Goal: Task Accomplishment & Management: Manage account settings

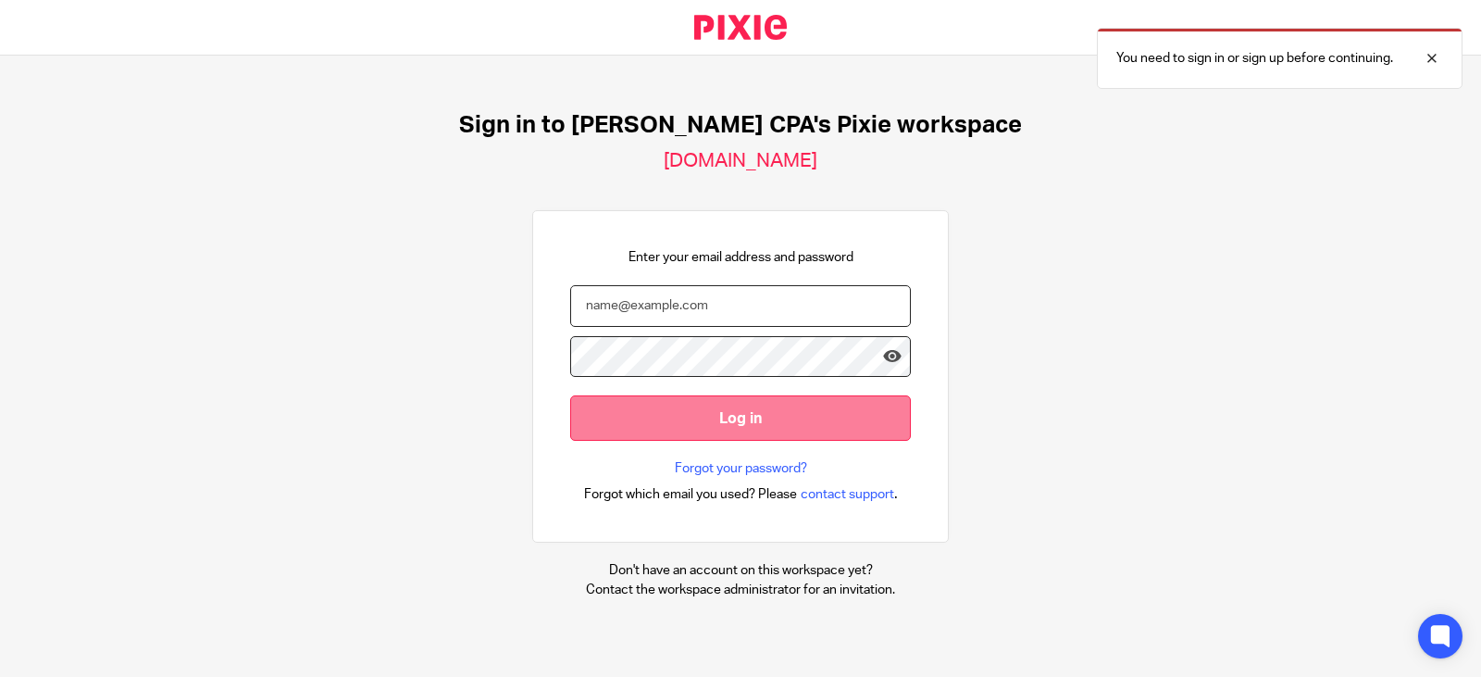
type input "Salmon"
click at [727, 413] on input "Log in" at bounding box center [740, 417] width 341 height 45
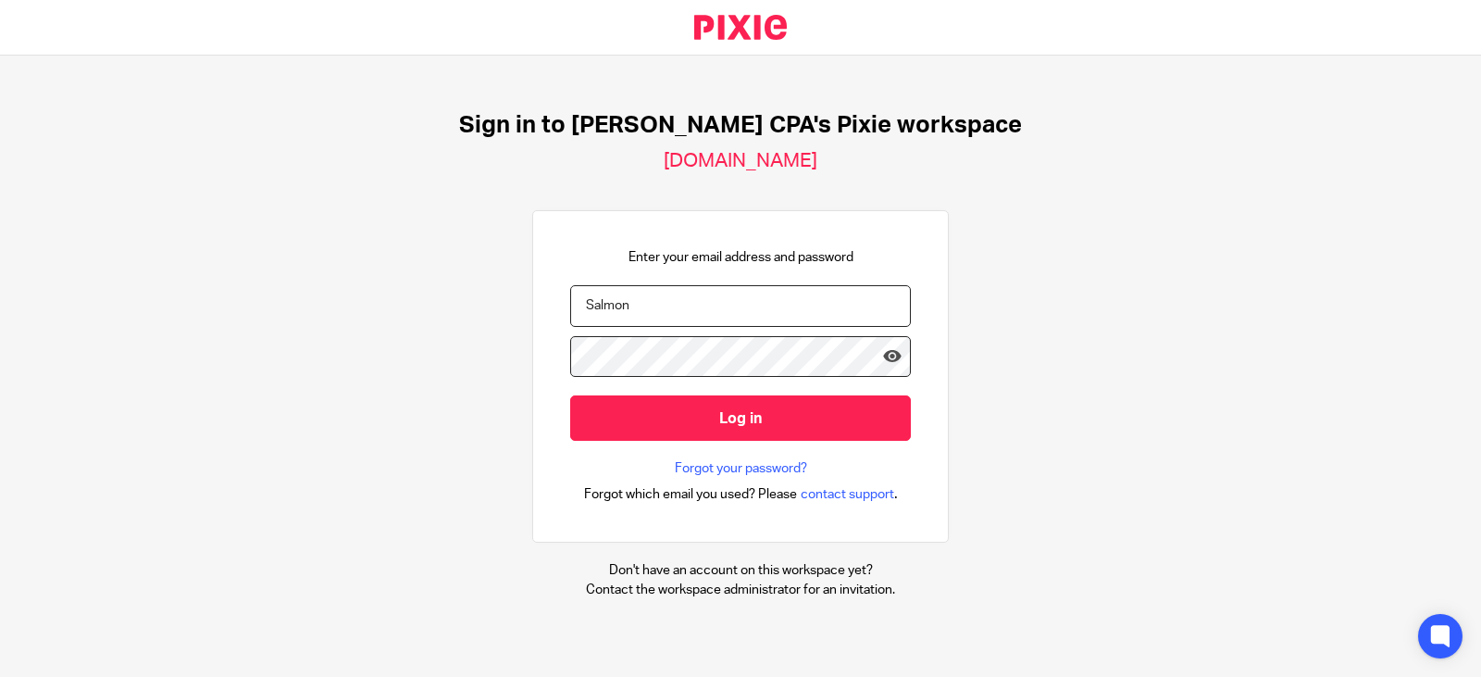
drag, startPoint x: 639, startPoint y: 301, endPoint x: 470, endPoint y: 304, distance: 168.5
click at [470, 304] on div "Sign in to Amy L Corfixsen CPA's Pixie workspace amy-l-corfixsen-cpa.usepixie.n…" at bounding box center [740, 355] width 1481 height 599
type input "Kelly@amylcpa.com"
click at [423, 335] on div "Sign in to Amy L Corfixsen CPA's Pixie workspace amy-l-corfixsen-cpa.usepixie.n…" at bounding box center [740, 355] width 1481 height 599
click at [570, 395] on input "Log in" at bounding box center [740, 417] width 341 height 45
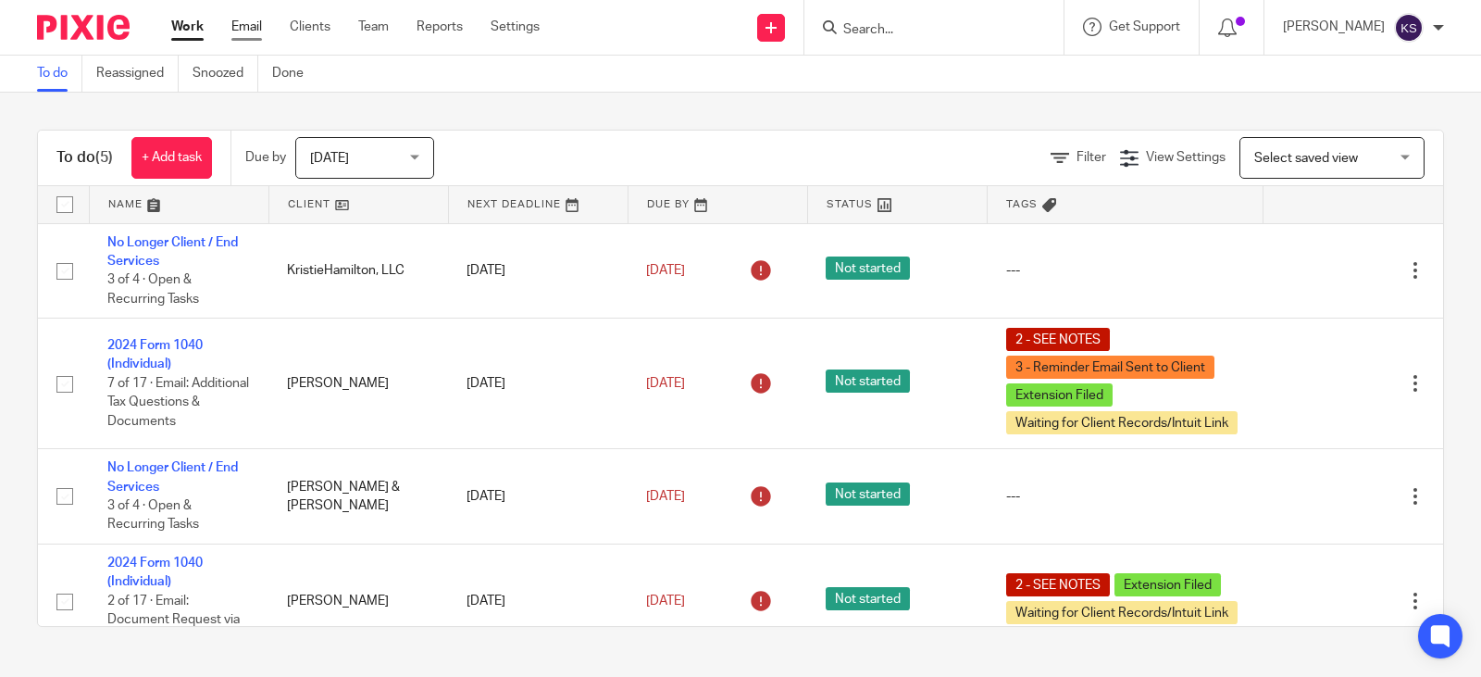
click at [253, 24] on link "Email" at bounding box center [246, 27] width 31 height 19
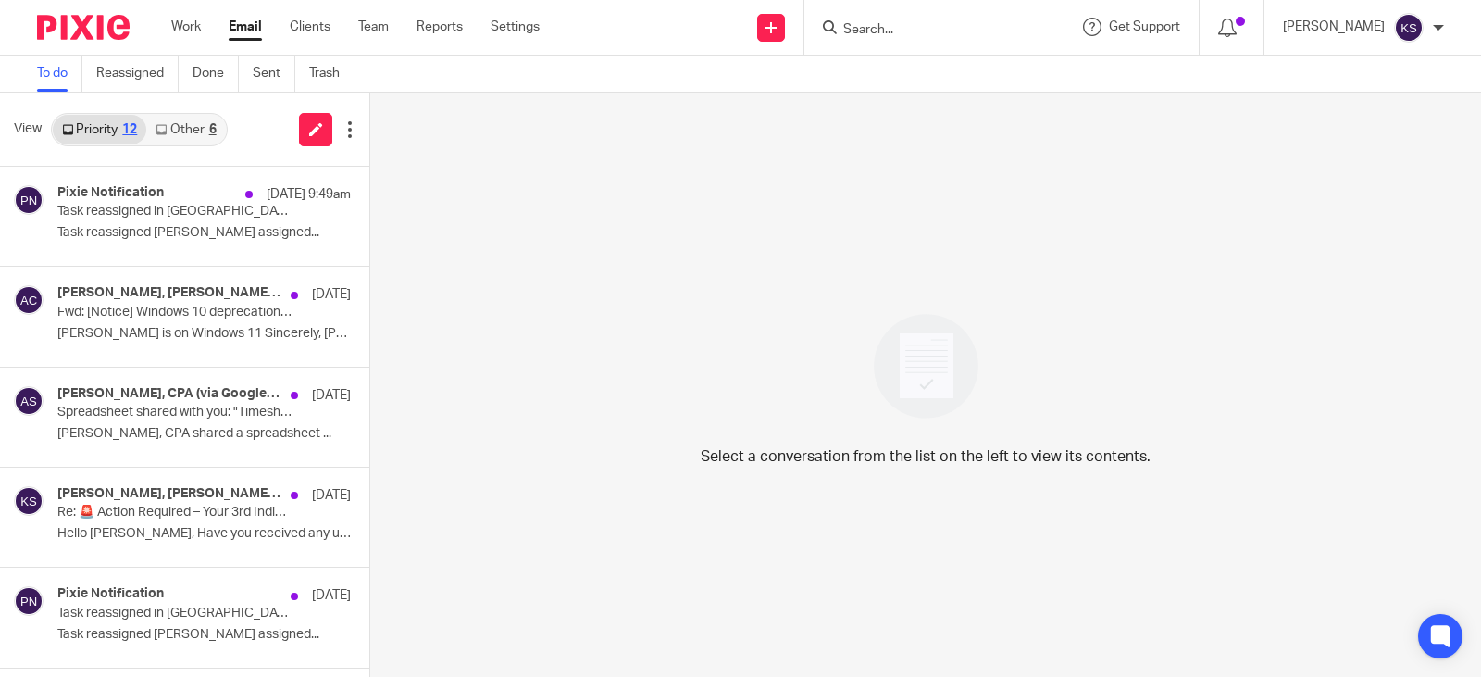
click at [192, 127] on link "Other 6" at bounding box center [185, 130] width 79 height 30
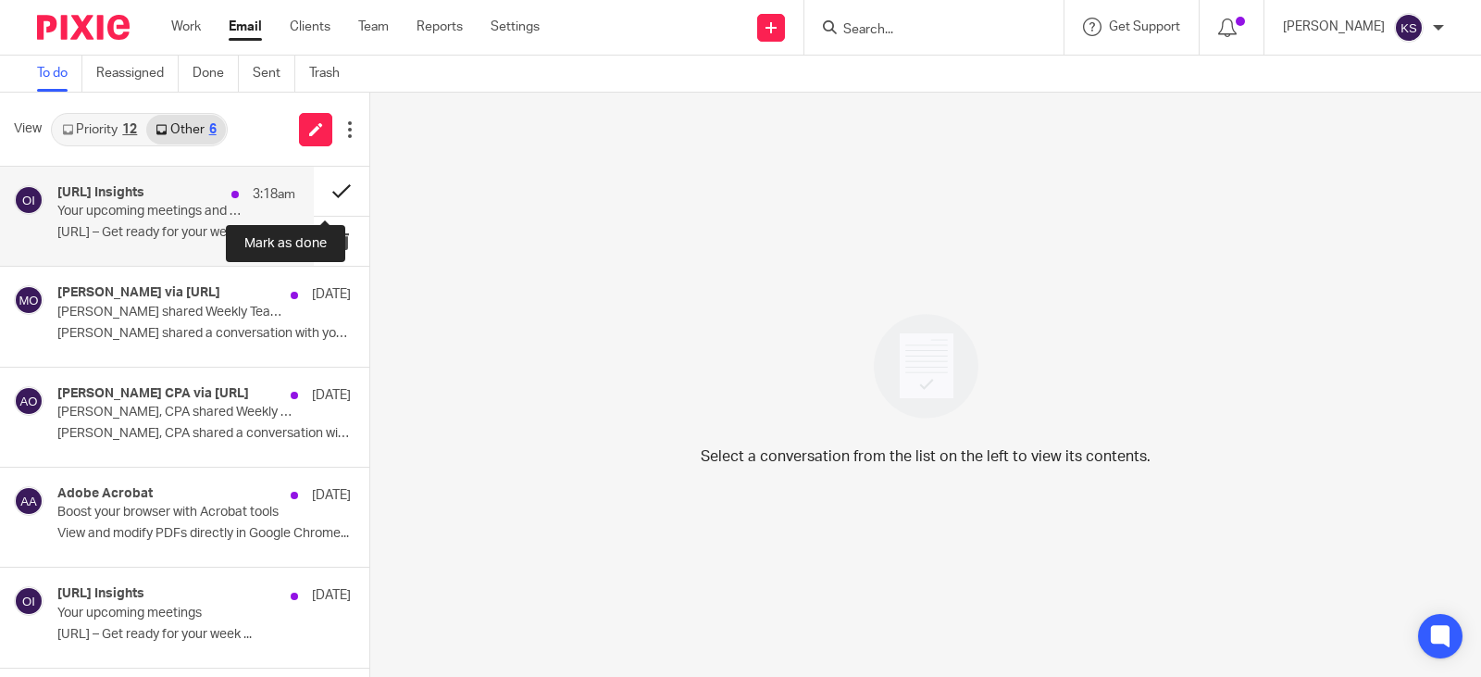
click at [322, 192] on button at bounding box center [342, 191] width 56 height 49
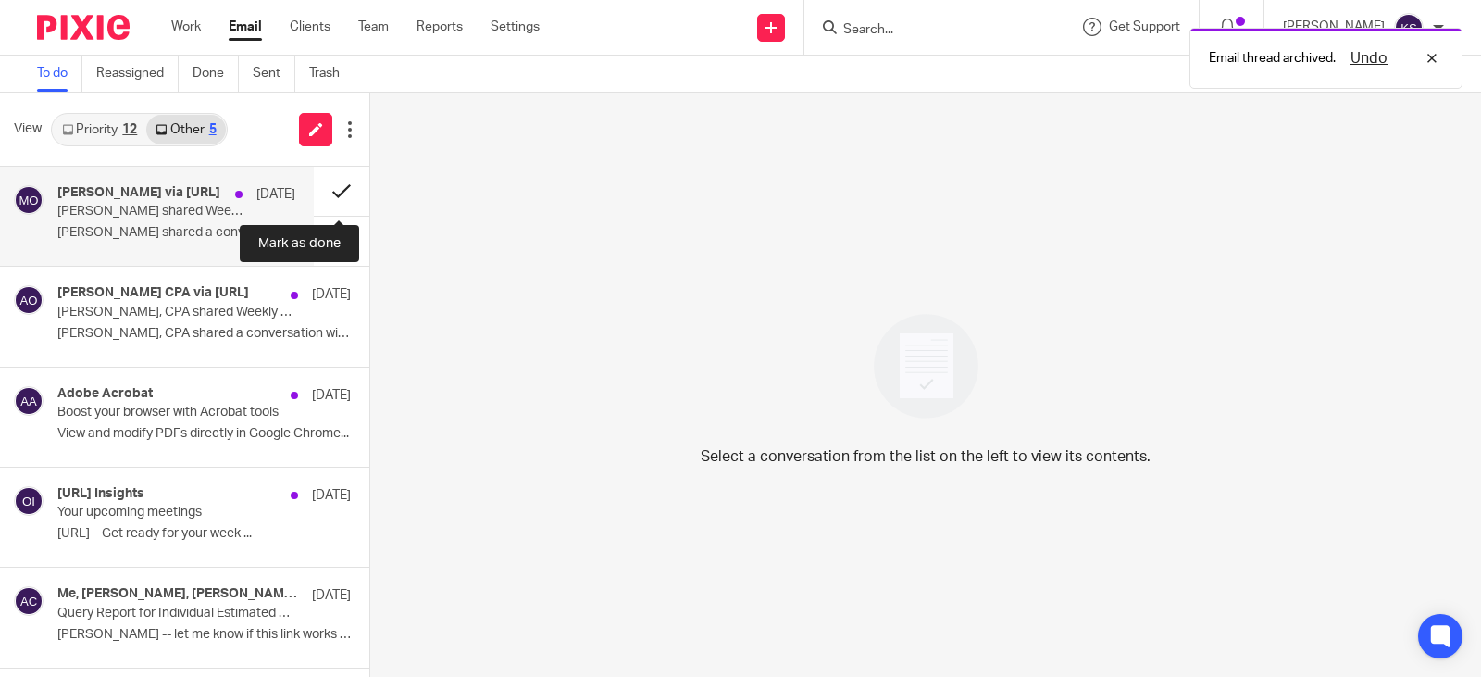
click at [336, 189] on button at bounding box center [342, 191] width 56 height 49
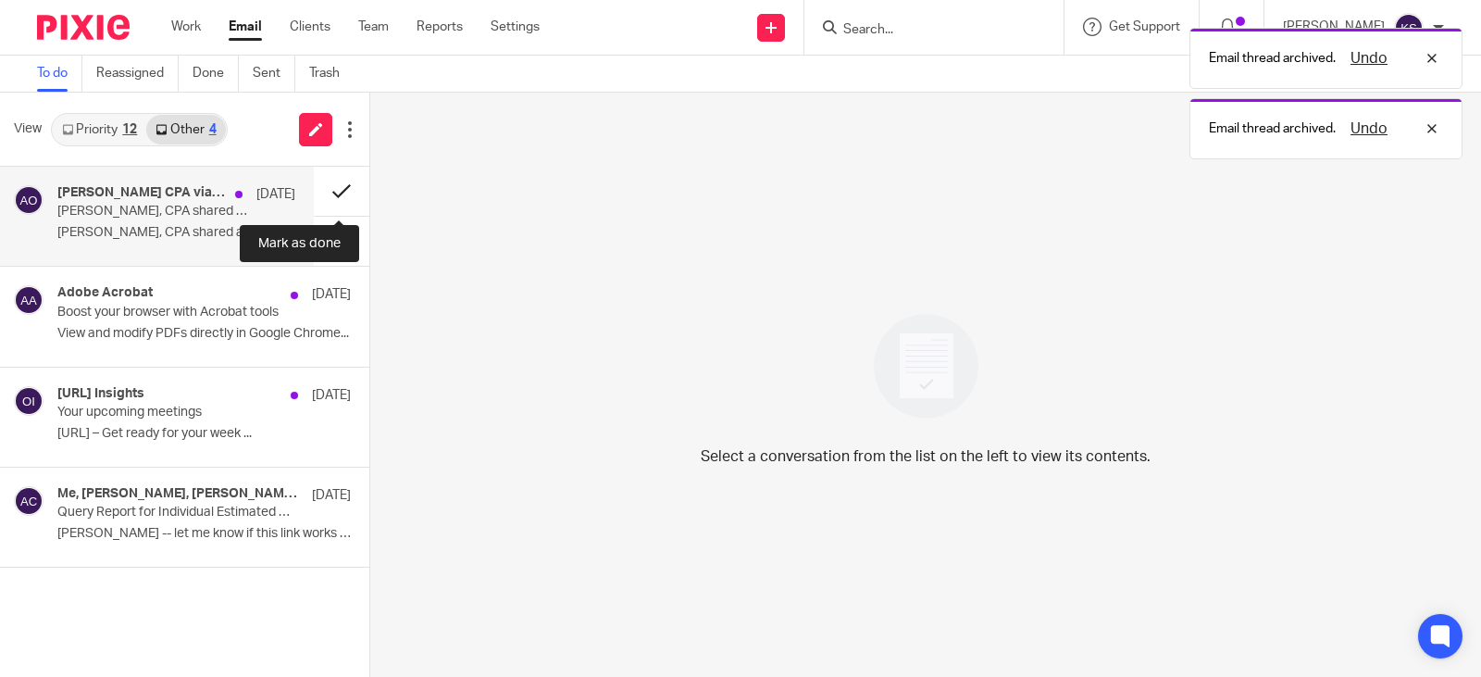
click at [336, 189] on button at bounding box center [342, 191] width 56 height 49
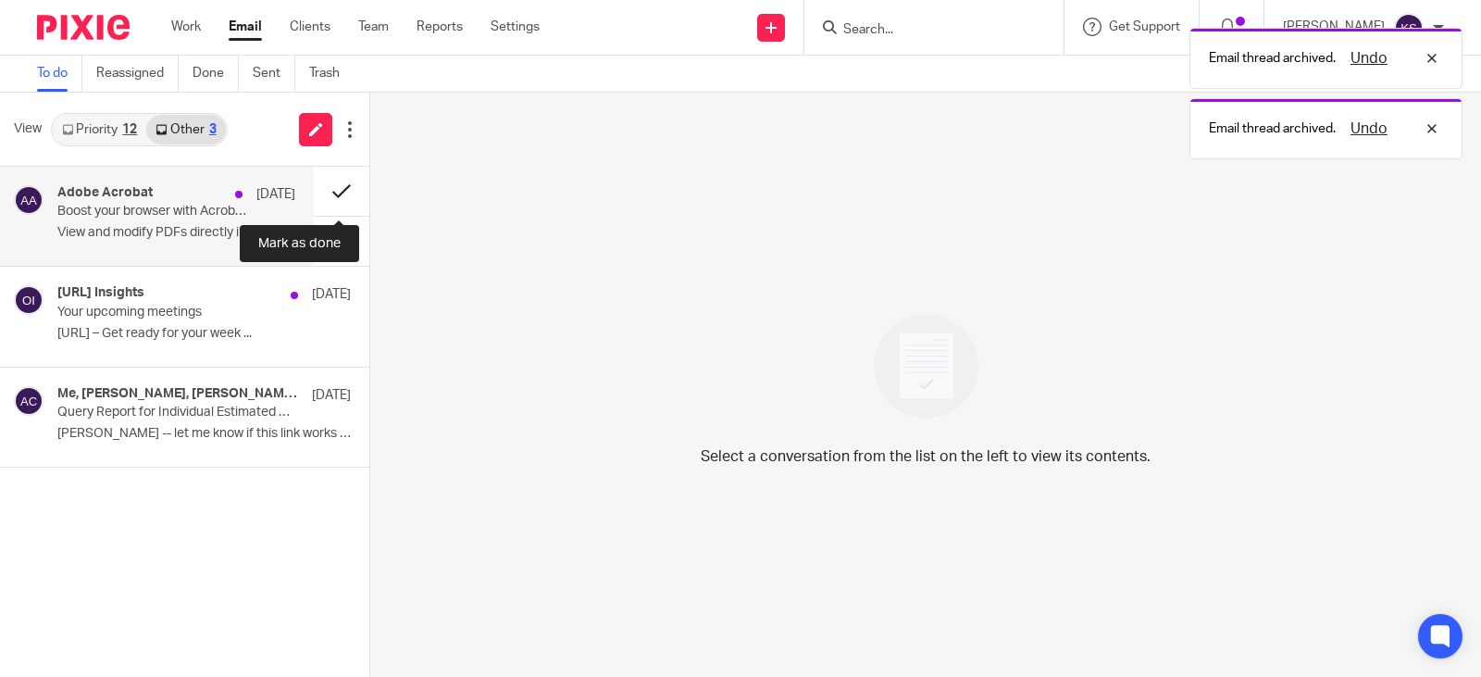
click at [337, 188] on button at bounding box center [342, 191] width 56 height 49
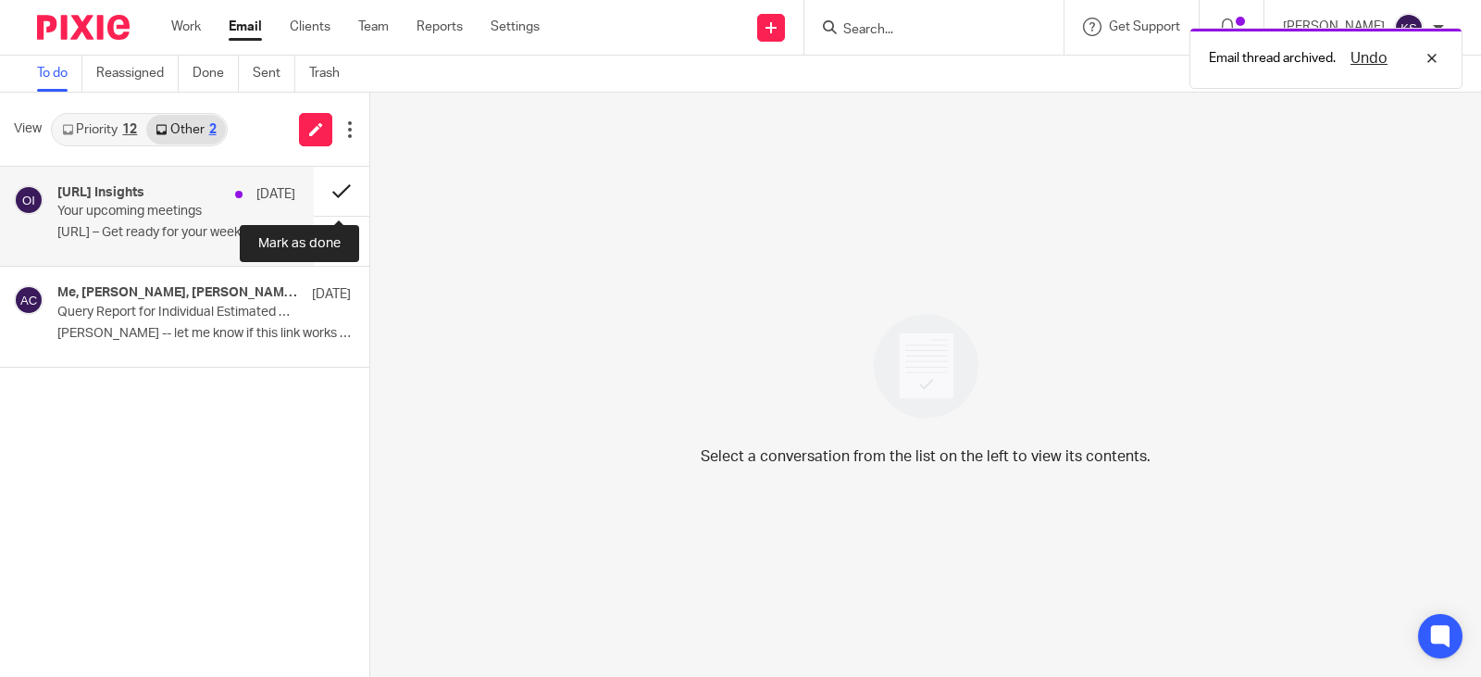
click at [334, 189] on button at bounding box center [342, 191] width 56 height 49
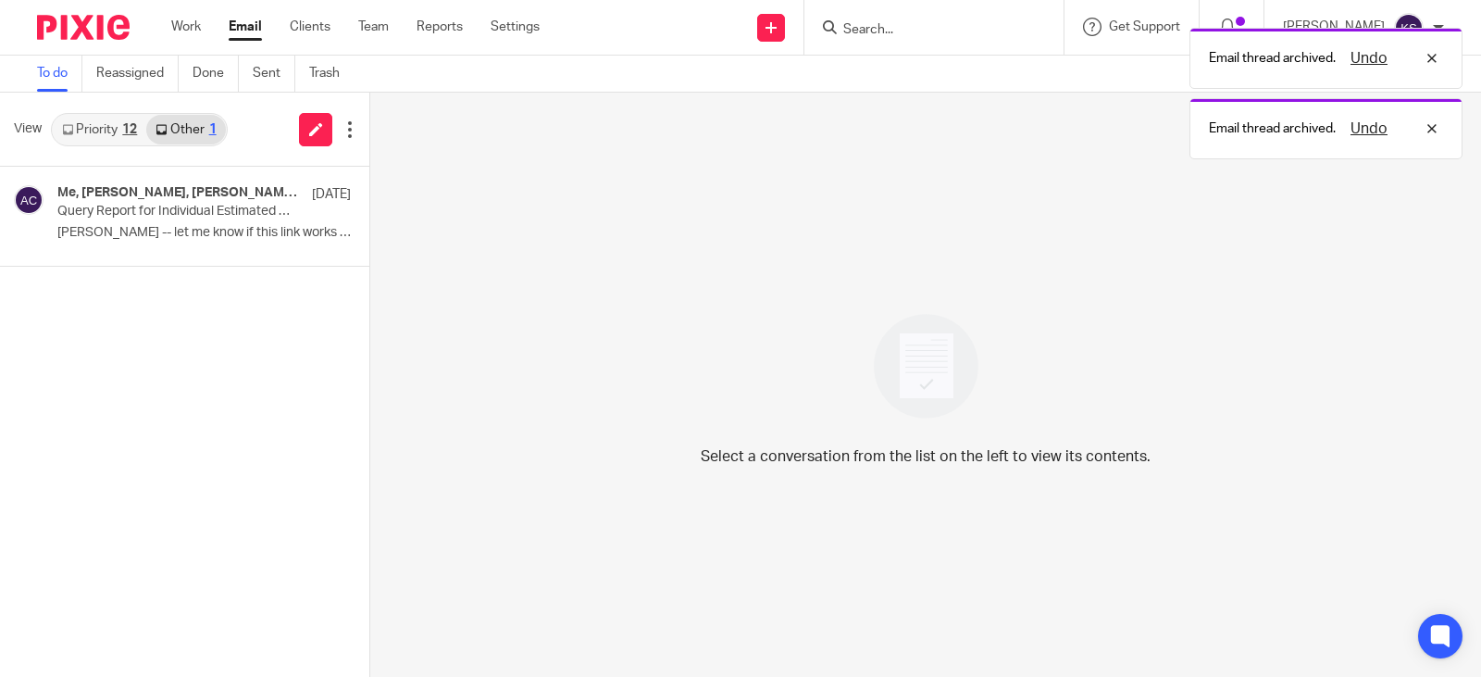
click at [90, 124] on link "Priority 12" at bounding box center [99, 130] width 93 height 30
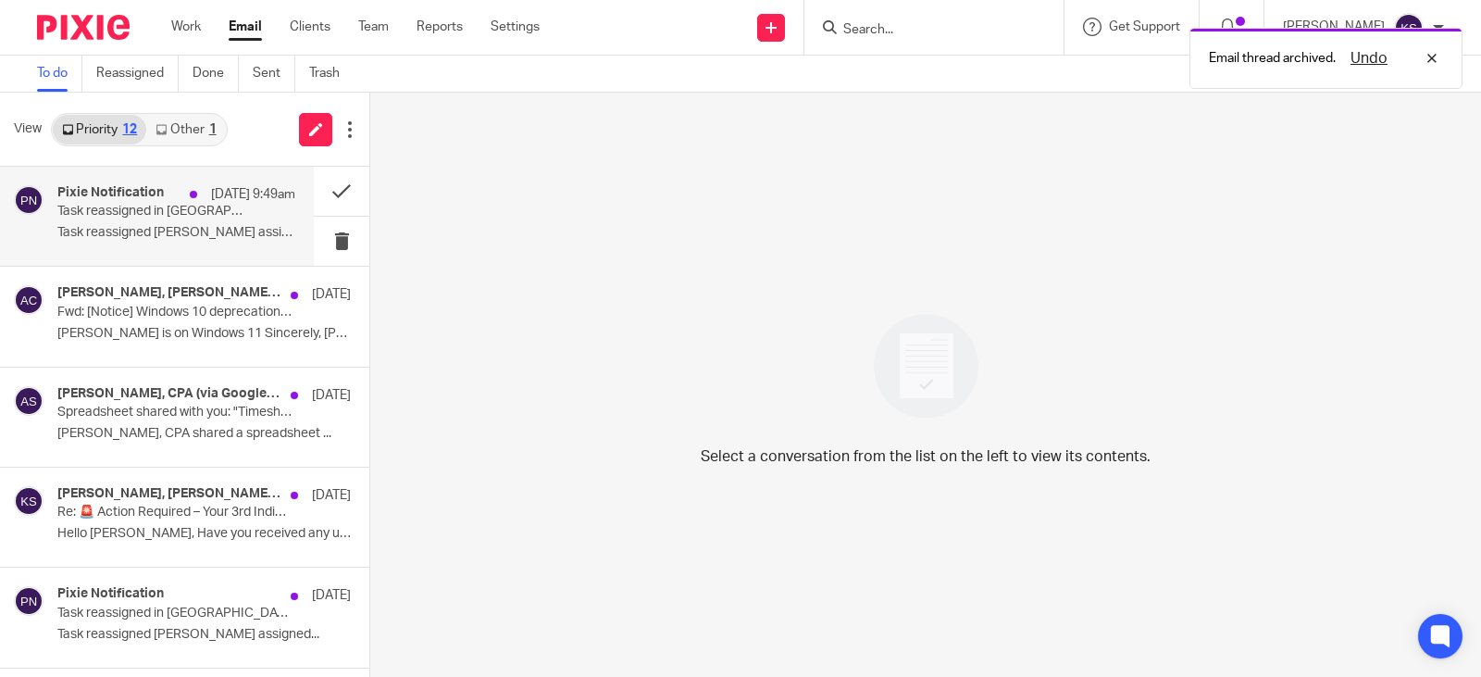
click at [95, 206] on p "Task reassigned in Pixie" at bounding box center [152, 212] width 191 height 16
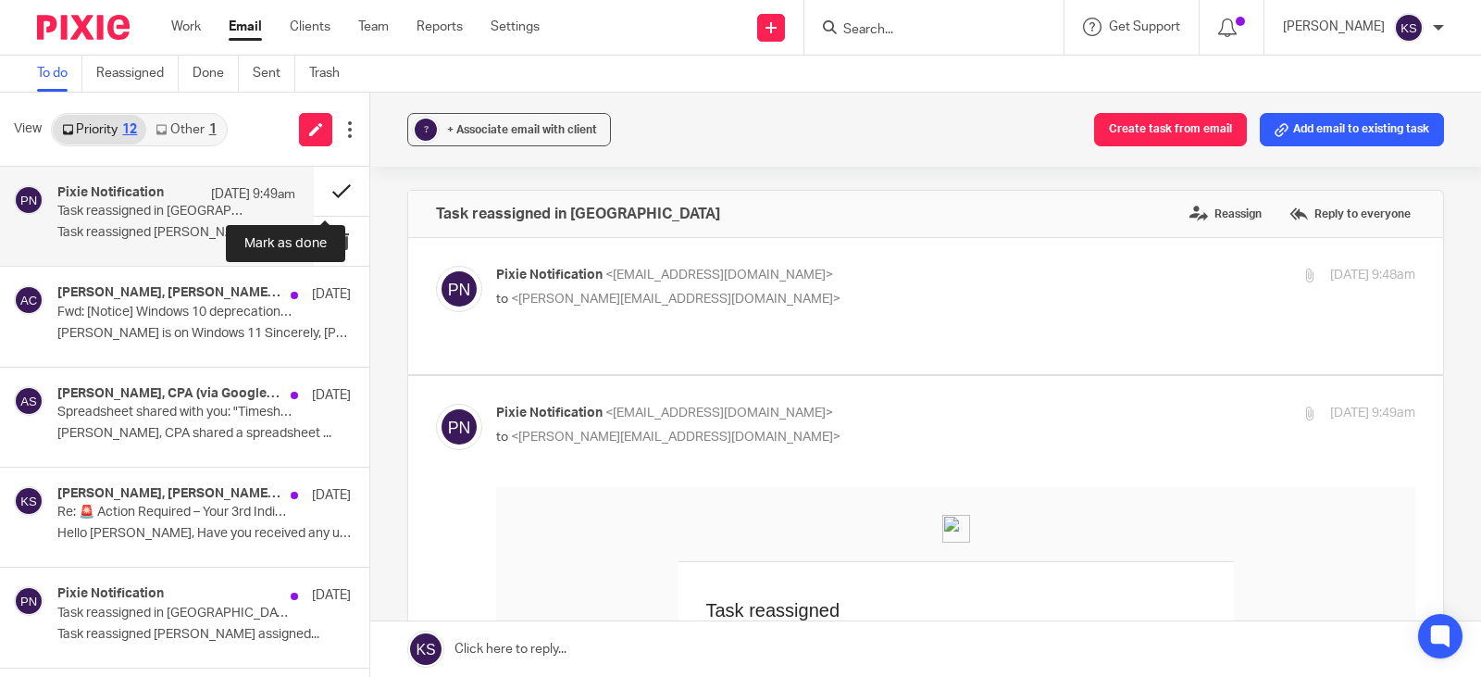
click at [321, 189] on button at bounding box center [342, 191] width 56 height 49
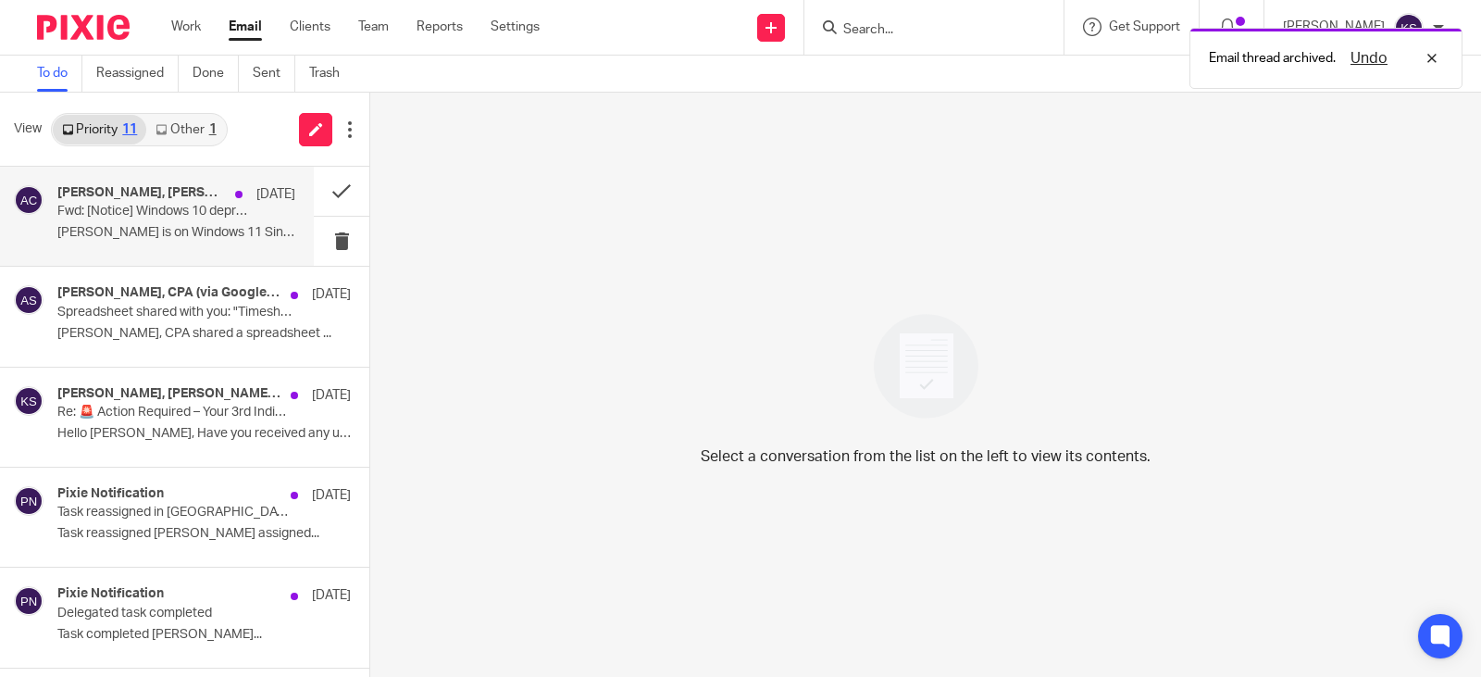
click at [164, 195] on h4 "Melissa Wander, Sarah Ebert, Gabby Hallatschek, Donna Ferguson, Amy L Corfixsen…" at bounding box center [141, 193] width 168 height 16
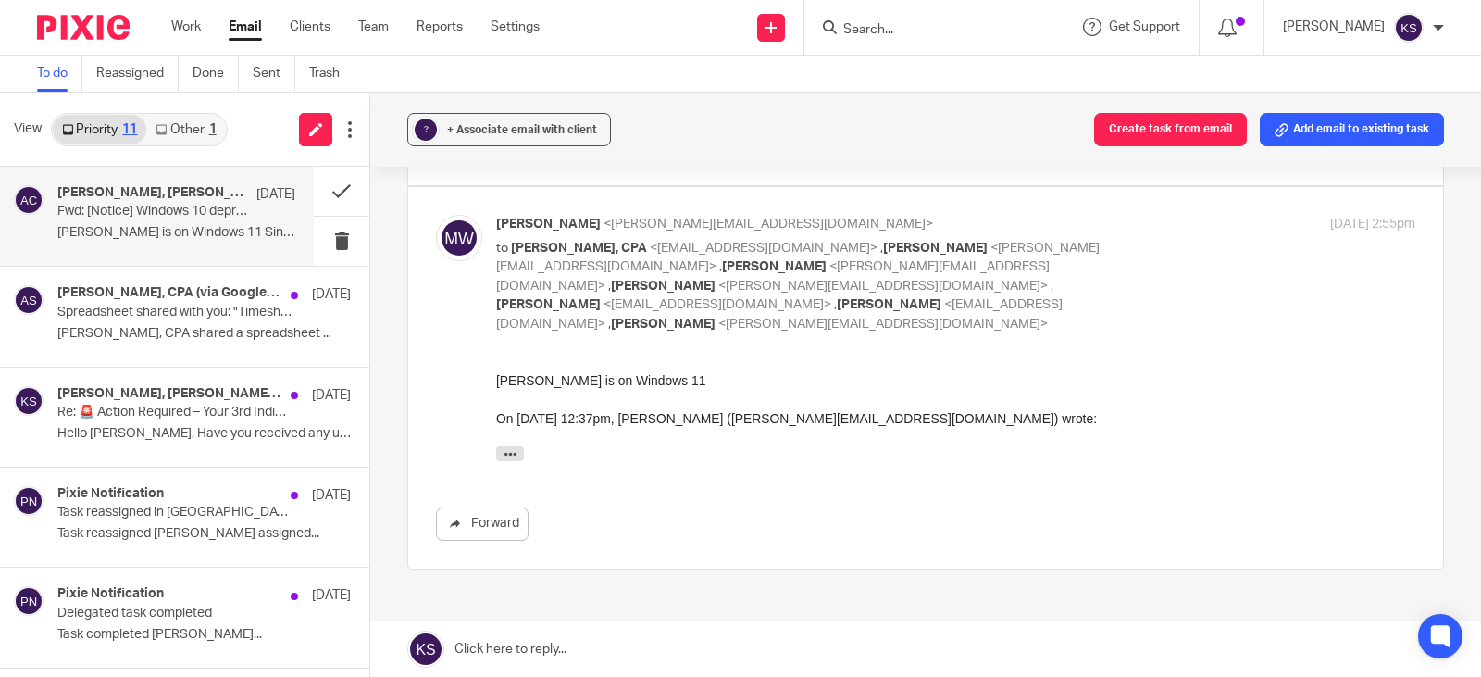
scroll to position [516, 0]
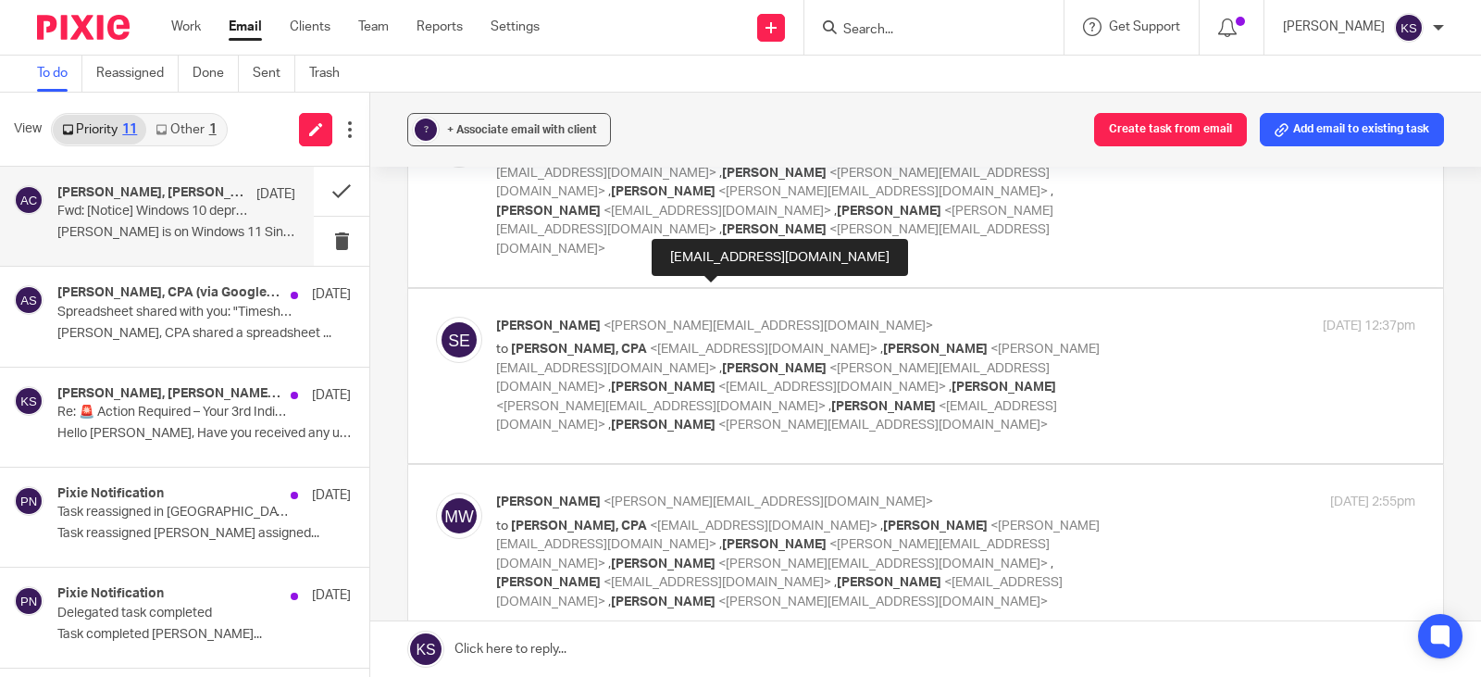
click at [831, 400] on span "Gabby Hallatschek" at bounding box center [883, 406] width 105 height 13
checkbox input "true"
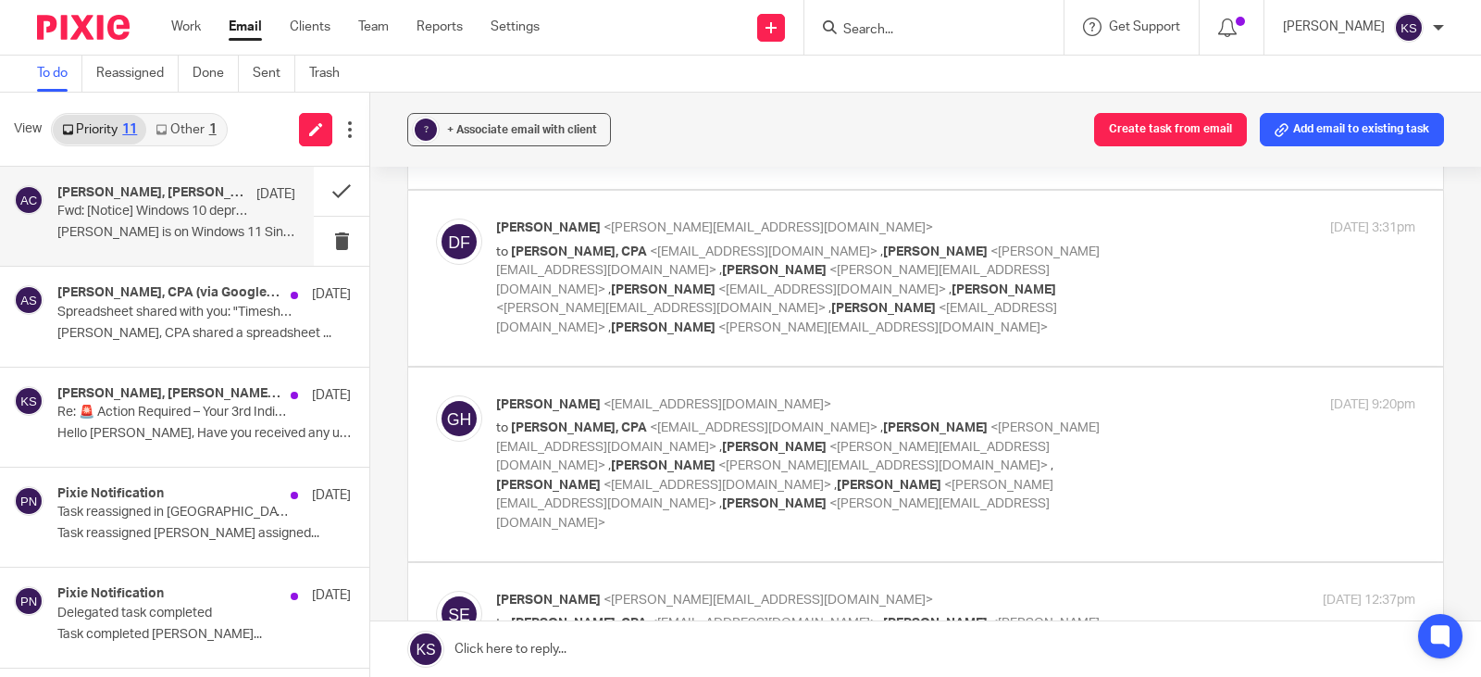
scroll to position [239, 0]
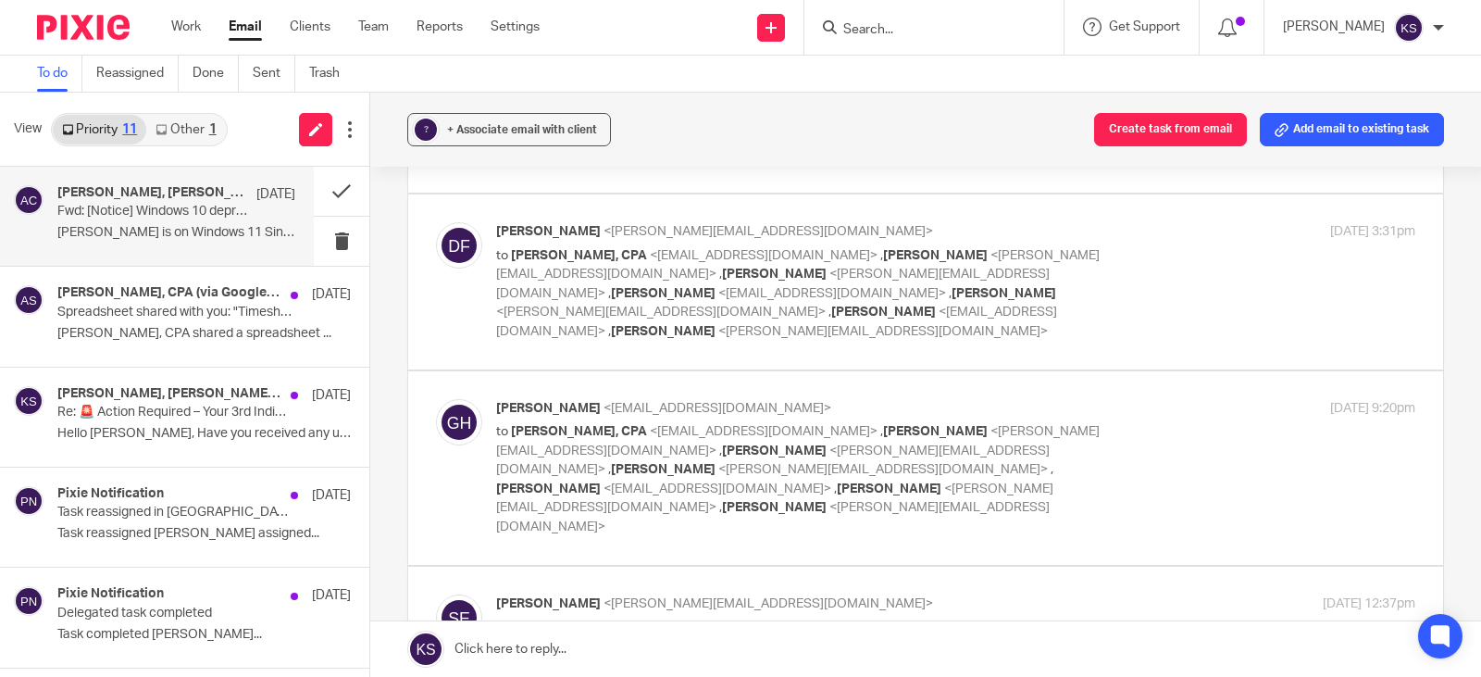
click at [837, 482] on span "Melissa Wander" at bounding box center [889, 488] width 105 height 13
checkbox input "true"
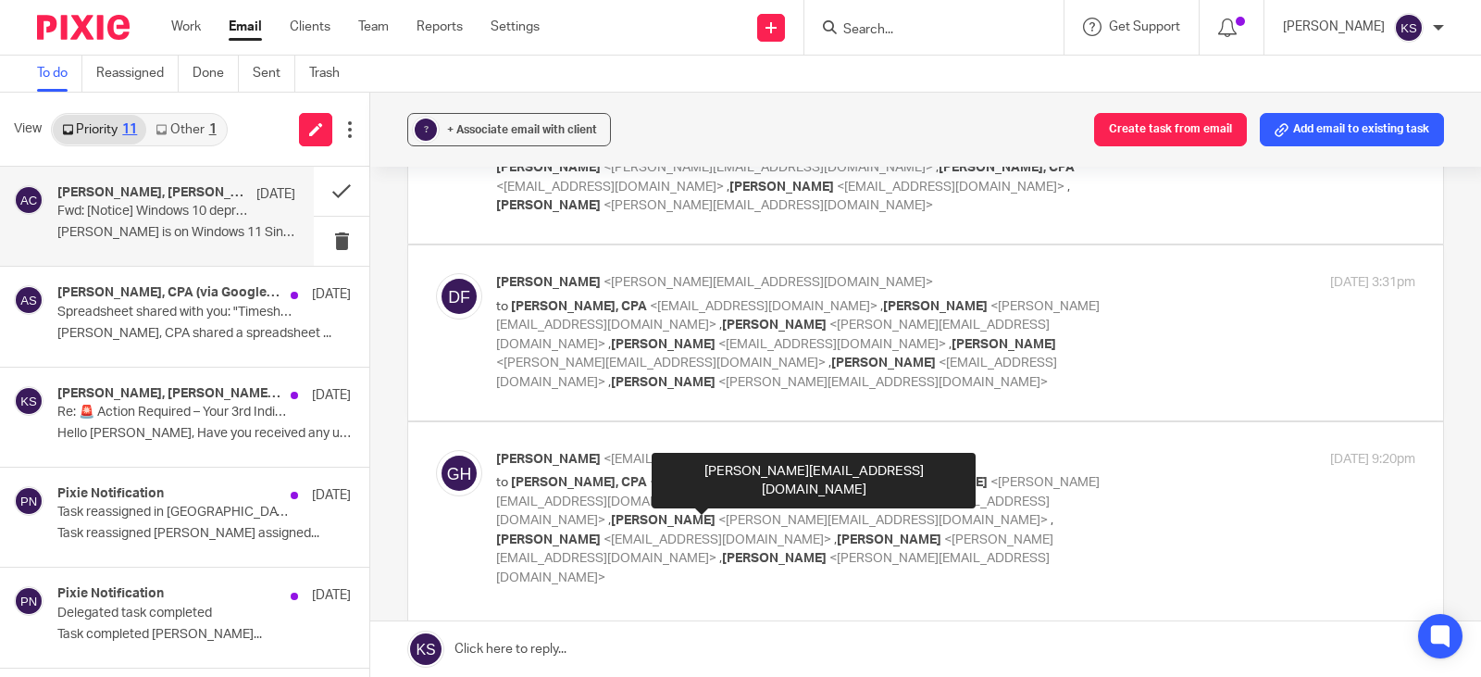
scroll to position [146, 0]
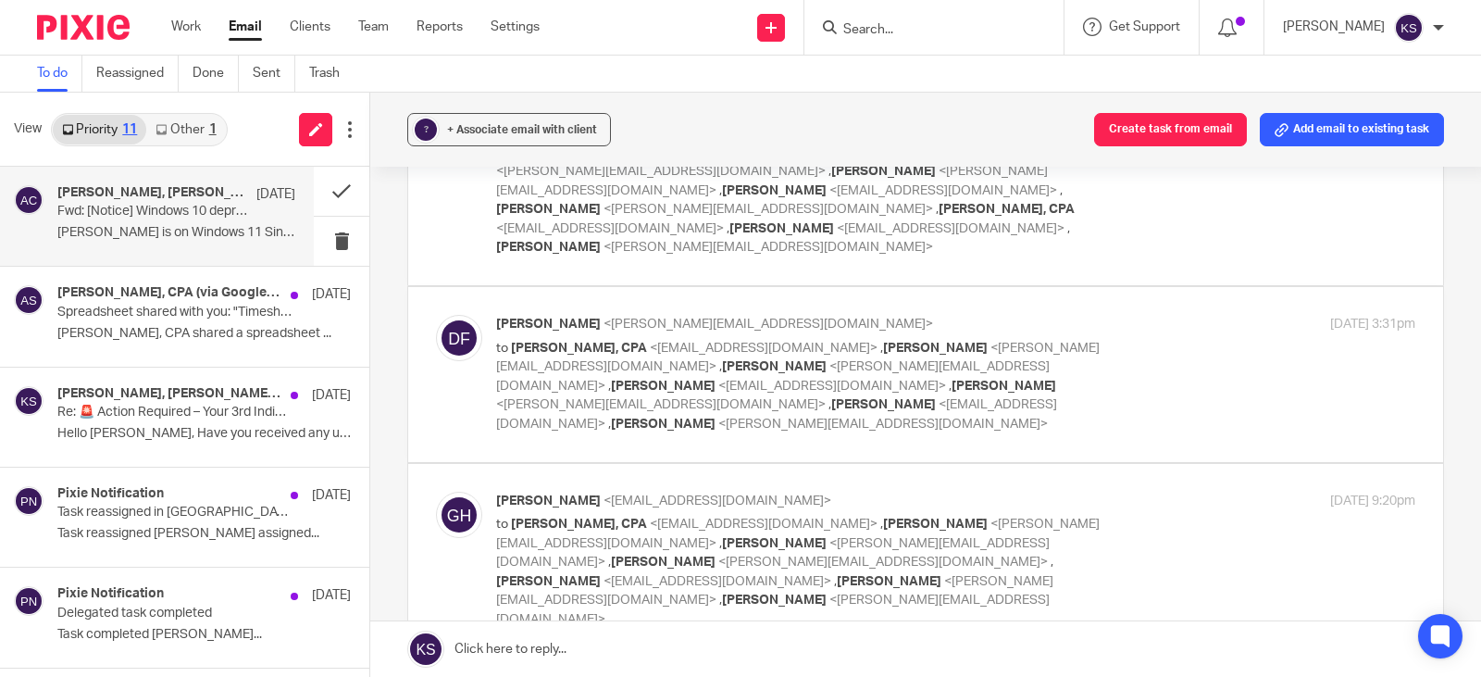
click at [831, 398] on span "Gabby Hallatschek" at bounding box center [883, 404] width 105 height 13
checkbox input "true"
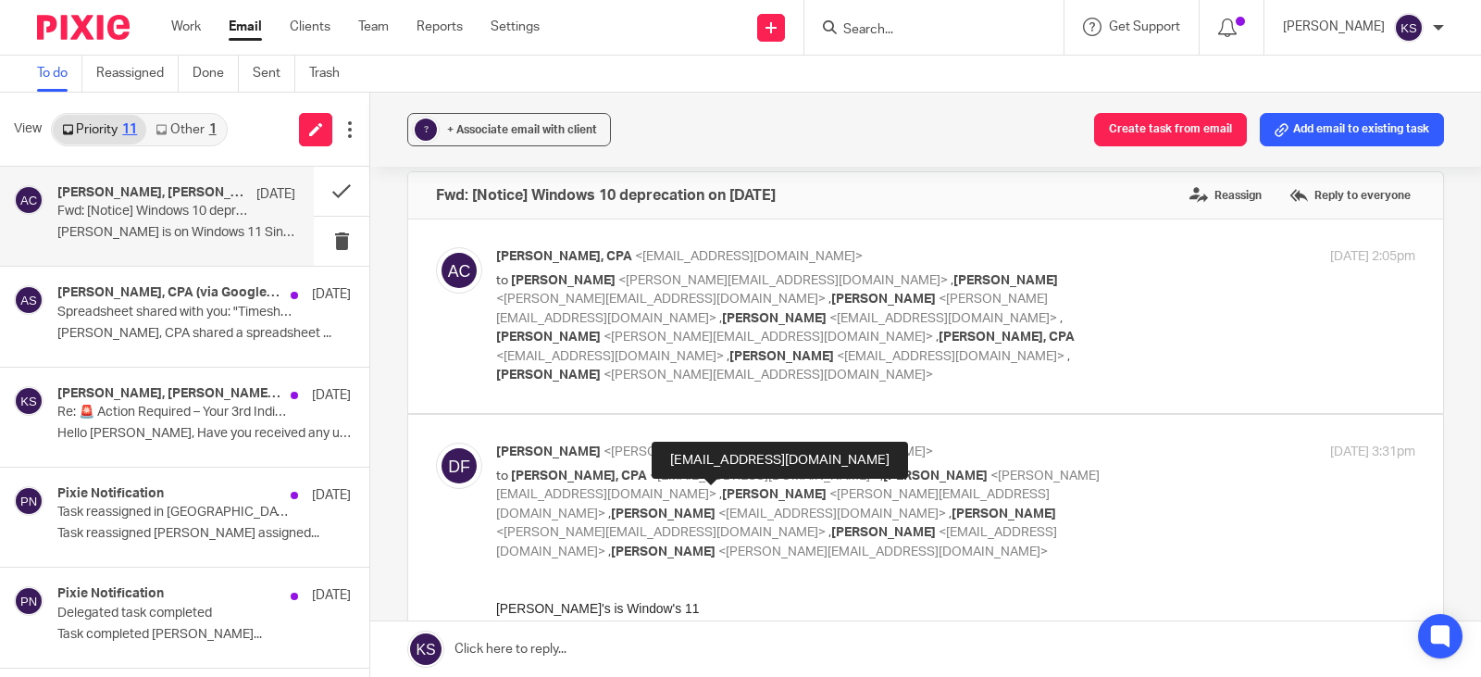
scroll to position [0, 0]
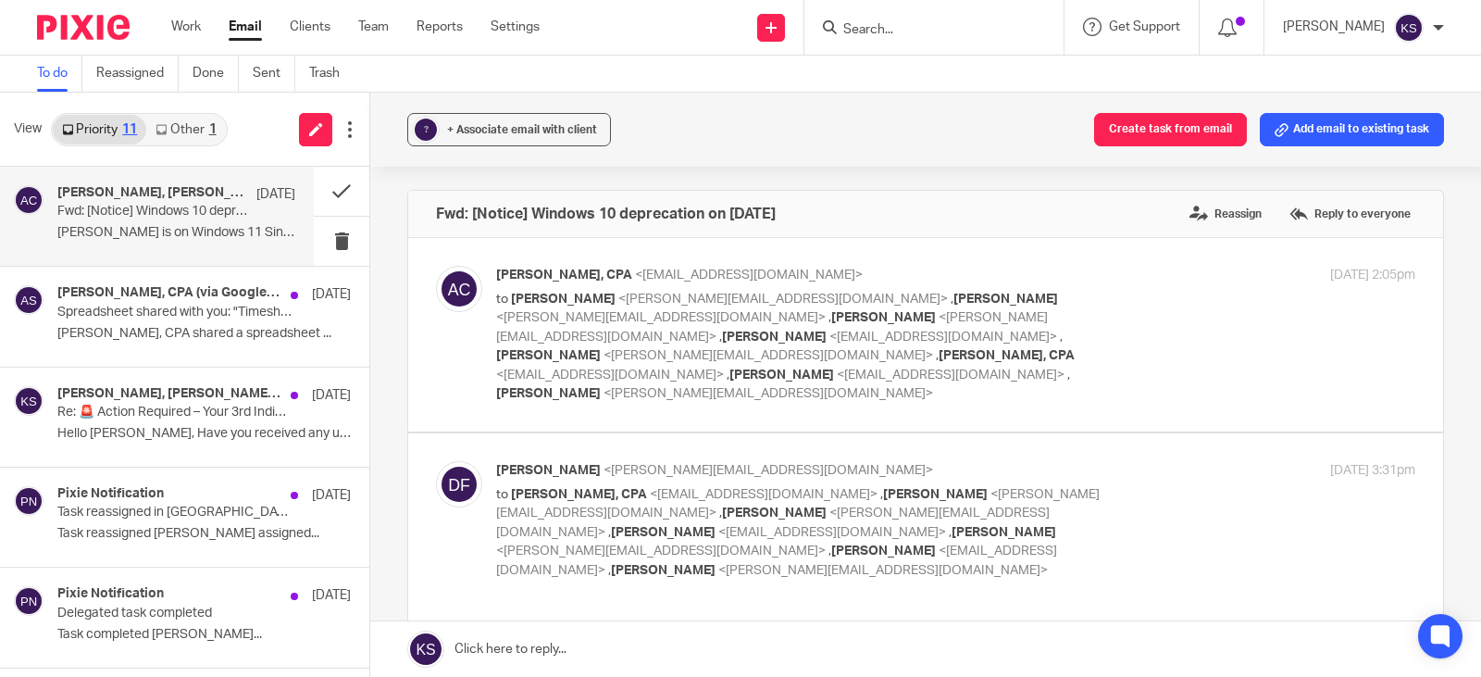
click at [689, 345] on p "to Sarah Ebert <sarah@amylcpa.com> , Kelly Salmon <kelly@amylcpa.com> , Donna F…" at bounding box center [802, 347] width 613 height 114
checkbox input "true"
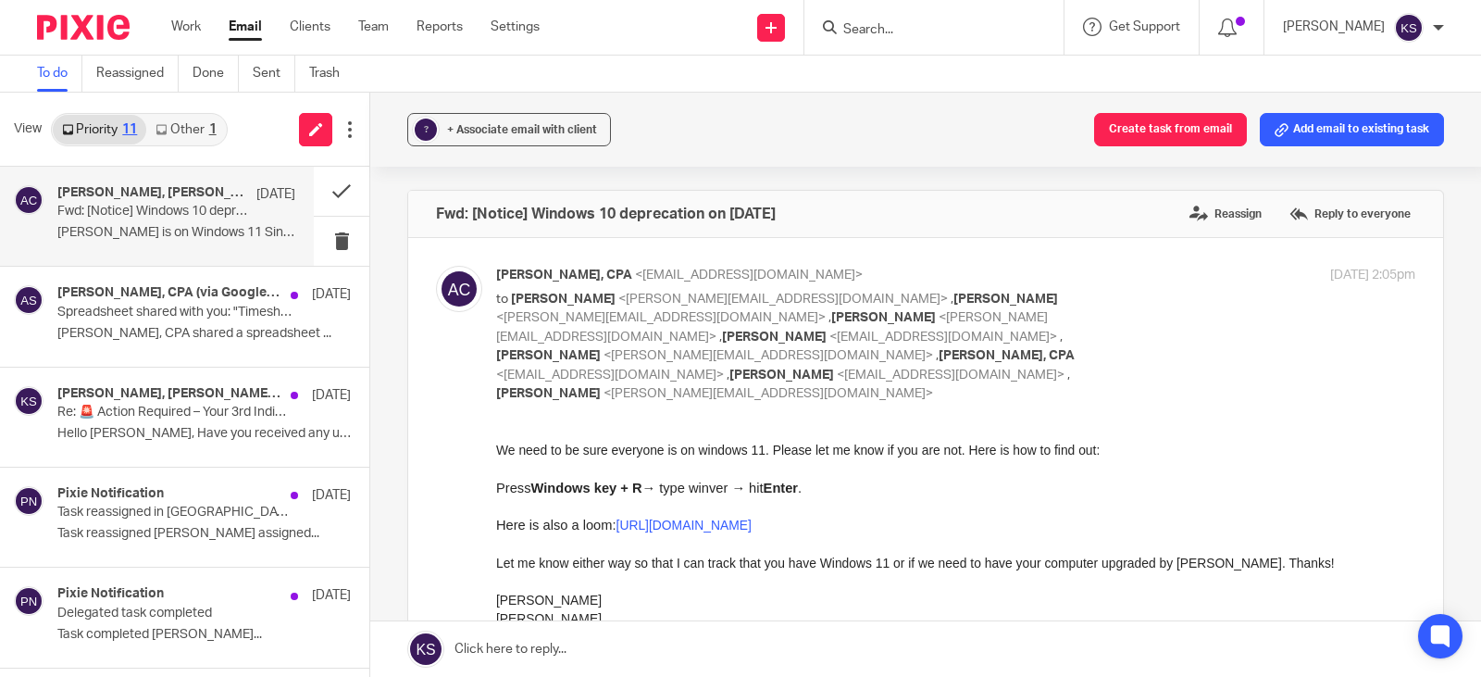
scroll to position [93, 0]
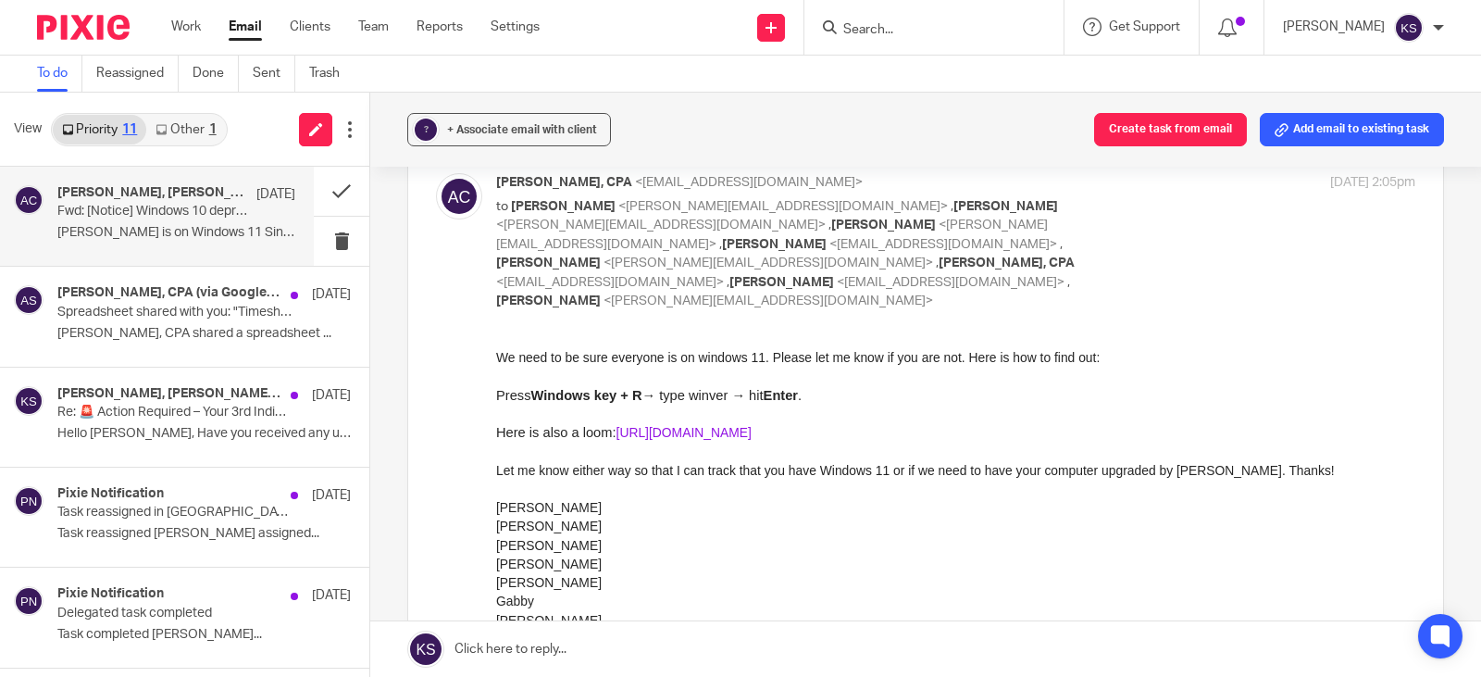
click at [752, 429] on link "https://www.loom.com/share/b27c28d06adf4120bf63a898b643bfa4?sid=fdb9924e-e31a-4…" at bounding box center [683, 432] width 135 height 15
click at [142, 195] on h4 "Melissa Wander, Sarah Ebert, Gabby Hallatschek, Donna Ferguson, Amy L Corfixsen…" at bounding box center [152, 193] width 190 height 16
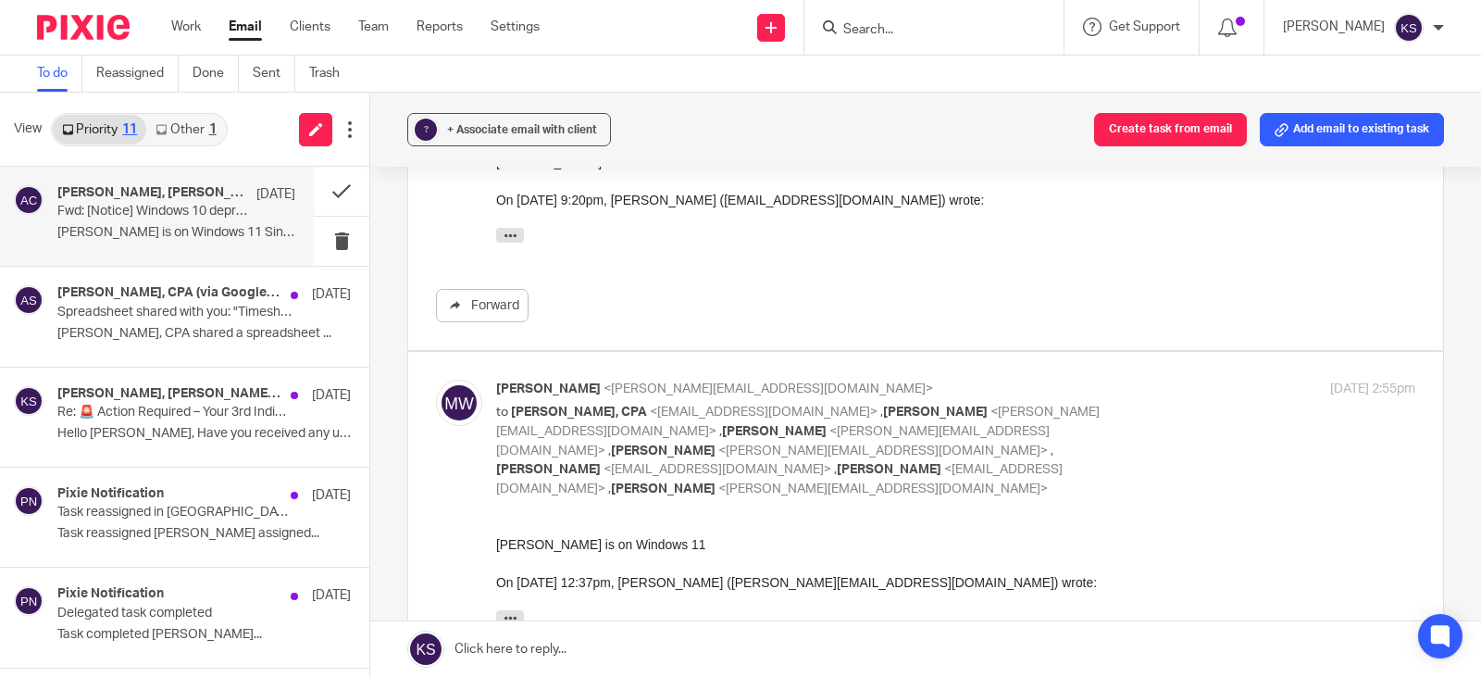
scroll to position [1944, 0]
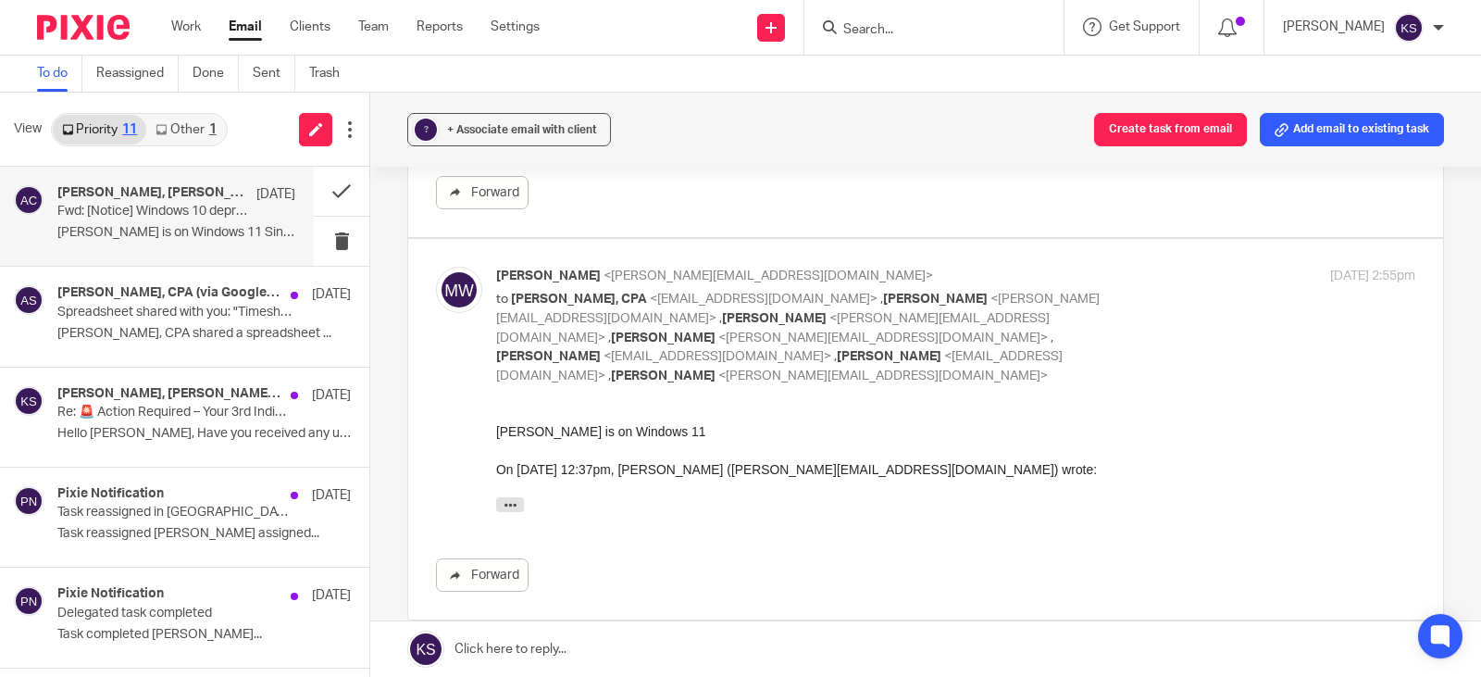
click at [513, 648] on link at bounding box center [925, 649] width 1111 height 56
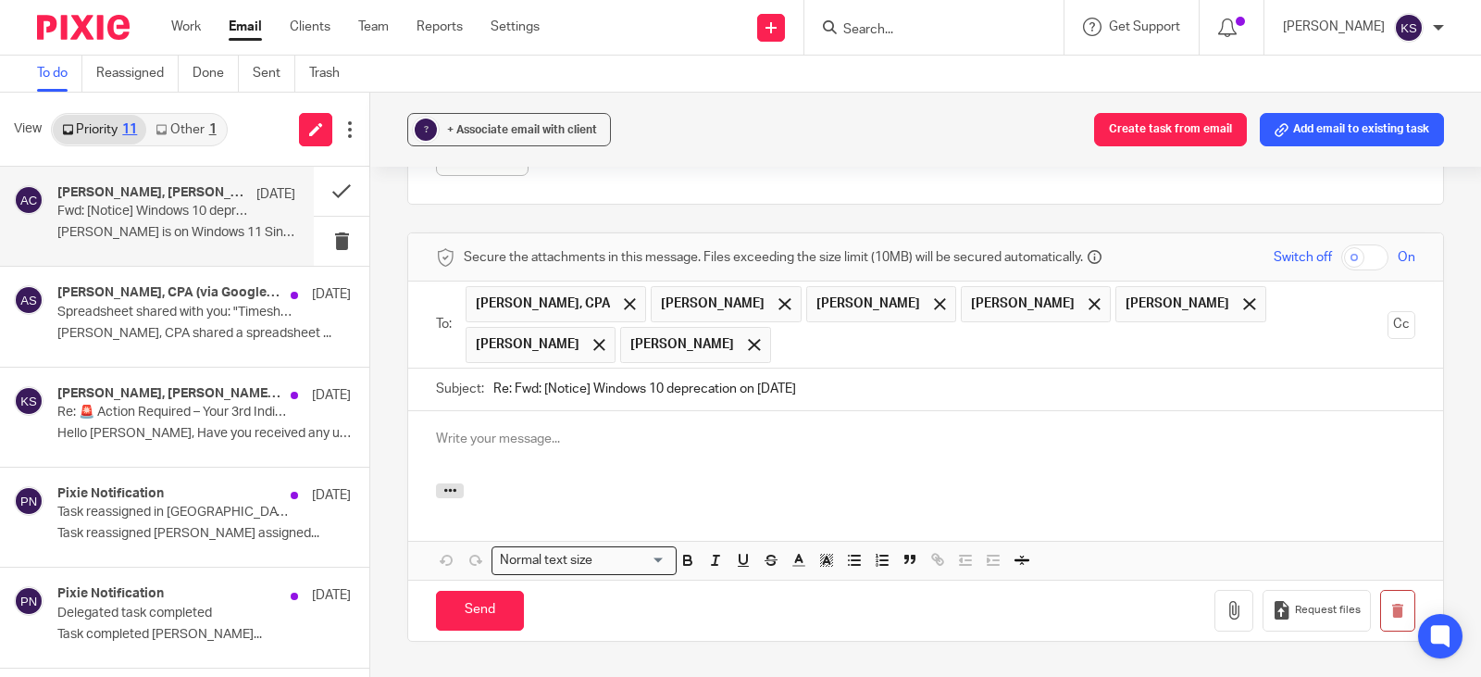
scroll to position [0, 0]
click at [486, 591] on input "Send" at bounding box center [480, 611] width 88 height 40
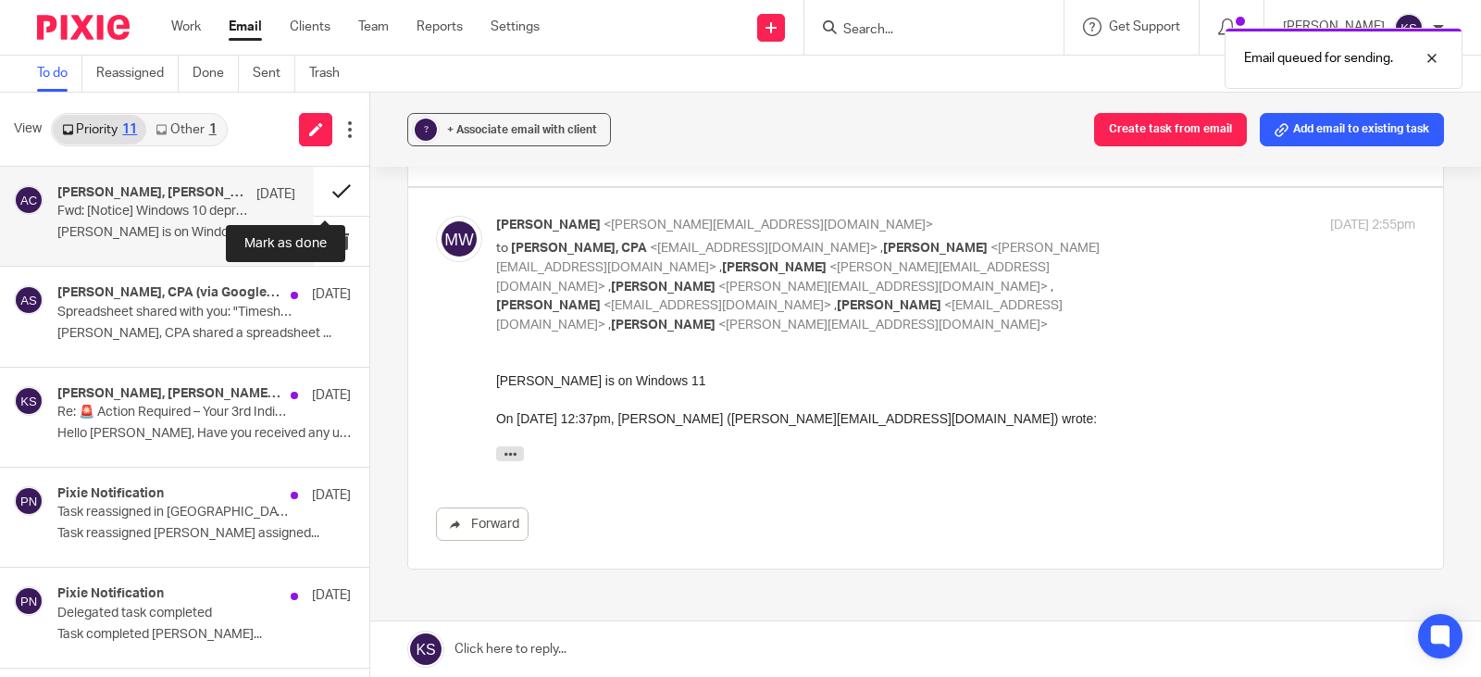
click at [322, 188] on button at bounding box center [342, 191] width 56 height 49
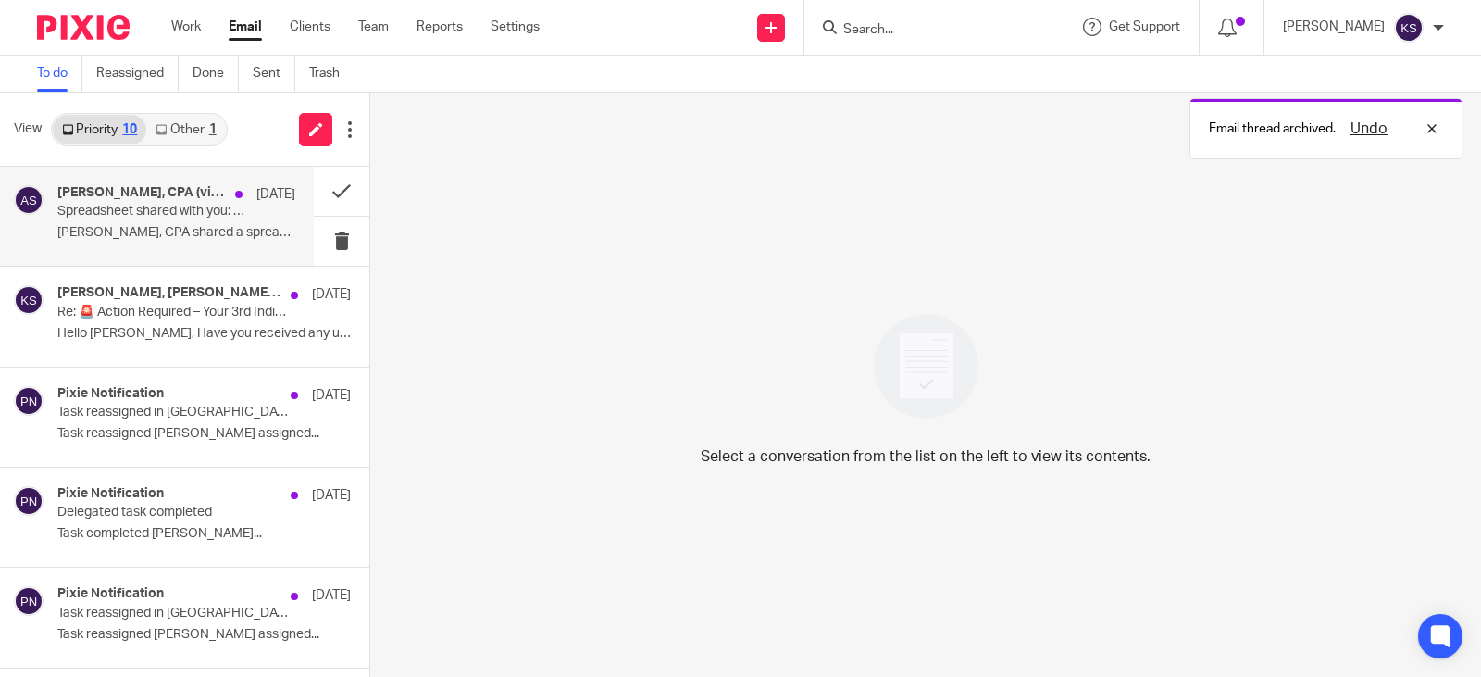
click at [139, 187] on h4 "Amy L Corfixsen, CPA (via Google Sheets)" at bounding box center [141, 193] width 168 height 16
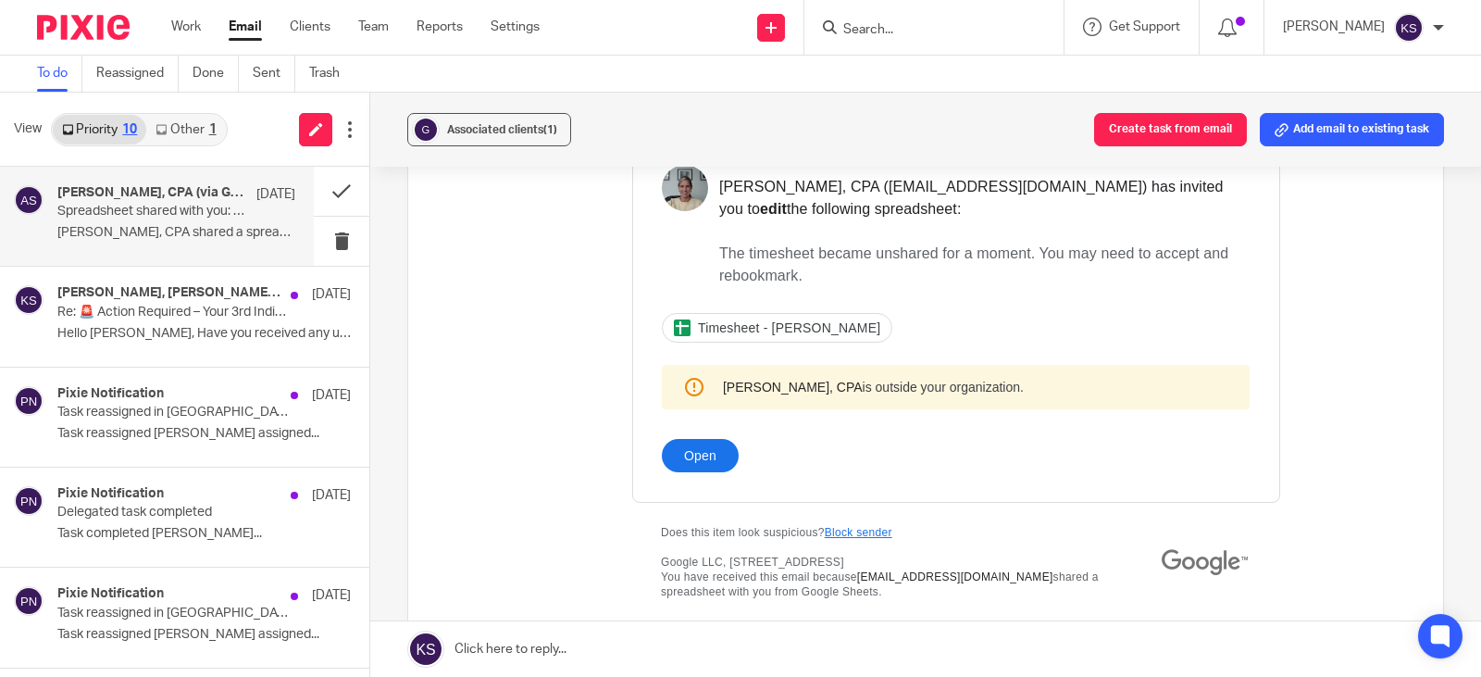
scroll to position [278, 0]
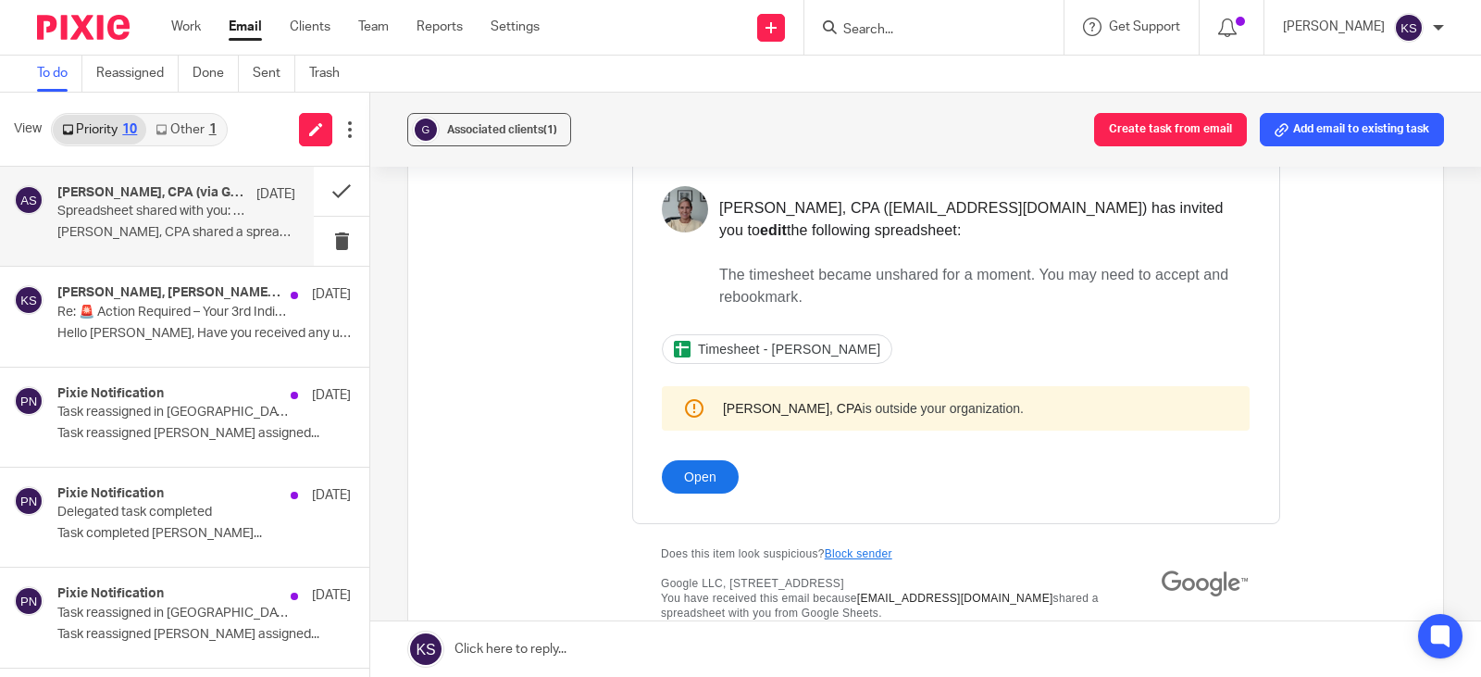
click at [690, 472] on link "Open" at bounding box center [700, 476] width 77 height 33
click at [319, 186] on button at bounding box center [342, 191] width 56 height 49
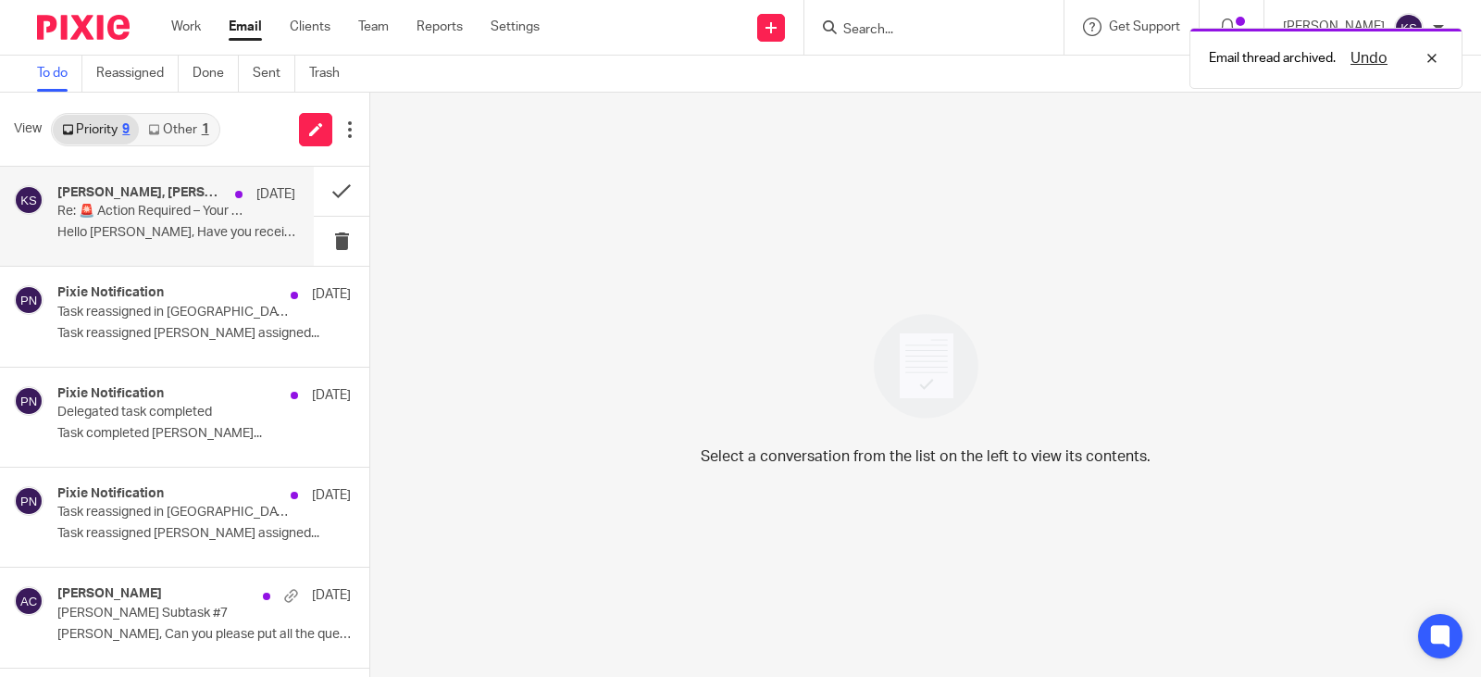
click at [171, 196] on h4 "[PERSON_NAME], [PERSON_NAME], CPA, Me" at bounding box center [141, 193] width 168 height 16
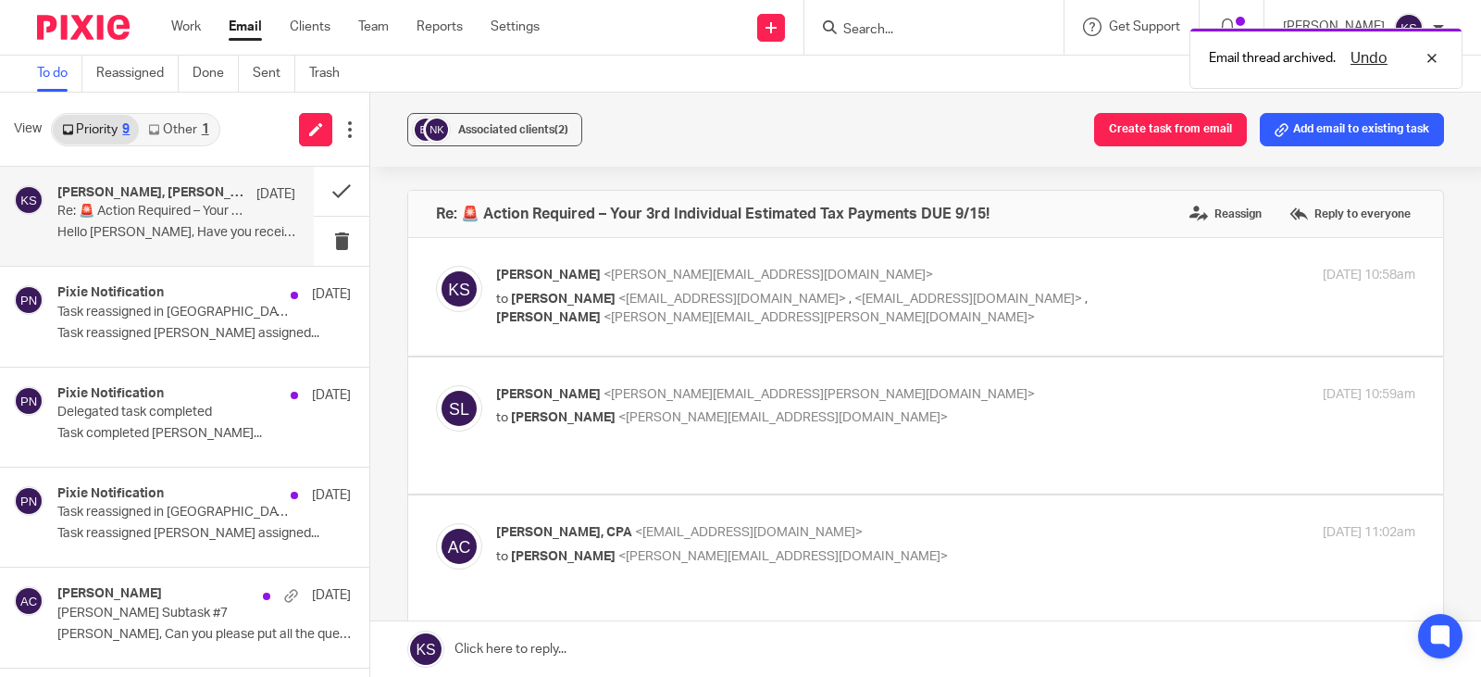
scroll to position [0, 0]
click at [610, 307] on p "to Amy Corfixsen <amylcpa@gmail.com> , <kelpsnic@gmail.com> , Naomi Stirdivant …" at bounding box center [802, 309] width 613 height 38
checkbox input "true"
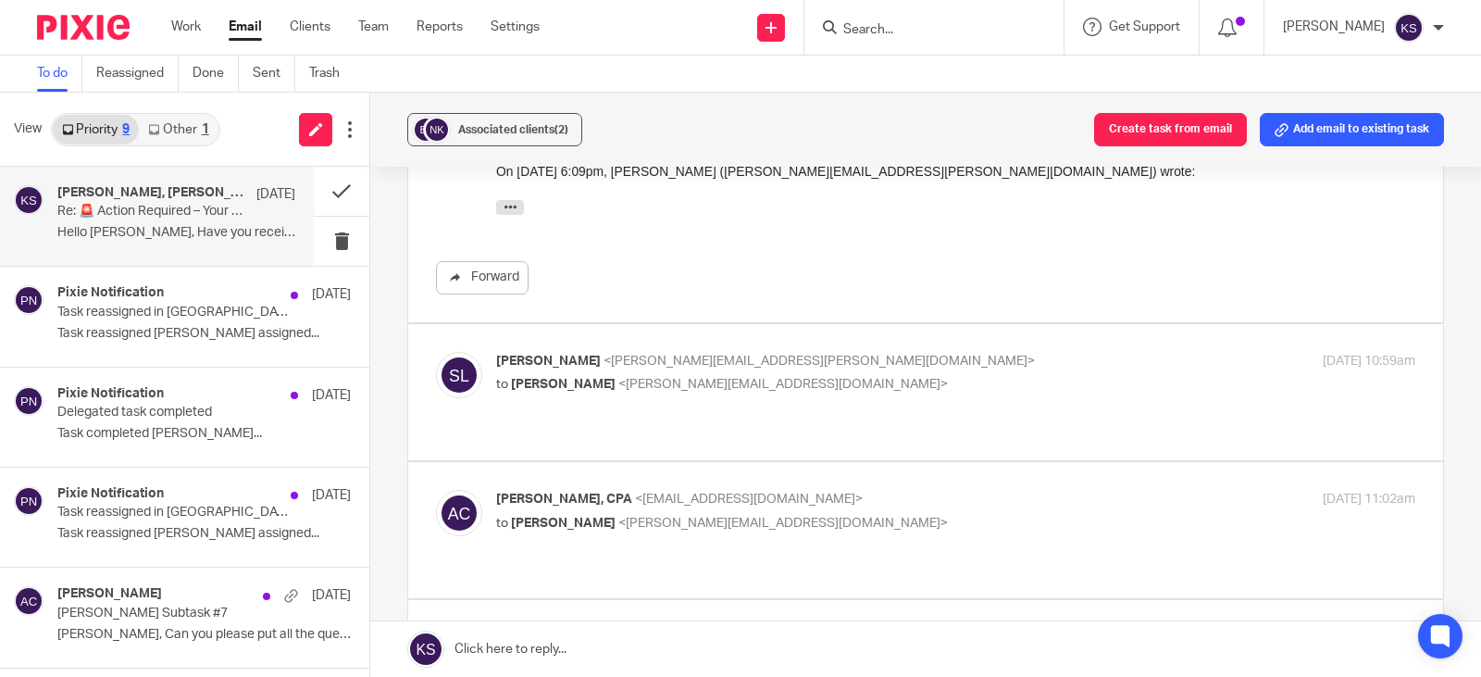
scroll to position [1018, 0]
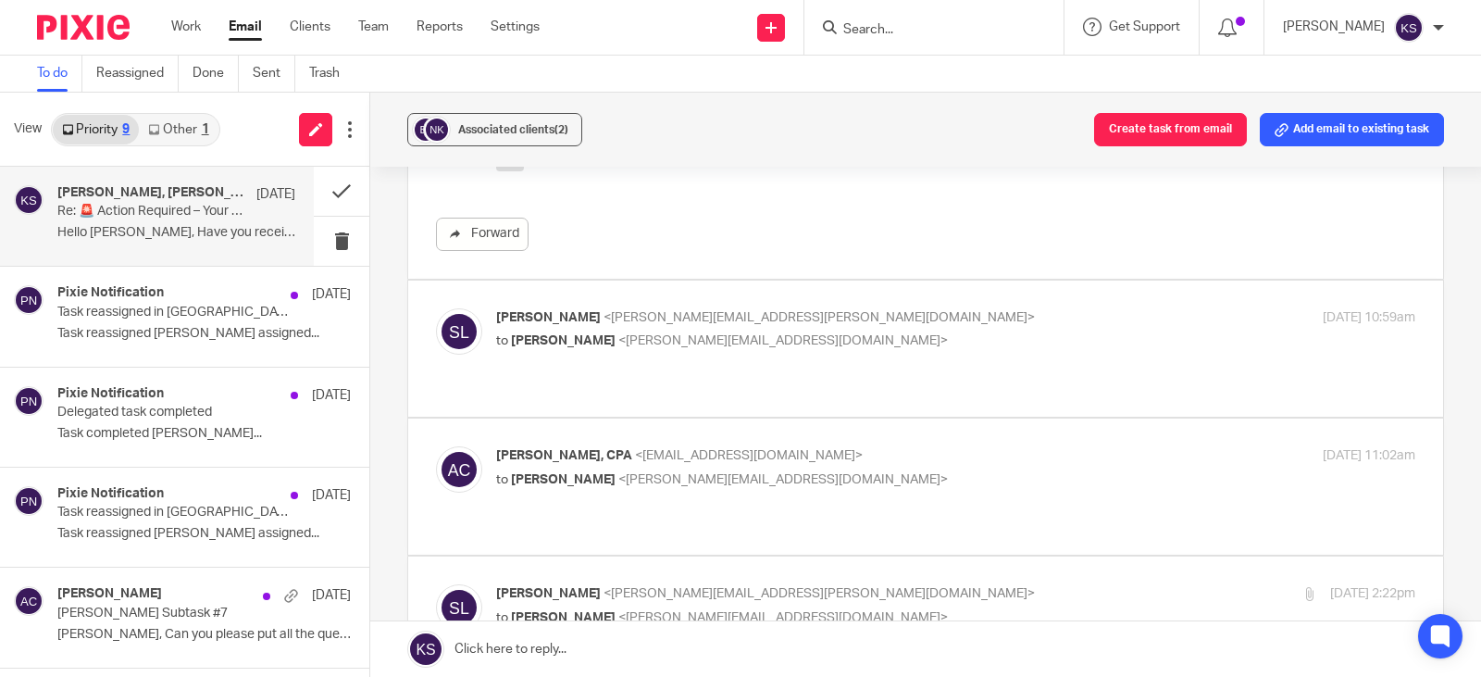
click at [647, 343] on span "<kelly@amylcpa.com>" at bounding box center [783, 340] width 330 height 13
checkbox input "true"
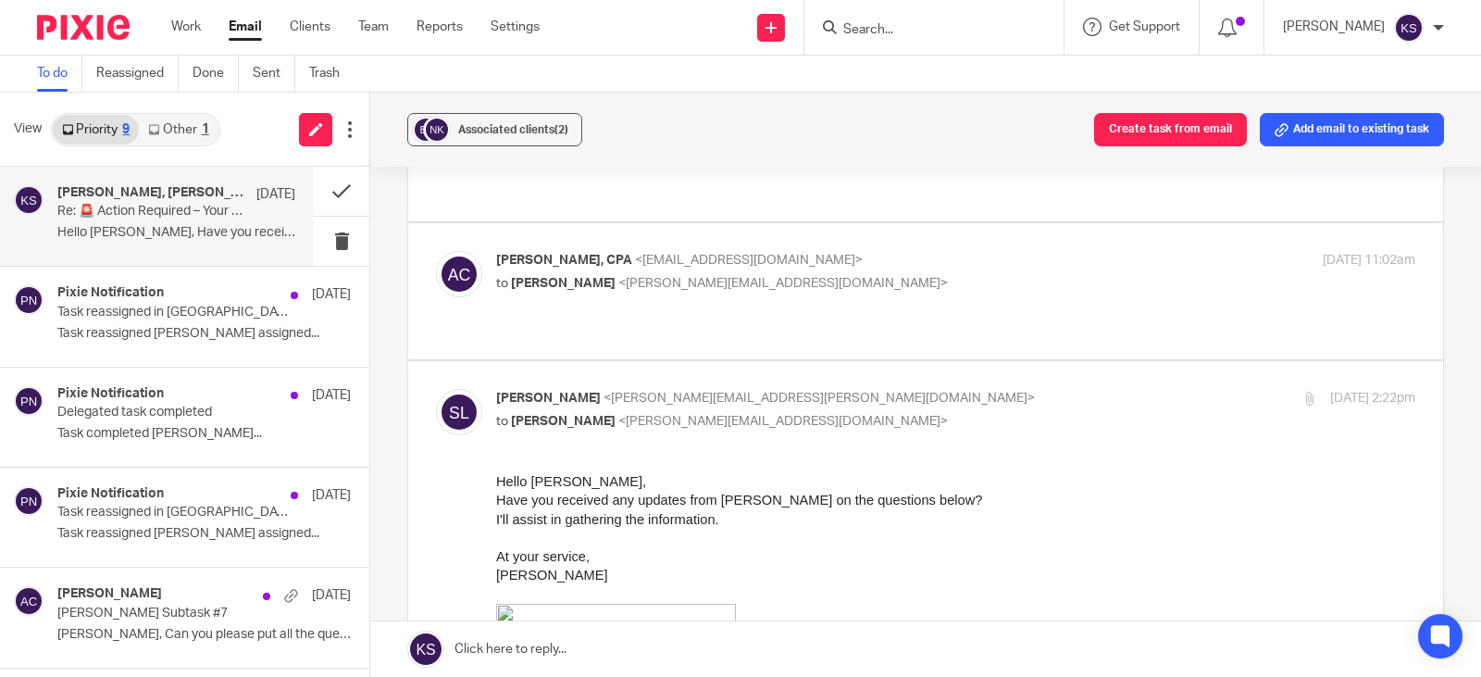
scroll to position [1851, 0]
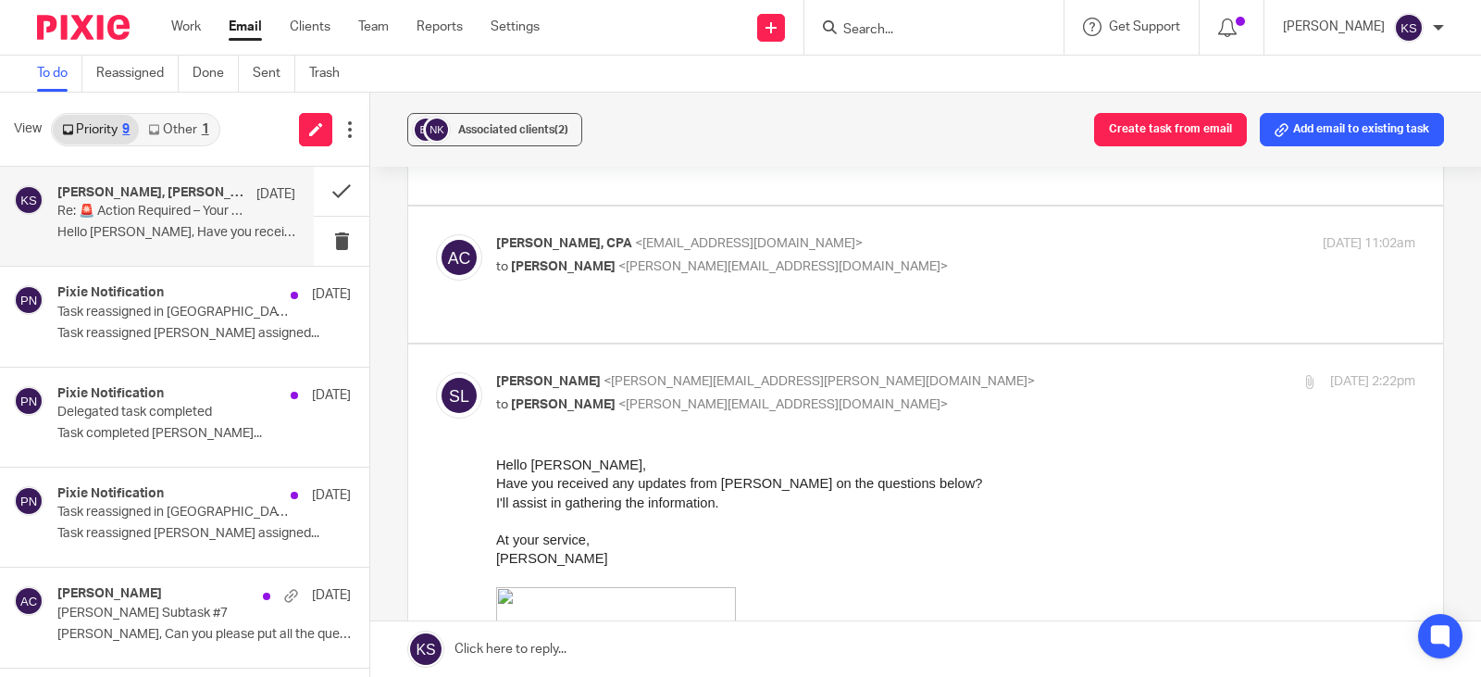
click at [648, 260] on span "<kelly@amylcpa.com>" at bounding box center [783, 266] width 330 height 13
checkbox input "true"
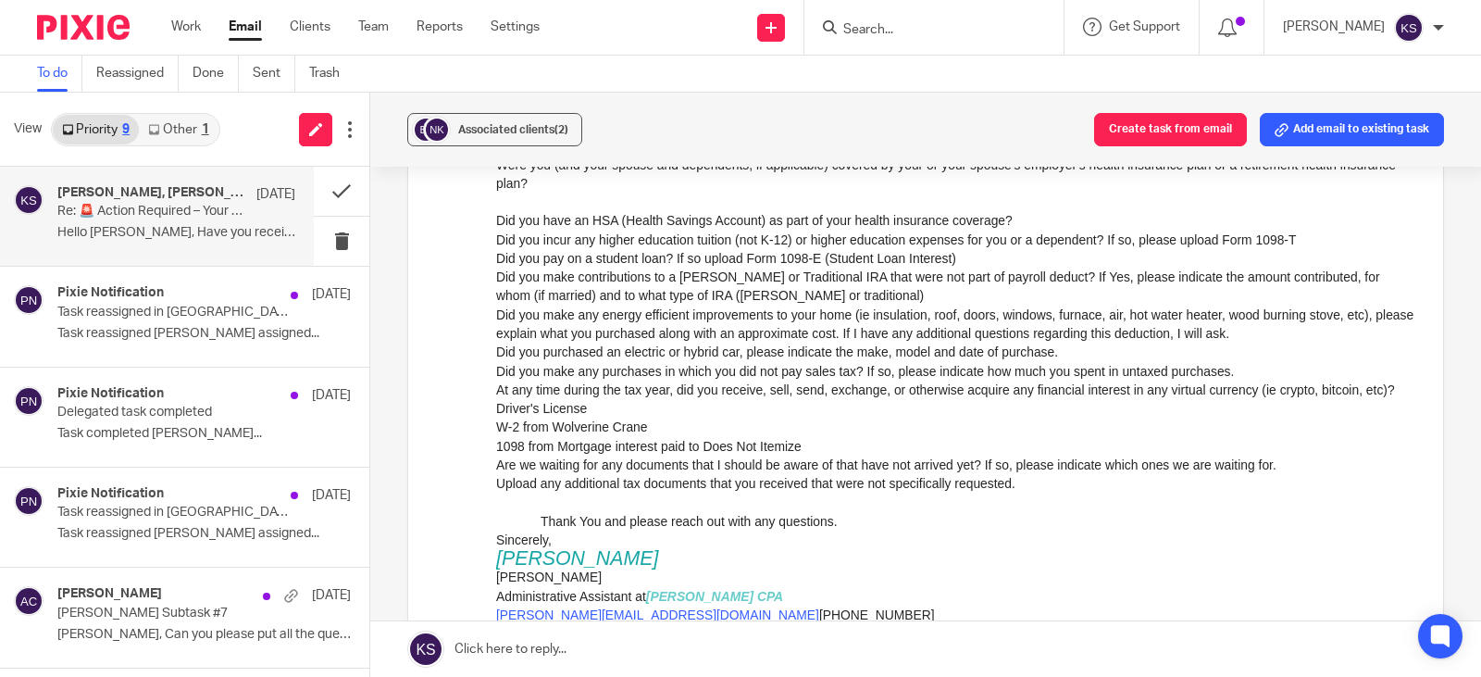
scroll to position [2777, 0]
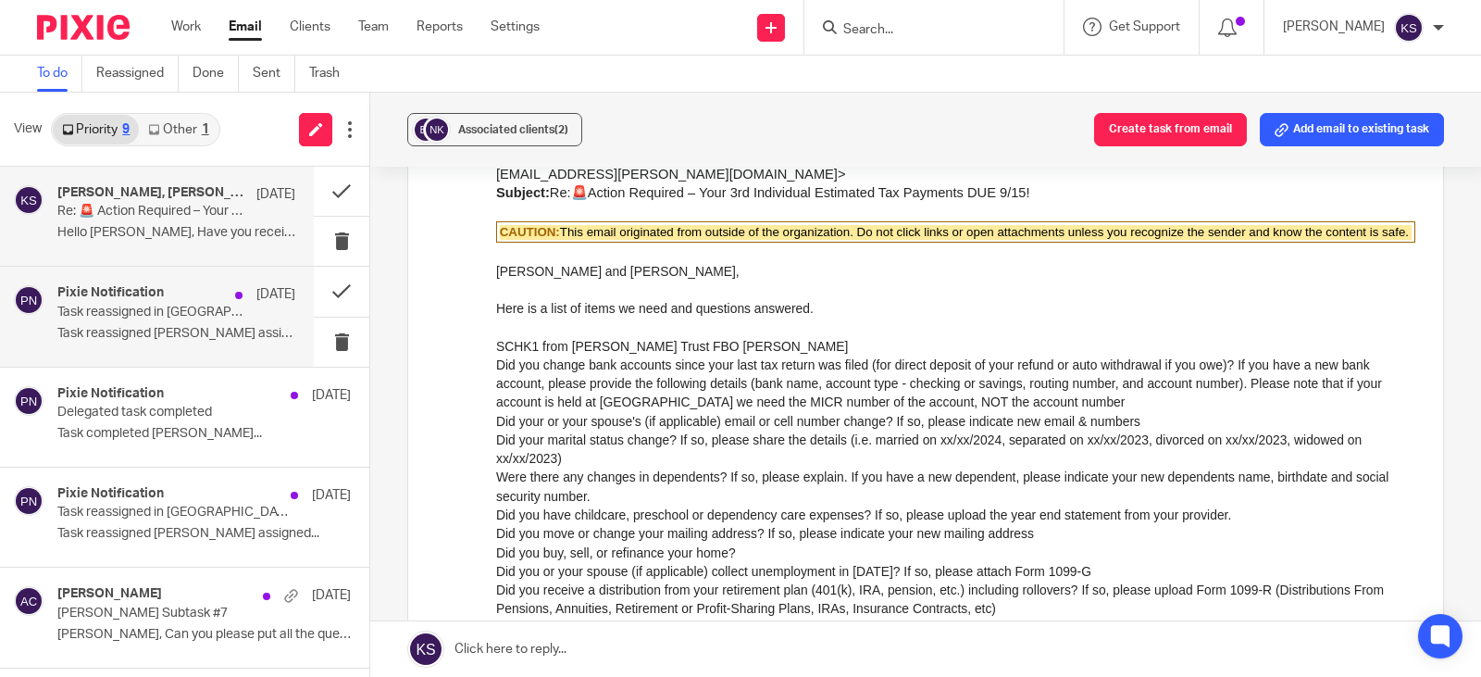
click at [161, 300] on h4 "Pixie Notification" at bounding box center [110, 293] width 106 height 16
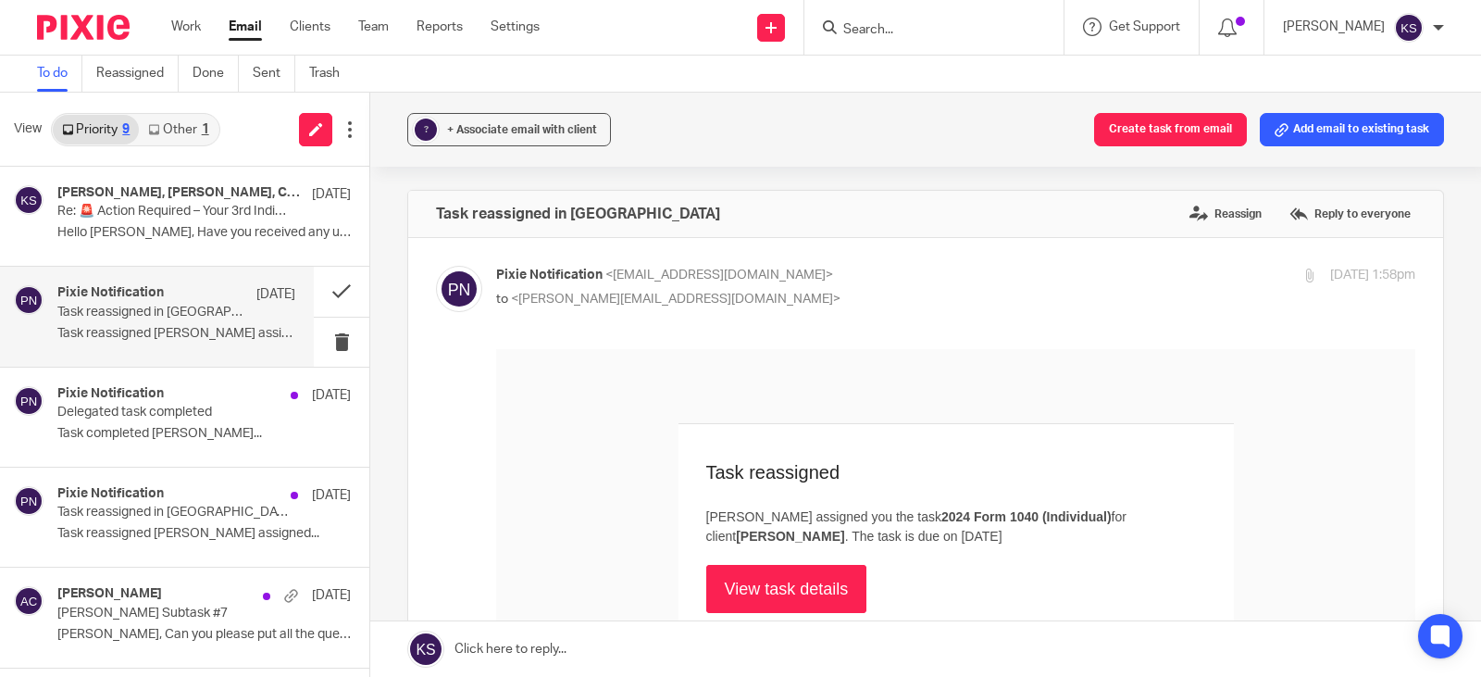
scroll to position [0, 0]
click at [135, 406] on p "Delegated task completed" at bounding box center [152, 412] width 191 height 16
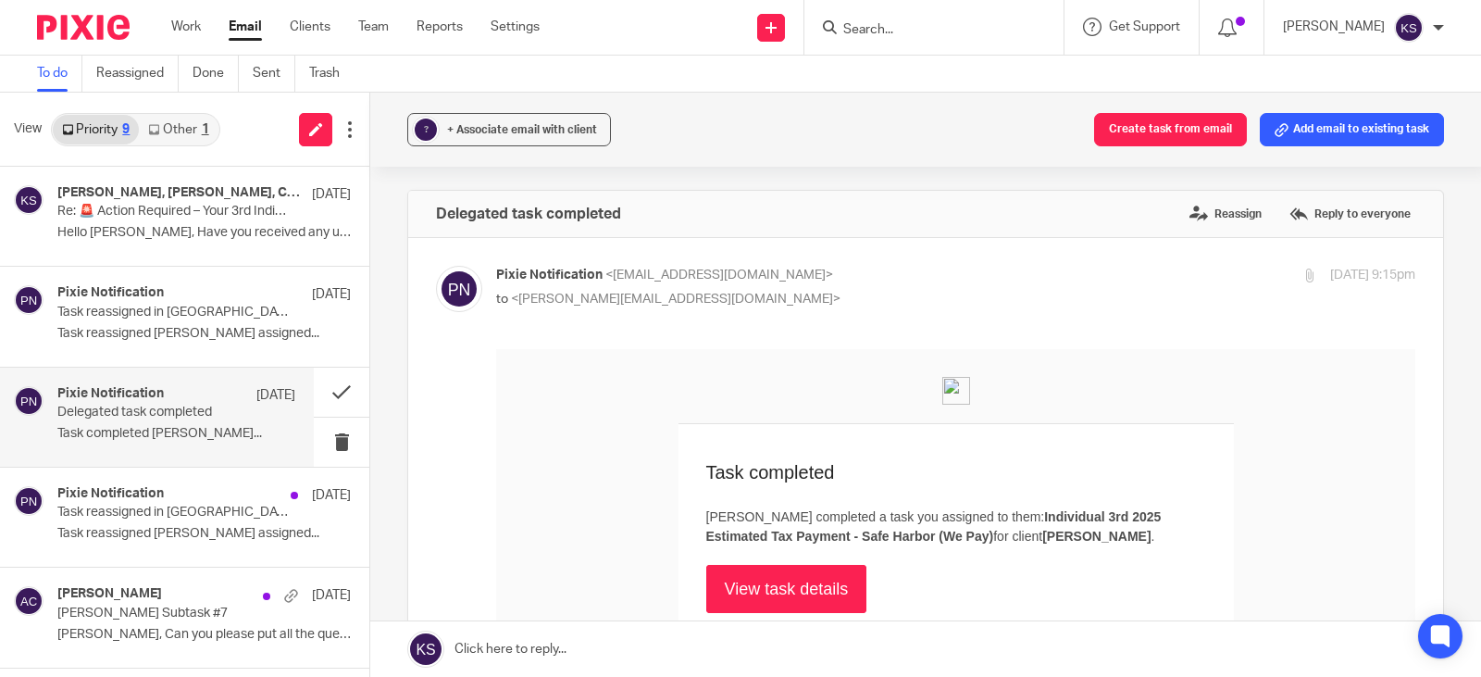
scroll to position [93, 0]
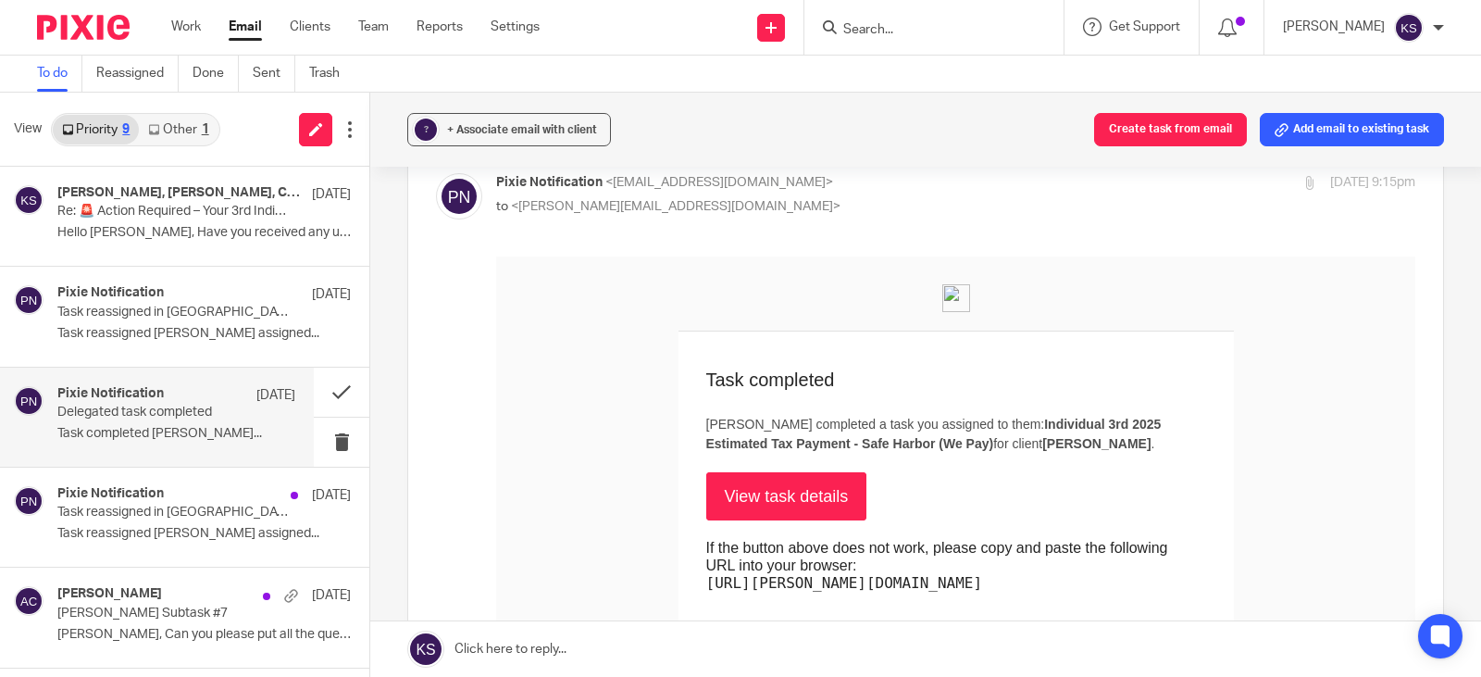
click at [781, 492] on link "View task details" at bounding box center [786, 496] width 161 height 48
click at [131, 501] on h4 "Pixie Notification" at bounding box center [110, 494] width 106 height 16
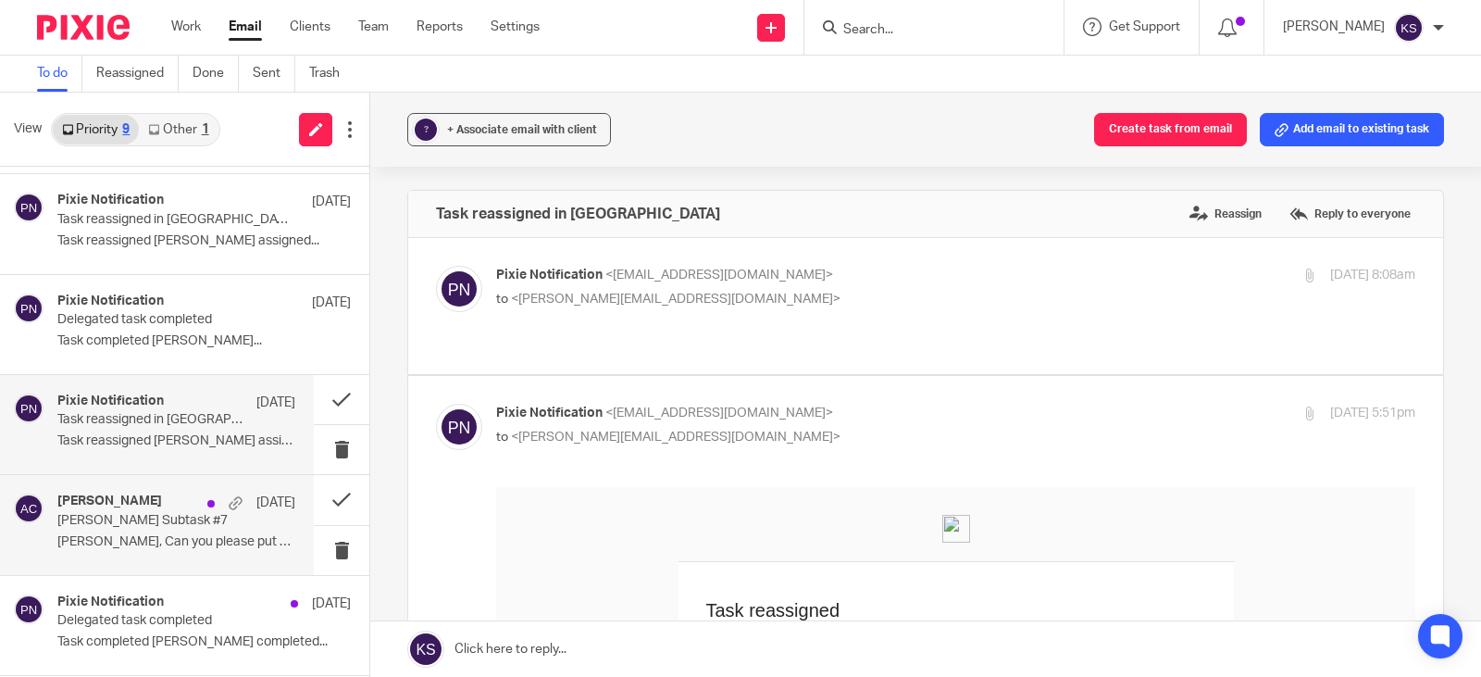
click at [106, 497] on h4 "[PERSON_NAME]" at bounding box center [109, 501] width 105 height 16
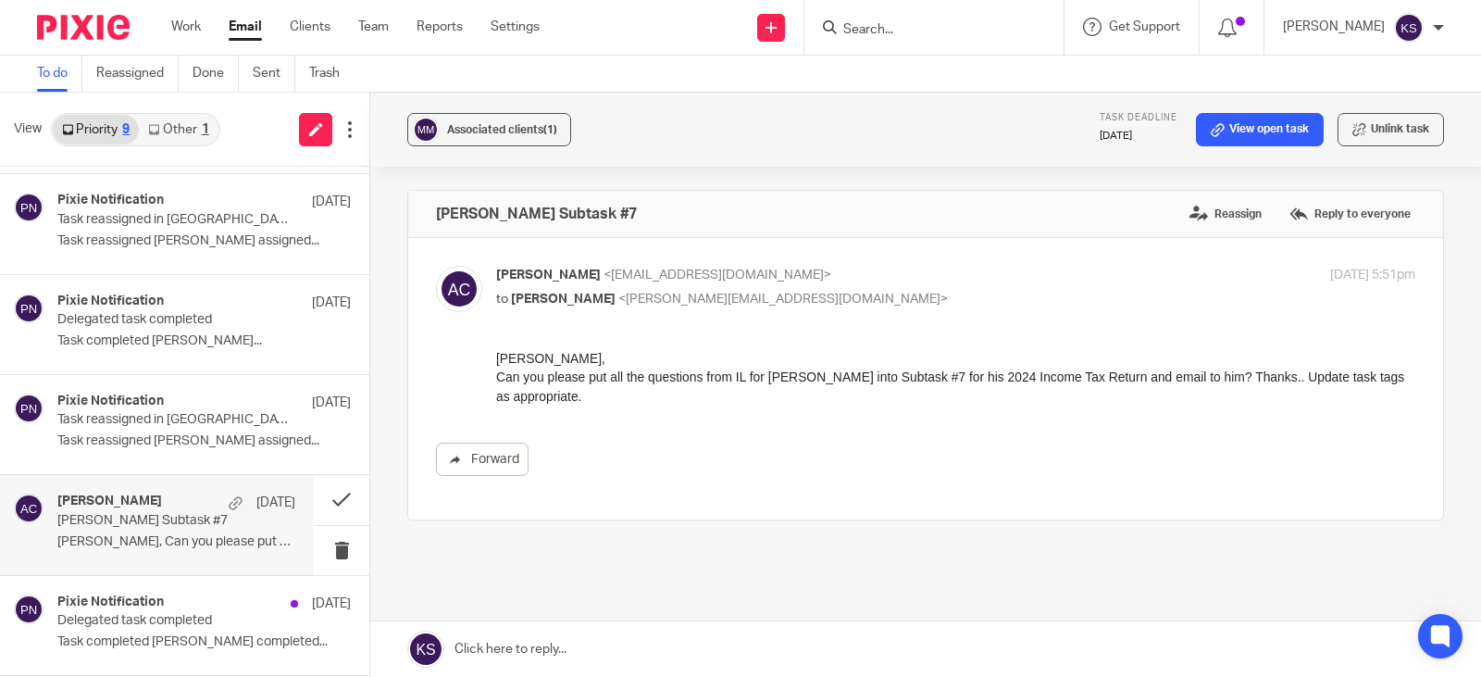
scroll to position [0, 0]
click at [185, 20] on link "Work" at bounding box center [186, 27] width 30 height 19
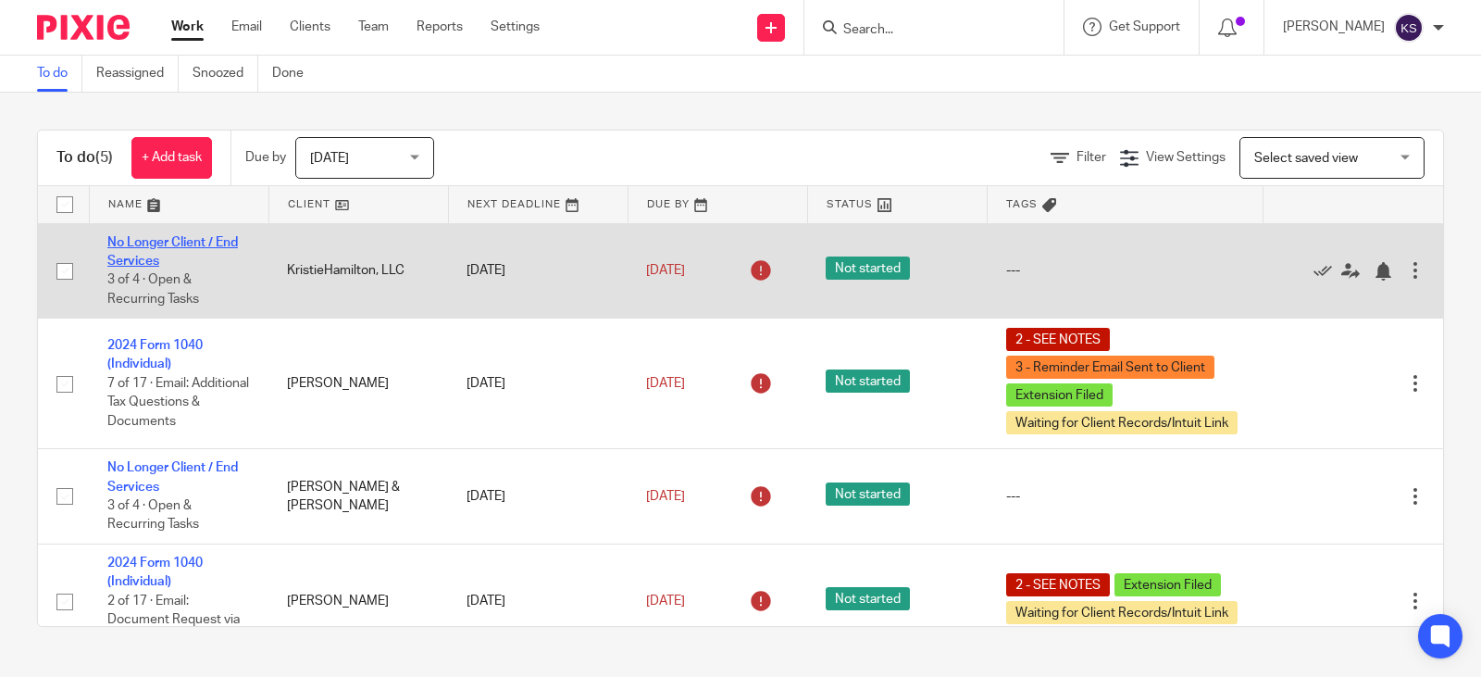
click at [186, 242] on link "No Longer Client / End Services" at bounding box center [172, 251] width 131 height 31
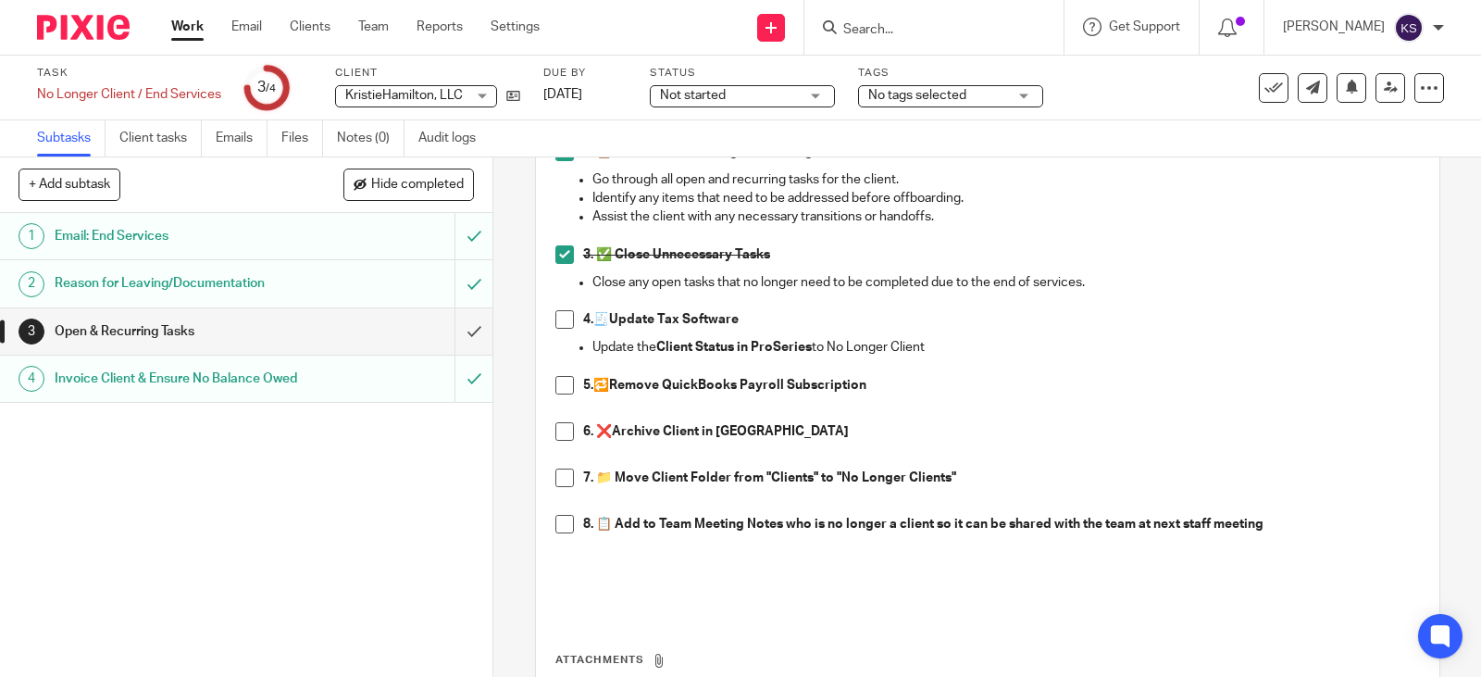
scroll to position [463, 0]
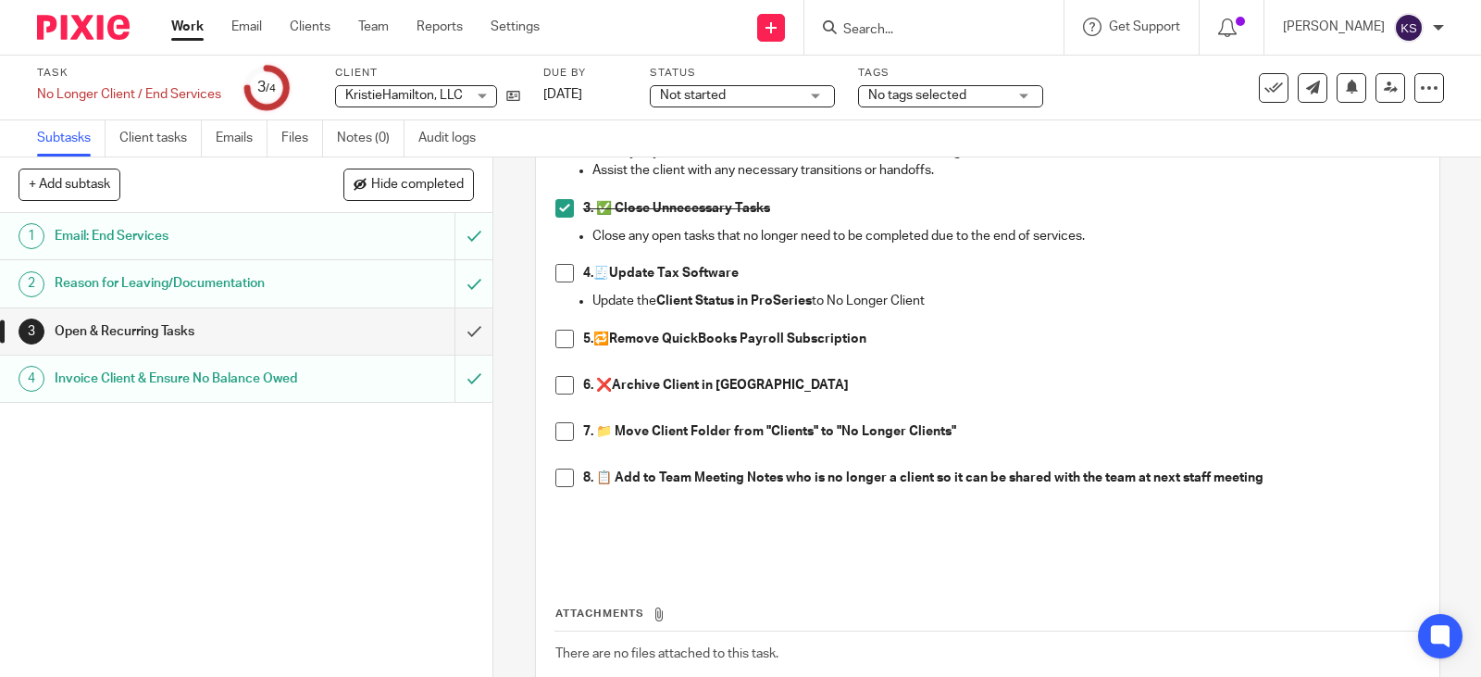
click at [562, 432] on span at bounding box center [564, 431] width 19 height 19
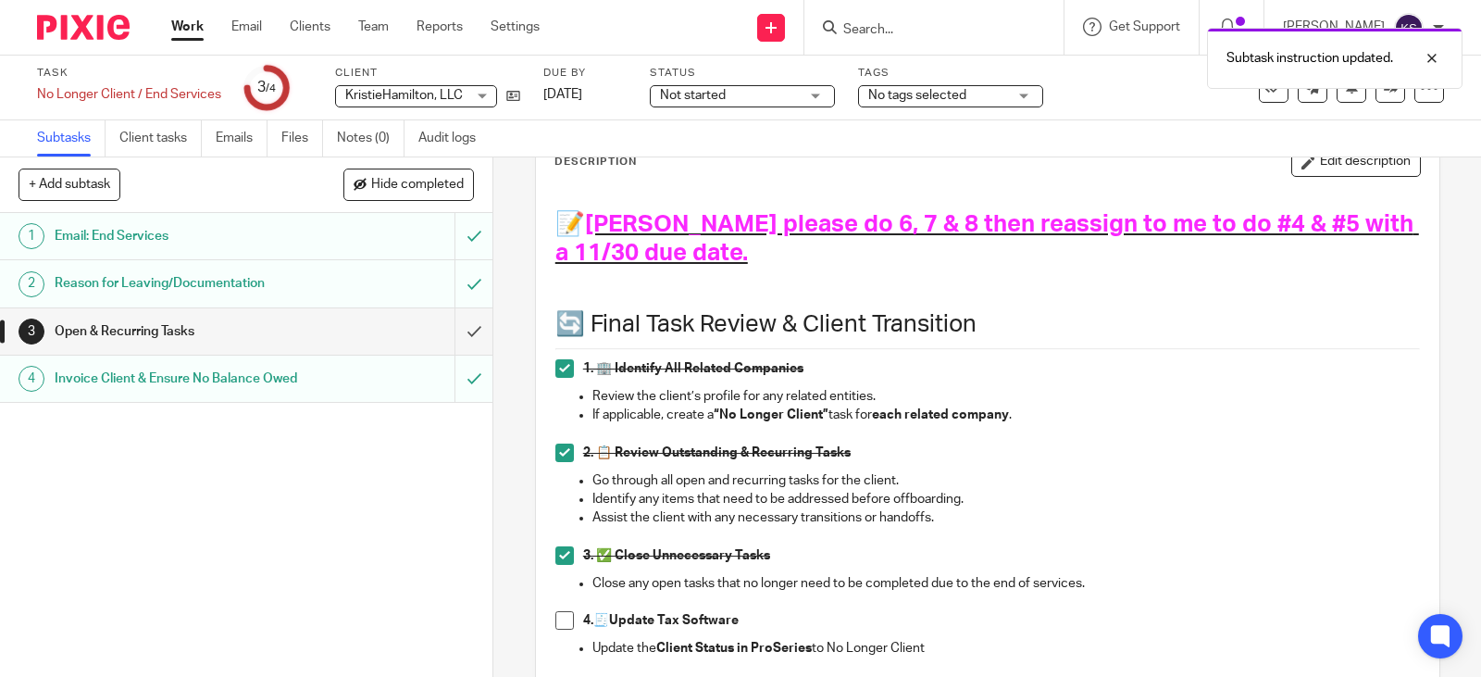
scroll to position [93, 0]
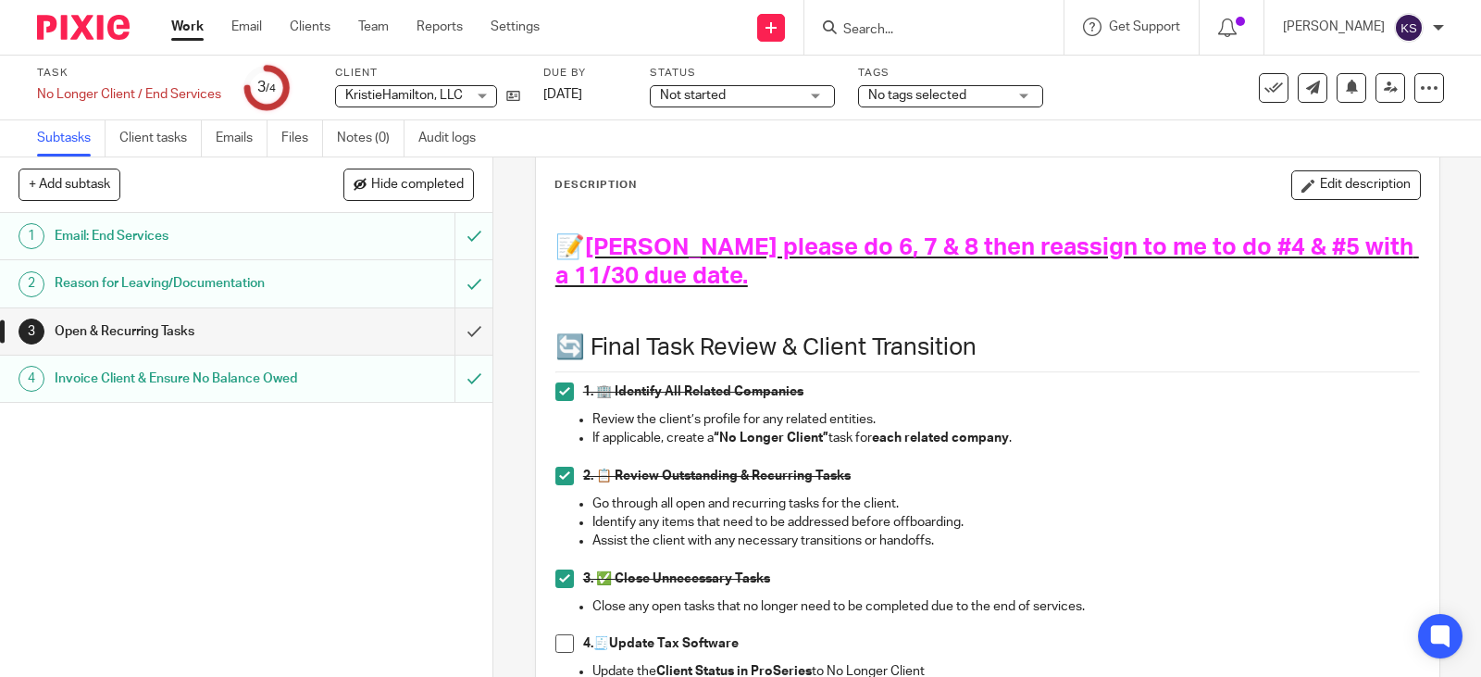
click at [825, 93] on div "Not started Not started" at bounding box center [742, 96] width 185 height 22
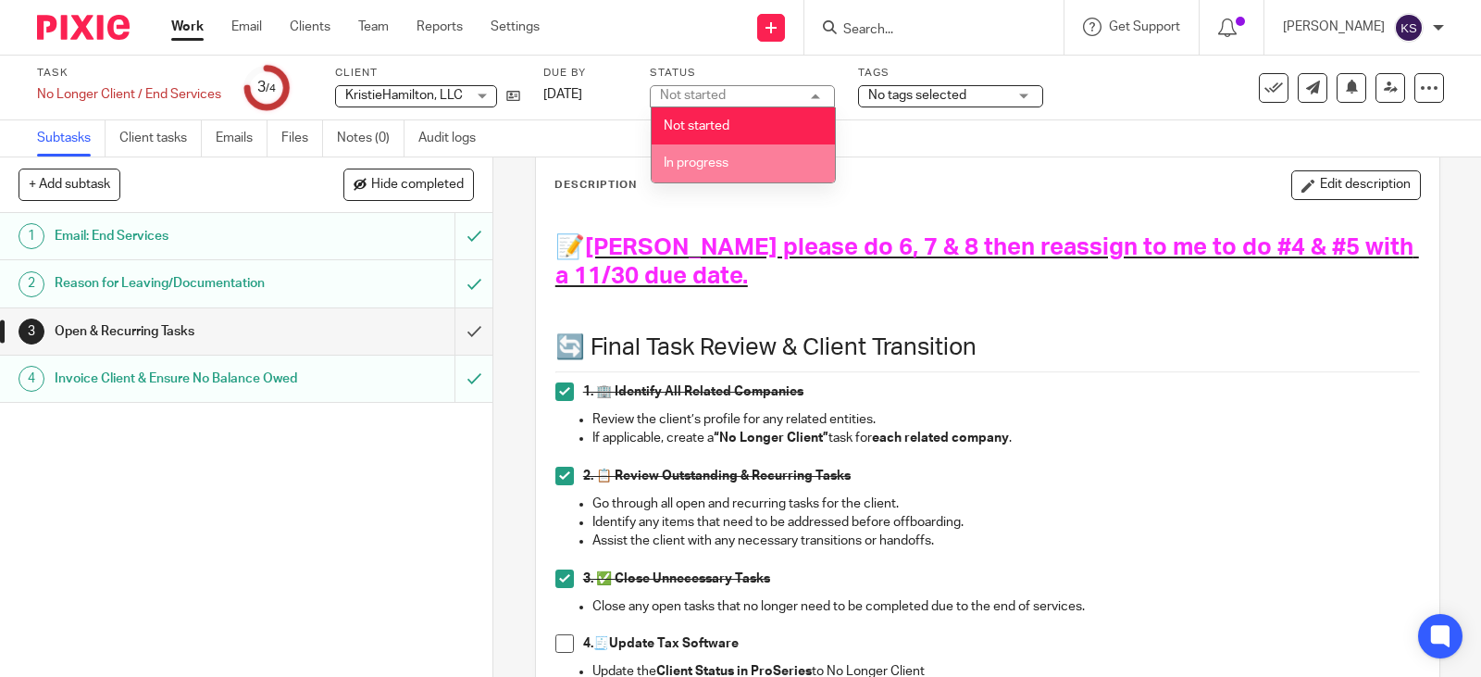
click at [702, 160] on span "In progress" at bounding box center [696, 162] width 65 height 13
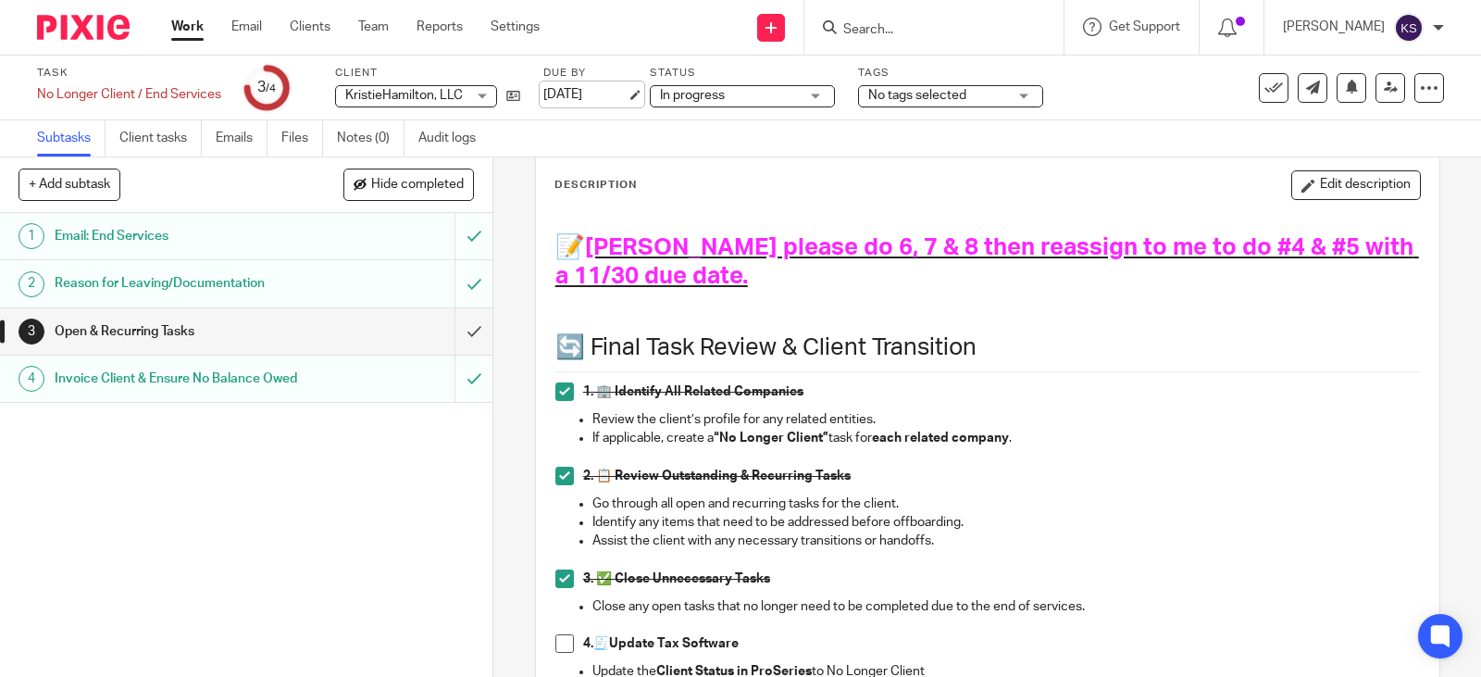
click at [627, 89] on link "Aug 31, 2025" at bounding box center [584, 94] width 83 height 19
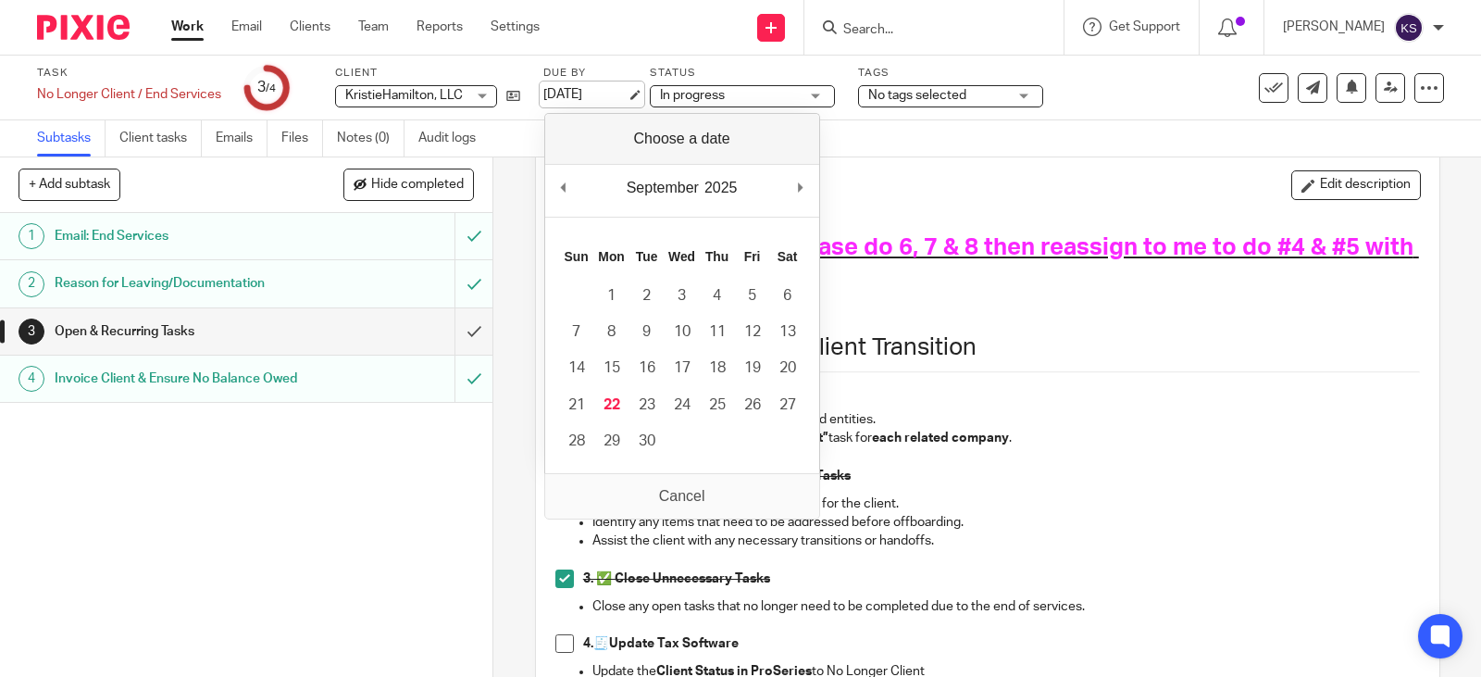
click at [627, 89] on link "[DATE]" at bounding box center [584, 94] width 83 height 19
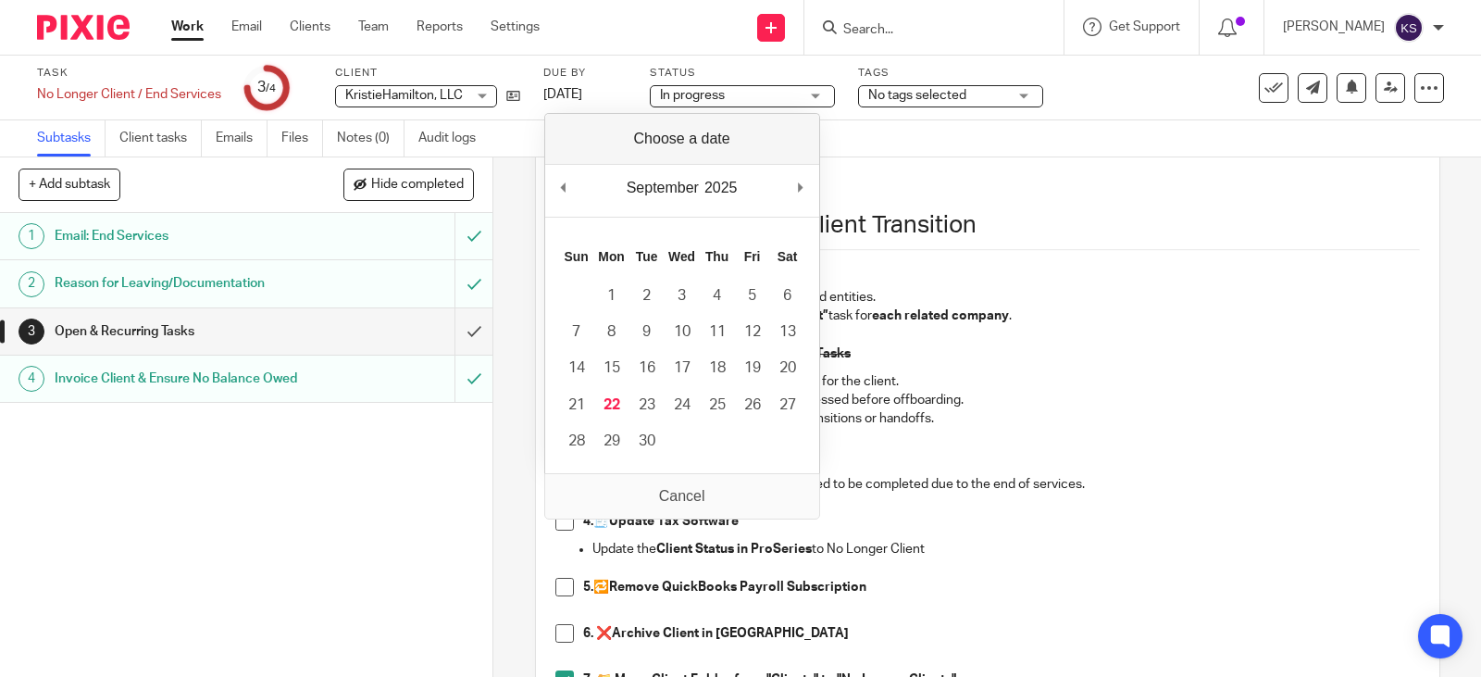
scroll to position [185, 0]
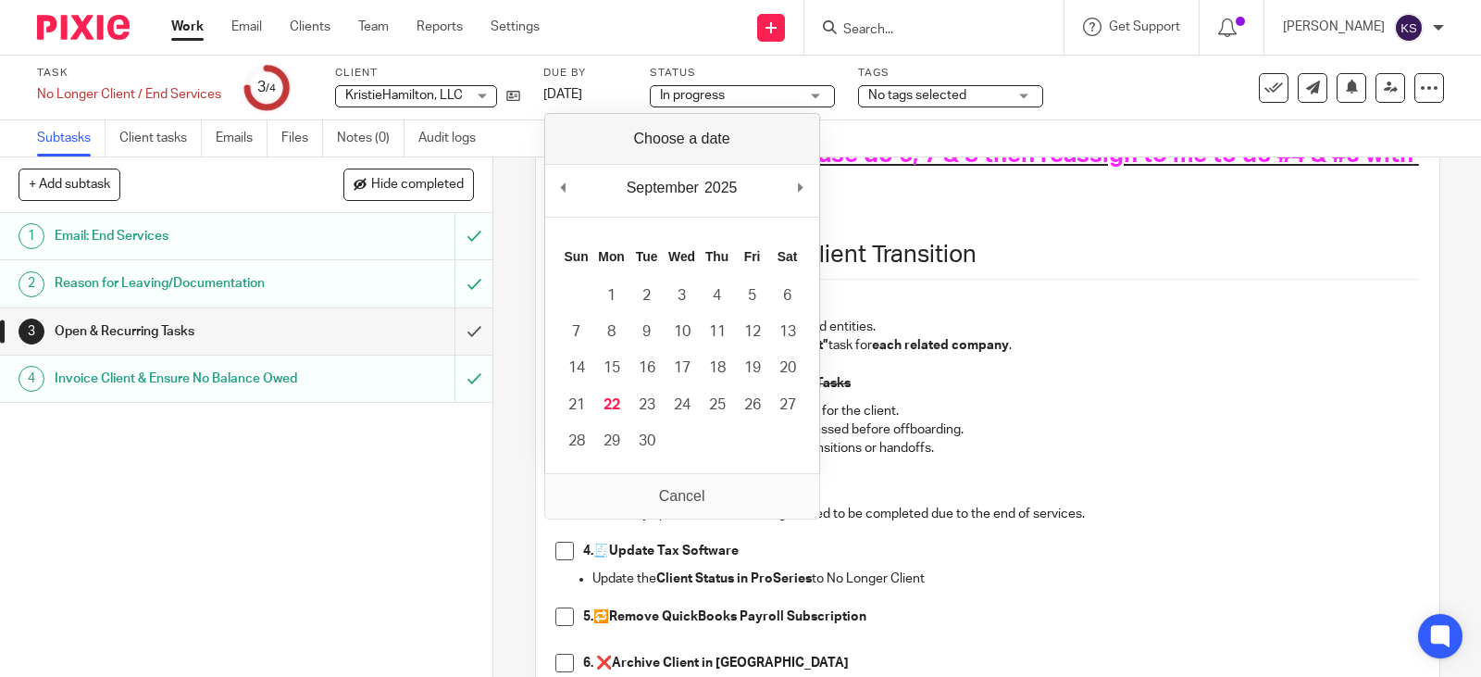
click at [1294, 278] on div "📝 Kelly please do 6, 7 & 8 then reassign to me to do #4 & #5 with a 11/30 due d…" at bounding box center [987, 481] width 883 height 727
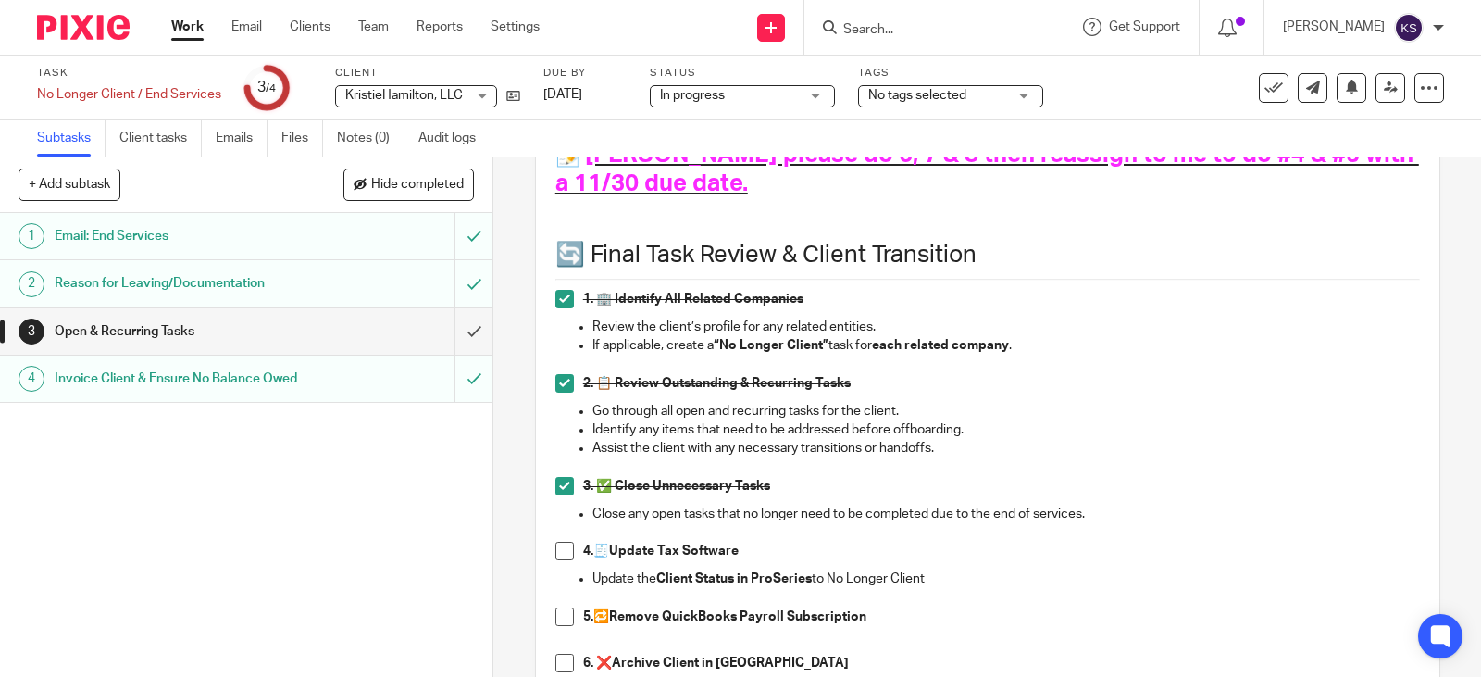
scroll to position [0, 0]
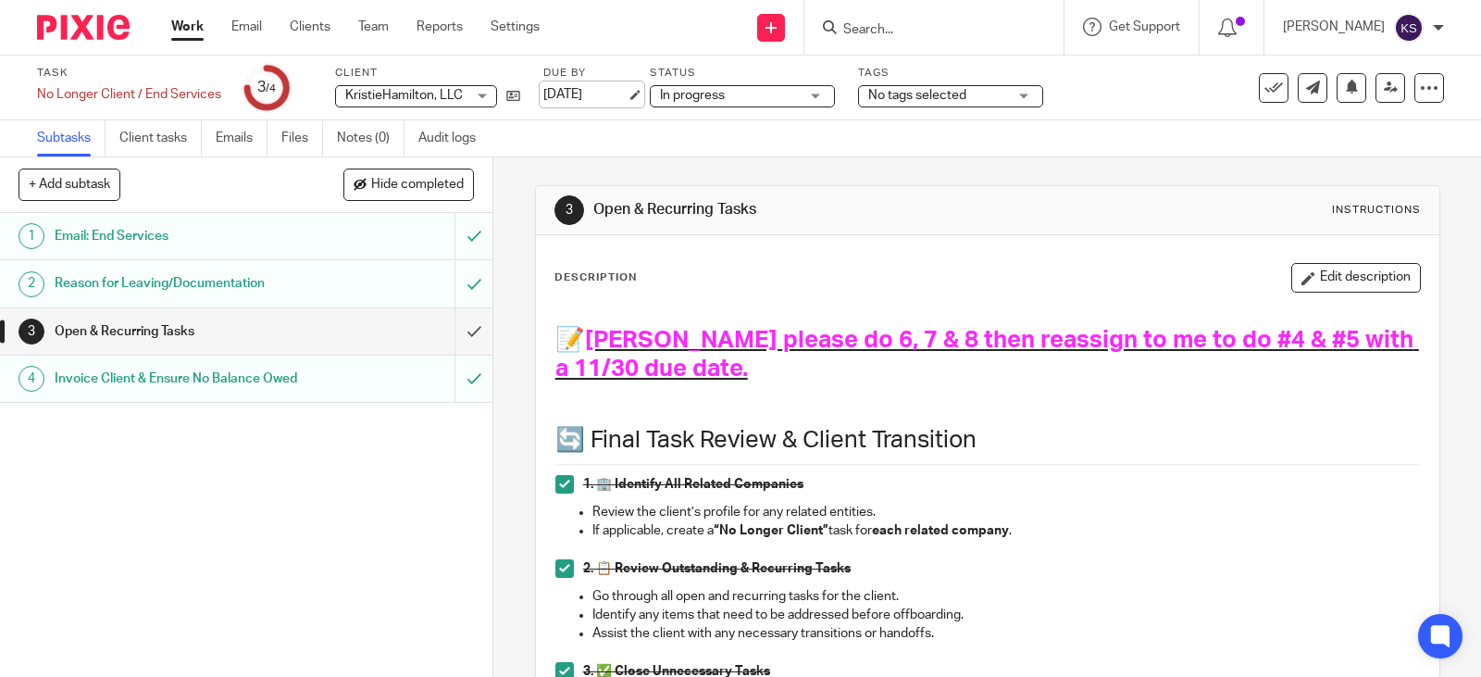
click at [619, 93] on link "Aug 31, 2025" at bounding box center [584, 94] width 83 height 19
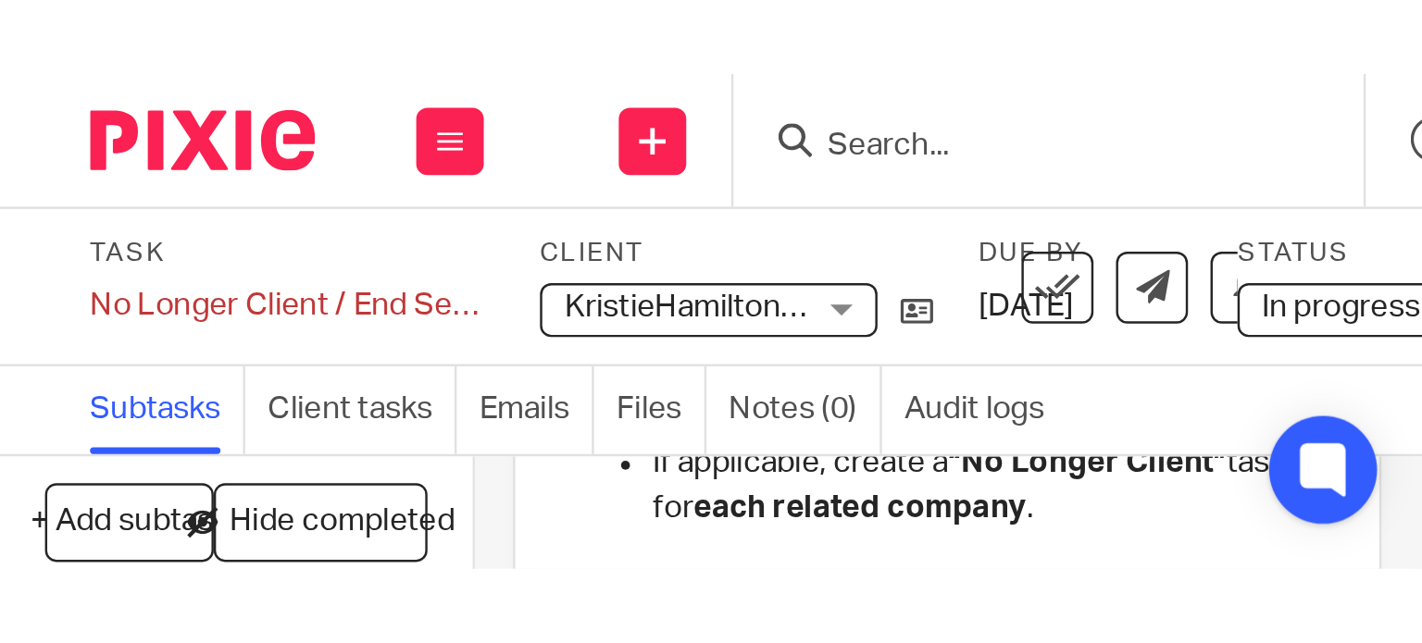
scroll to position [370, 0]
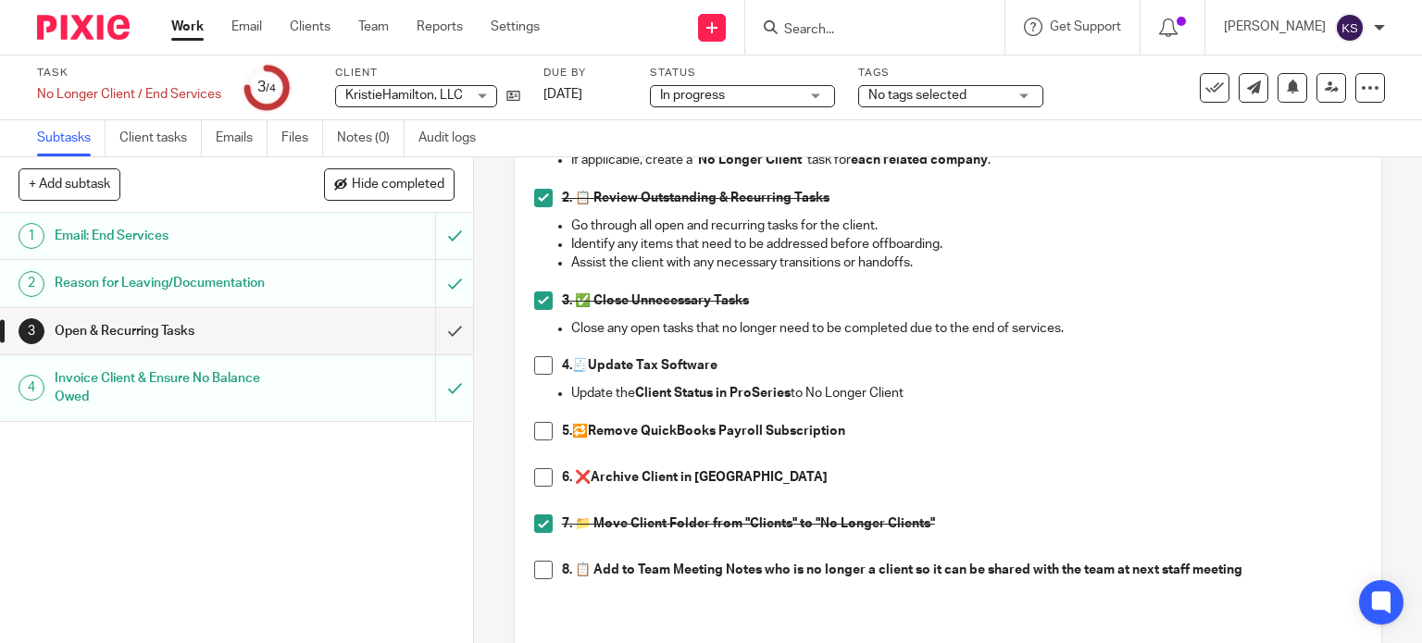
click at [544, 568] on span at bounding box center [543, 570] width 19 height 19
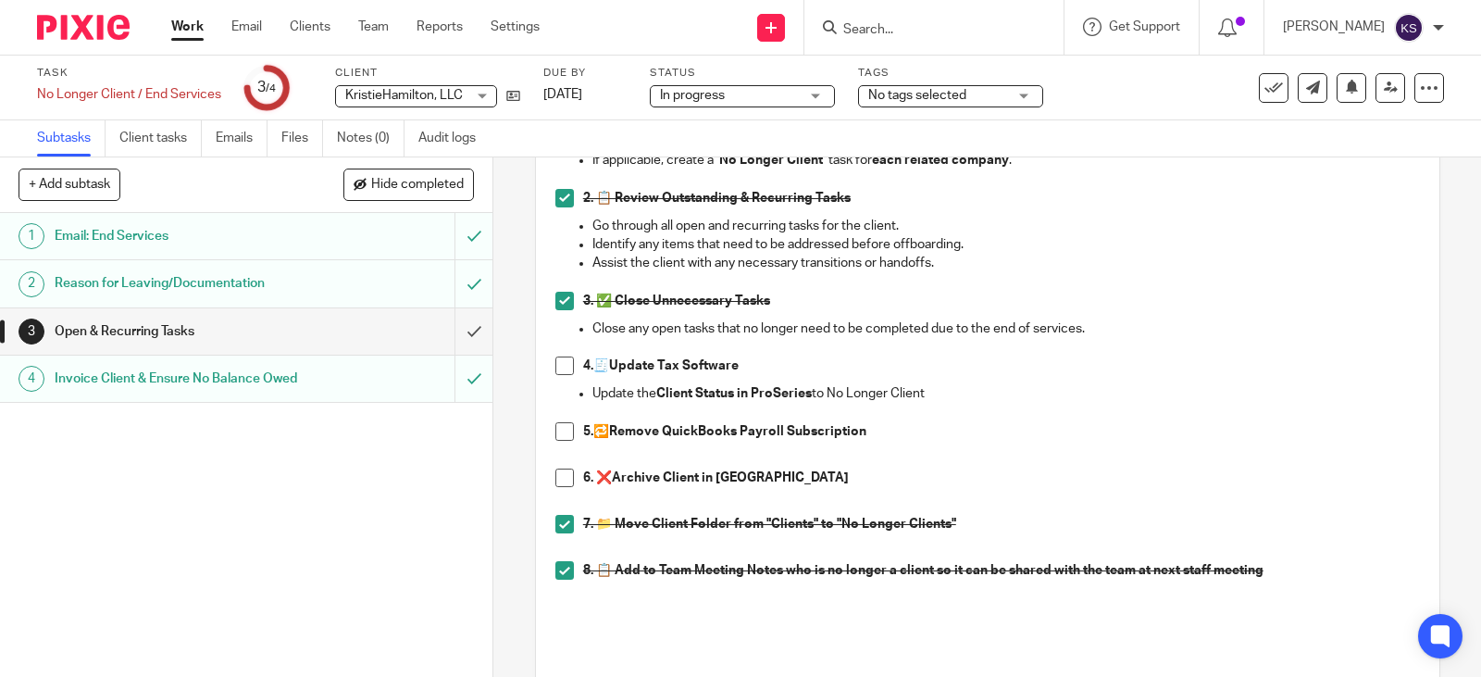
click at [1023, 100] on div "No tags selected" at bounding box center [950, 96] width 185 height 22
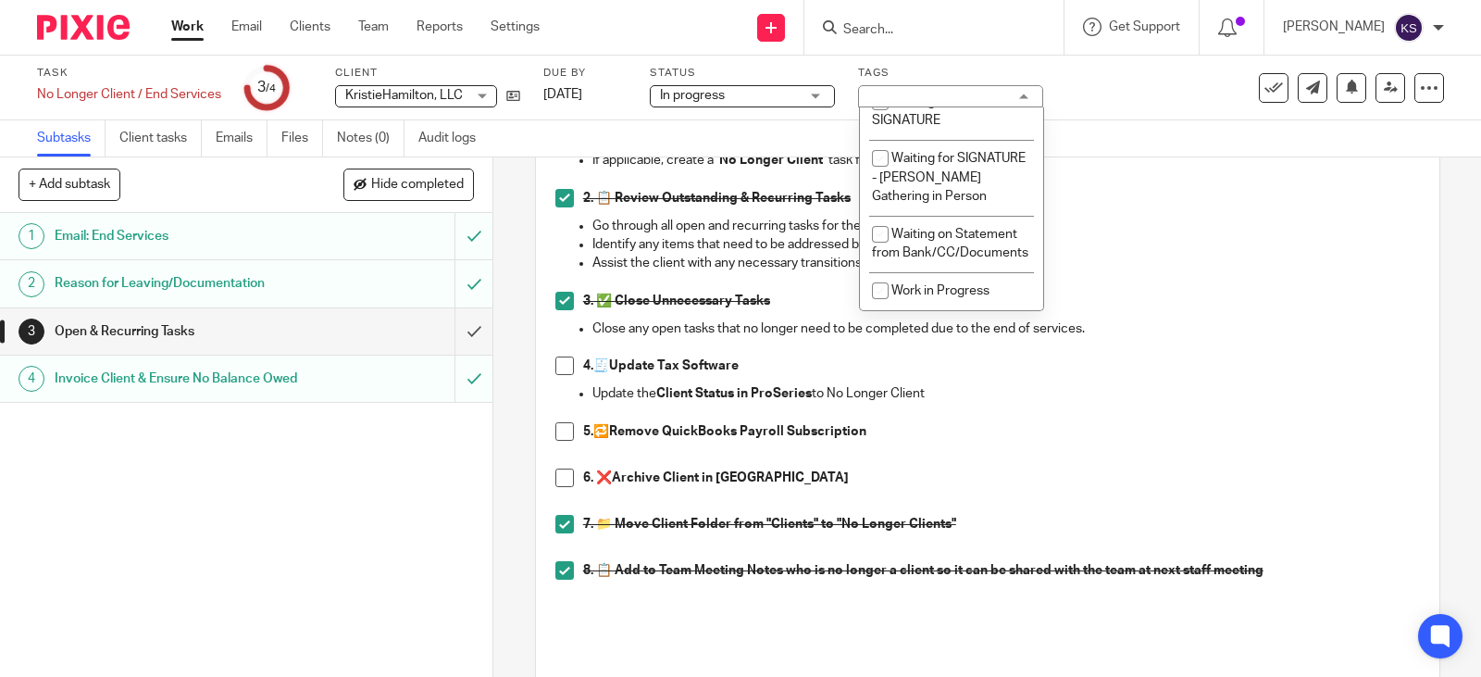
scroll to position [1739, 0]
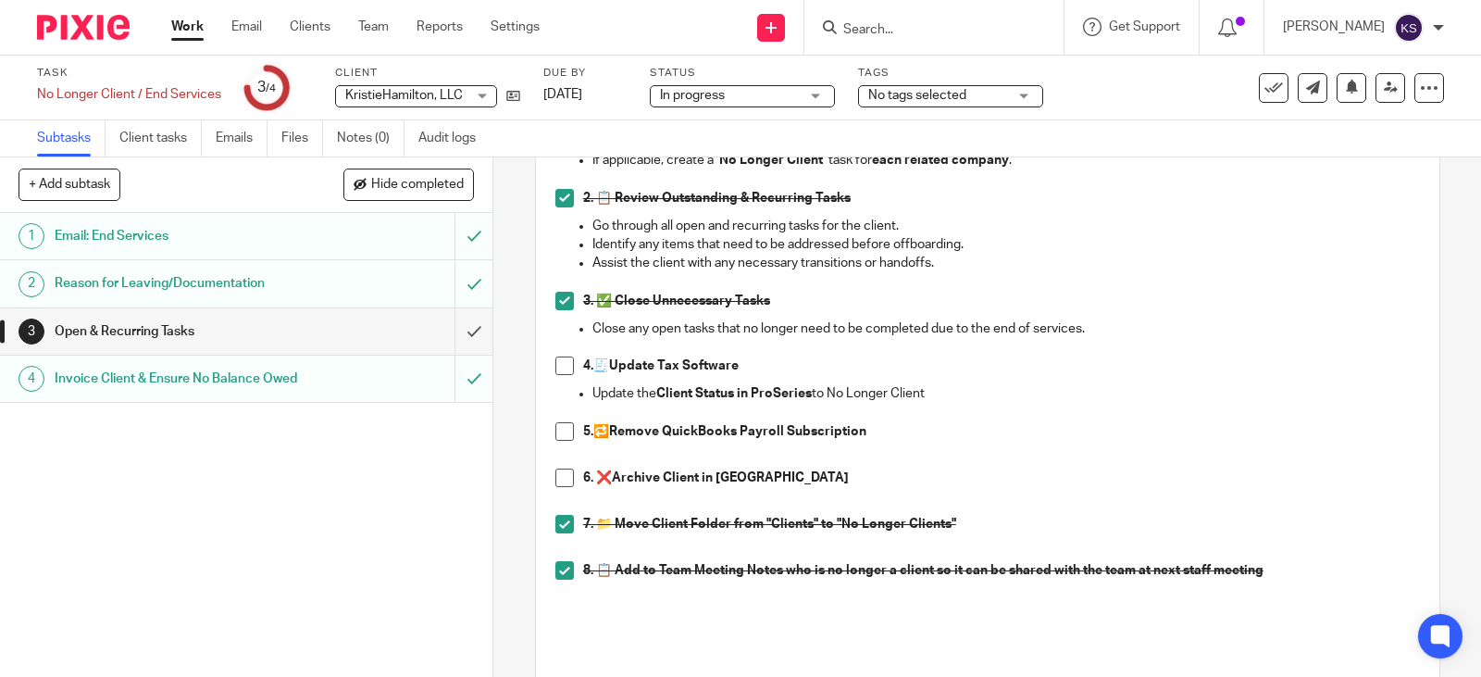
click at [1301, 366] on p "4. 🧾 Update Tax Software" at bounding box center [1001, 365] width 837 height 19
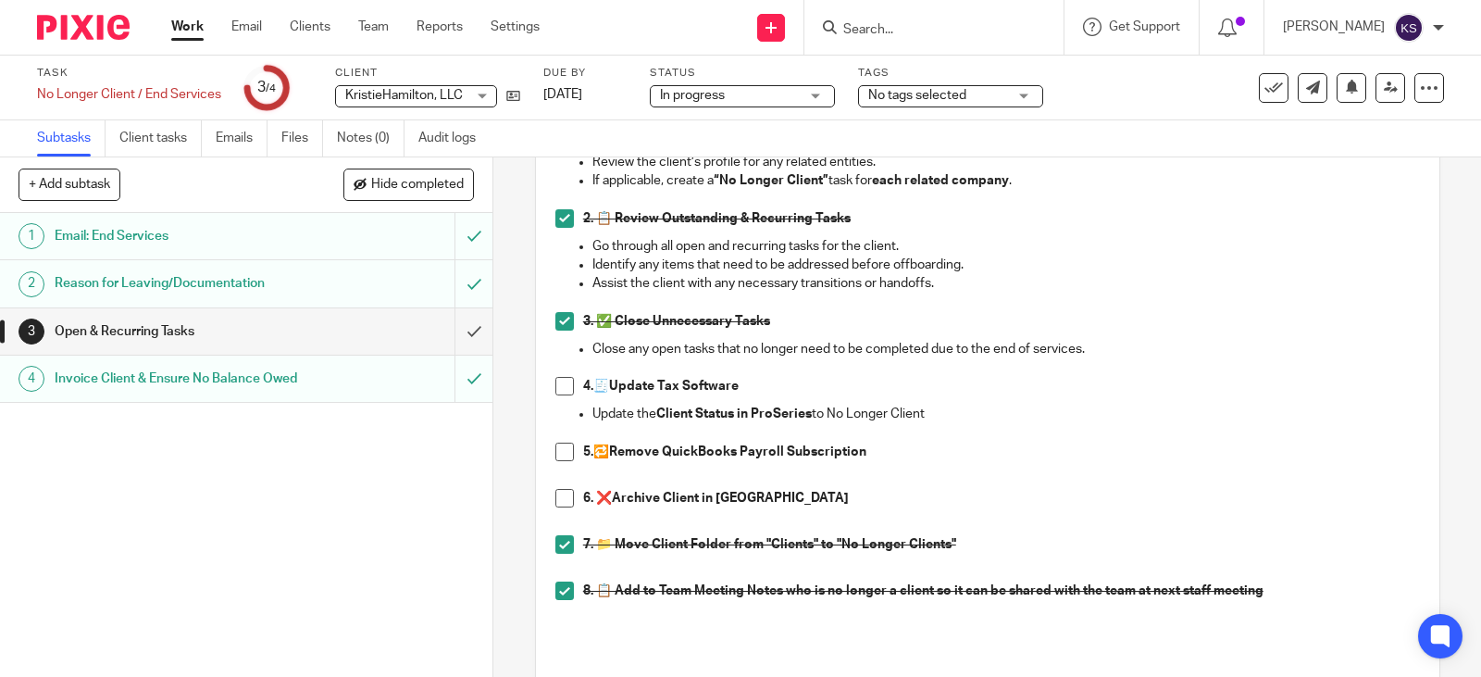
scroll to position [370, 0]
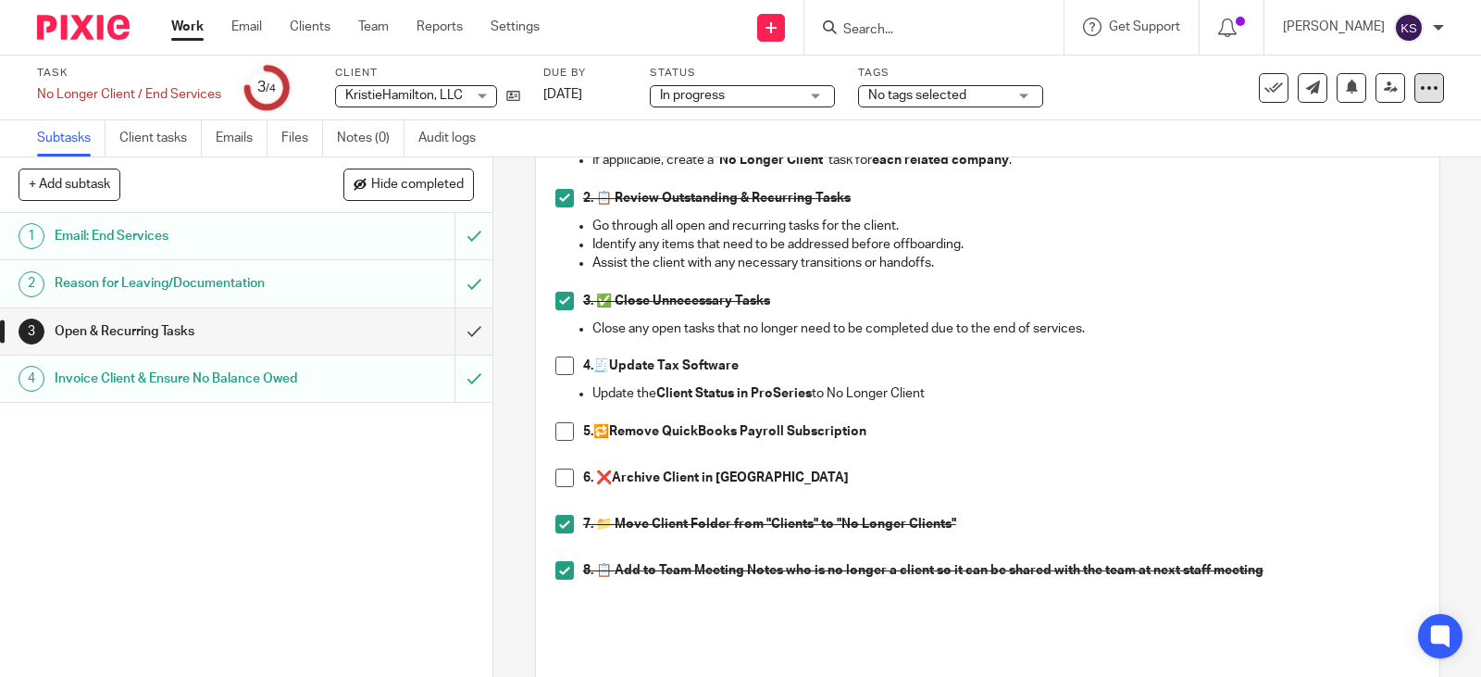
click at [1420, 88] on icon at bounding box center [1429, 88] width 19 height 19
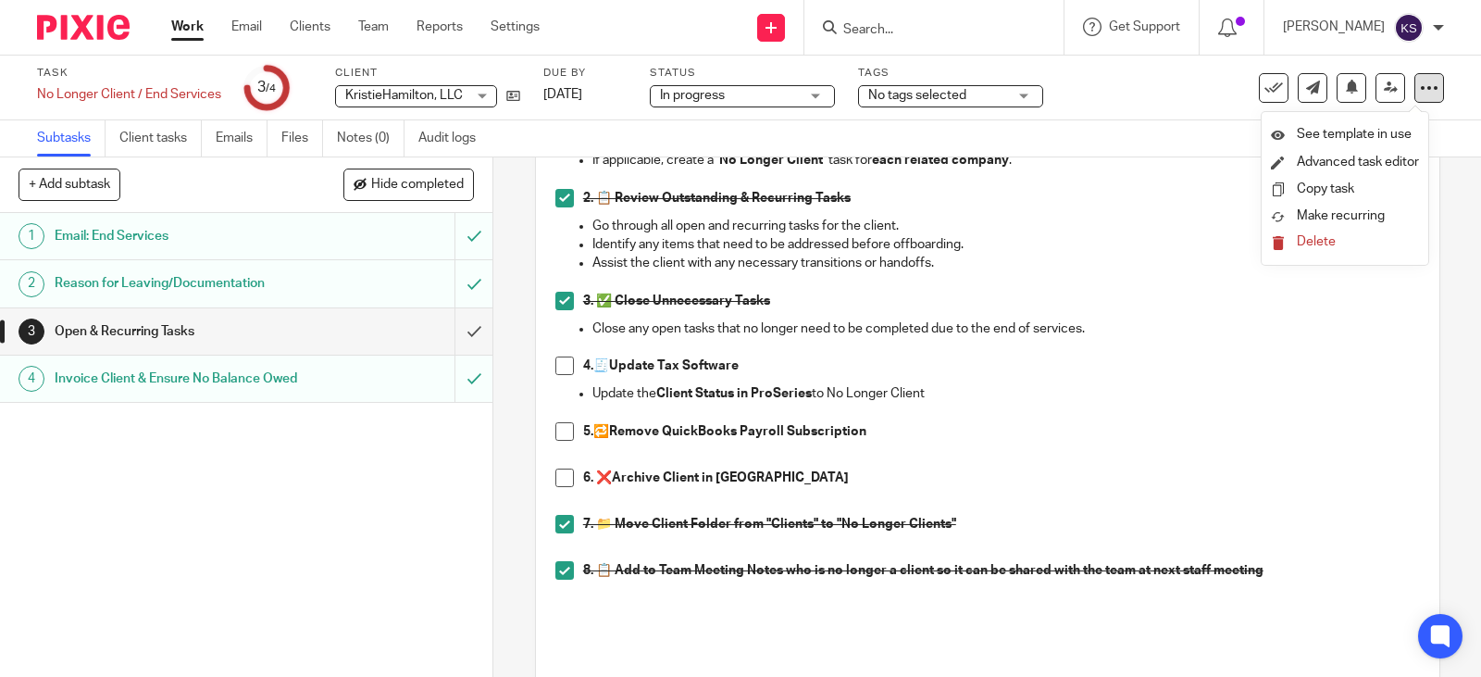
click at [1420, 90] on icon at bounding box center [1429, 88] width 19 height 19
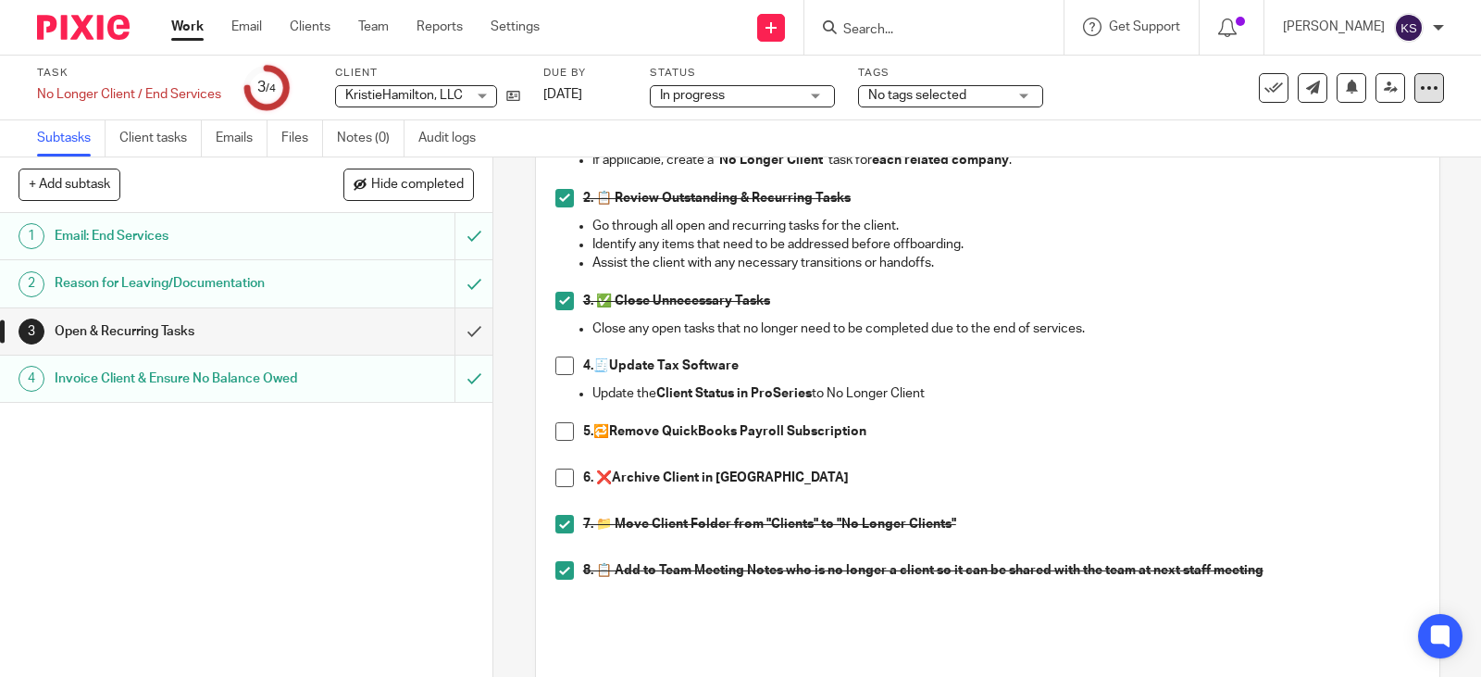
click at [1420, 90] on icon at bounding box center [1429, 88] width 19 height 19
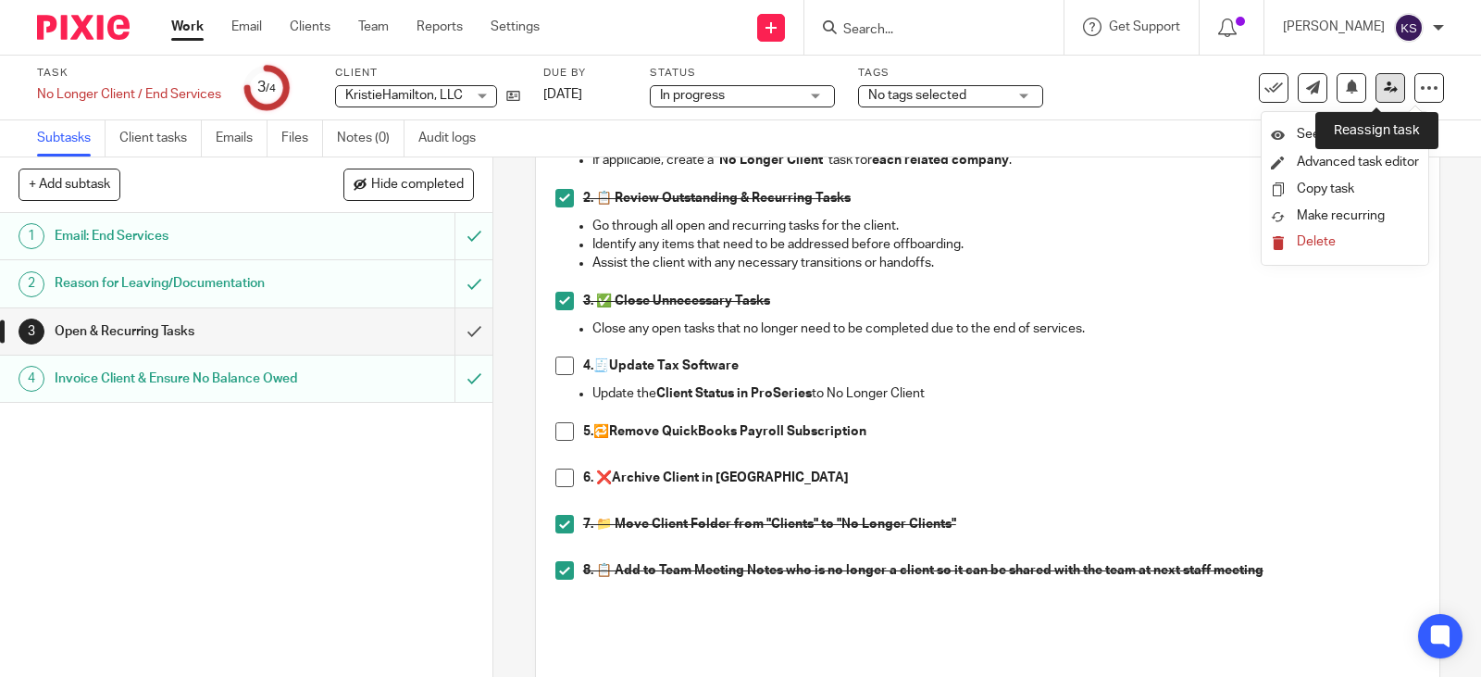
click at [1384, 86] on icon at bounding box center [1391, 88] width 14 height 14
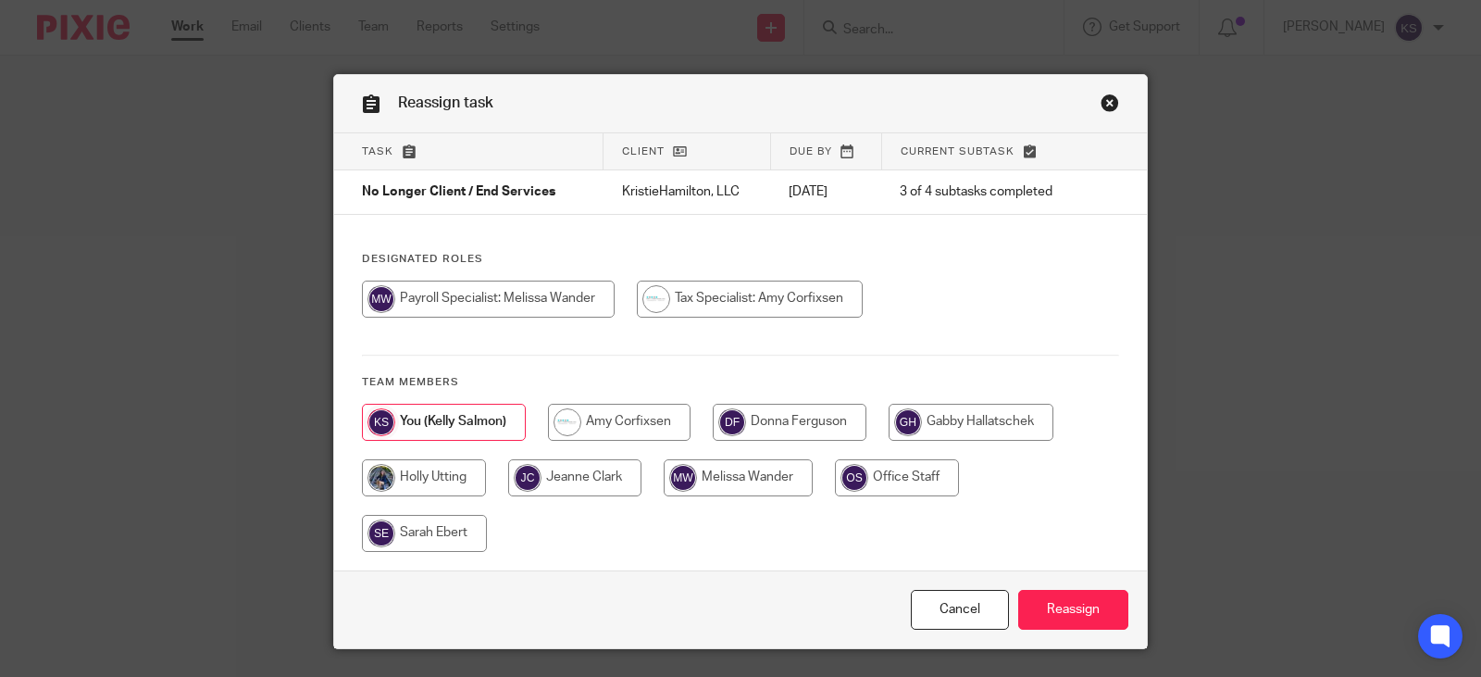
click at [561, 421] on input "radio" at bounding box center [619, 422] width 143 height 37
radio input "true"
click at [952, 614] on link "Cancel" at bounding box center [960, 610] width 98 height 40
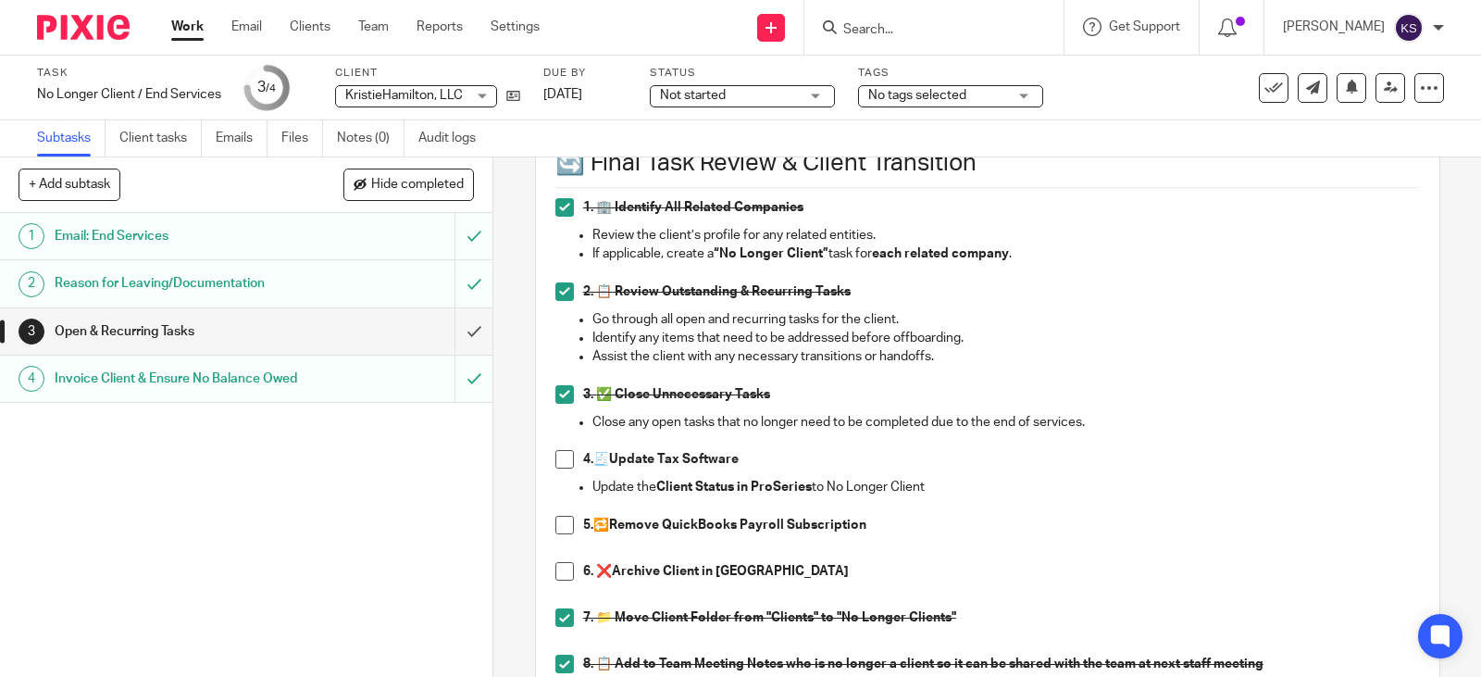
scroll to position [185, 0]
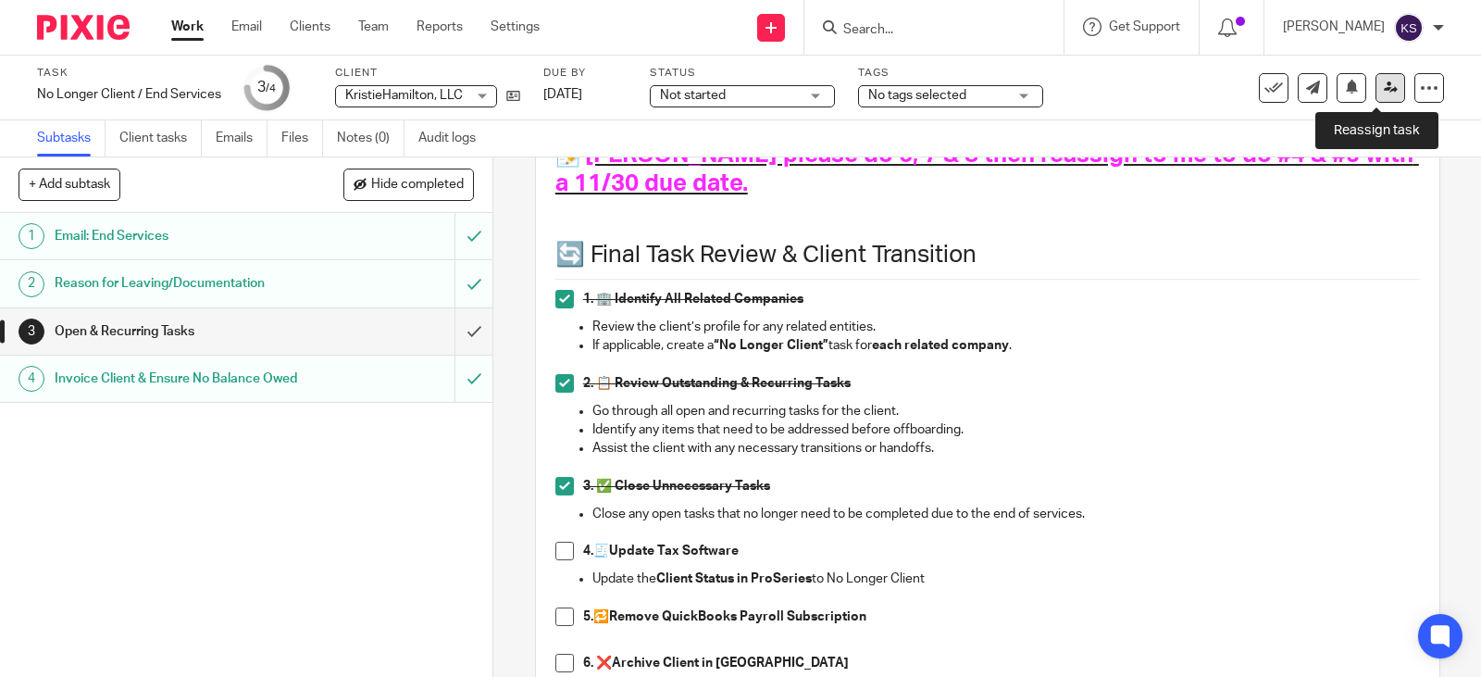
click at [1375, 86] on link at bounding box center [1390, 88] width 30 height 30
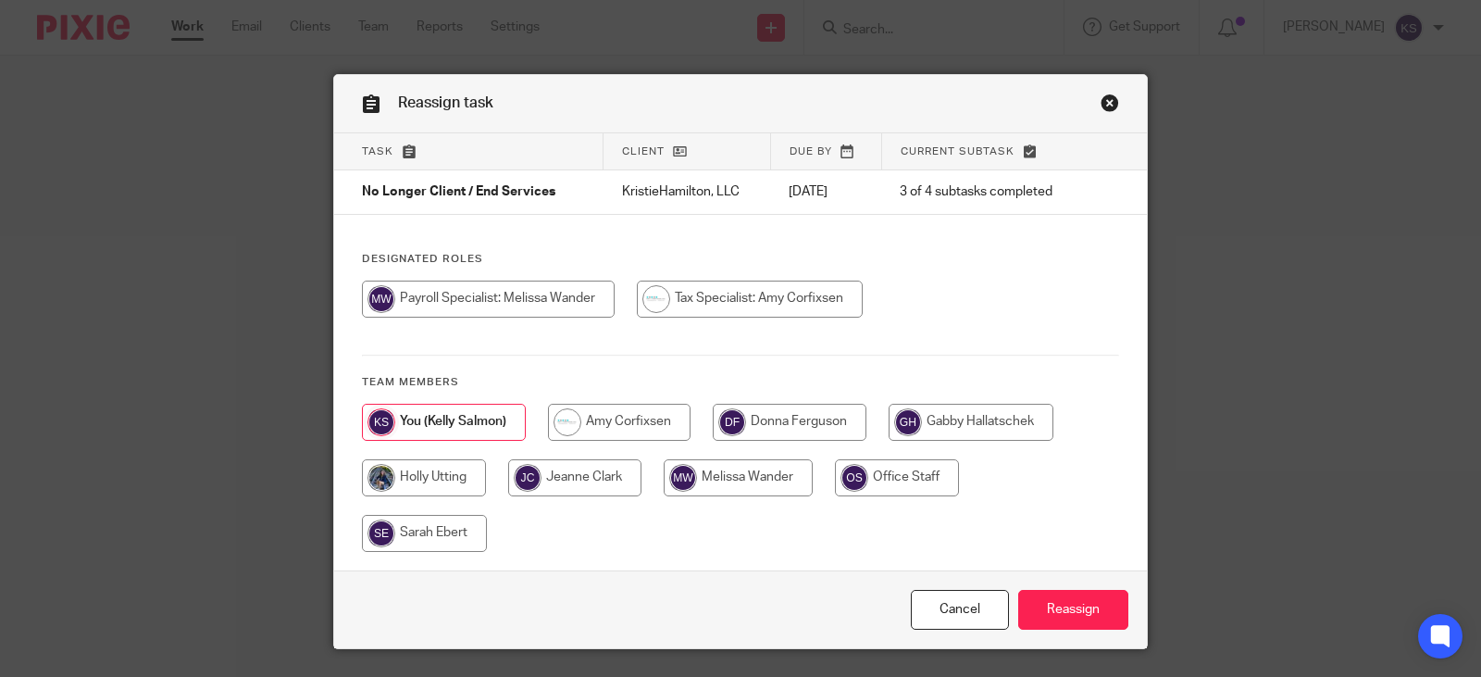
click at [558, 419] on input "radio" at bounding box center [619, 422] width 143 height 37
radio input "true"
click at [1080, 604] on input "Reassign" at bounding box center [1073, 610] width 110 height 40
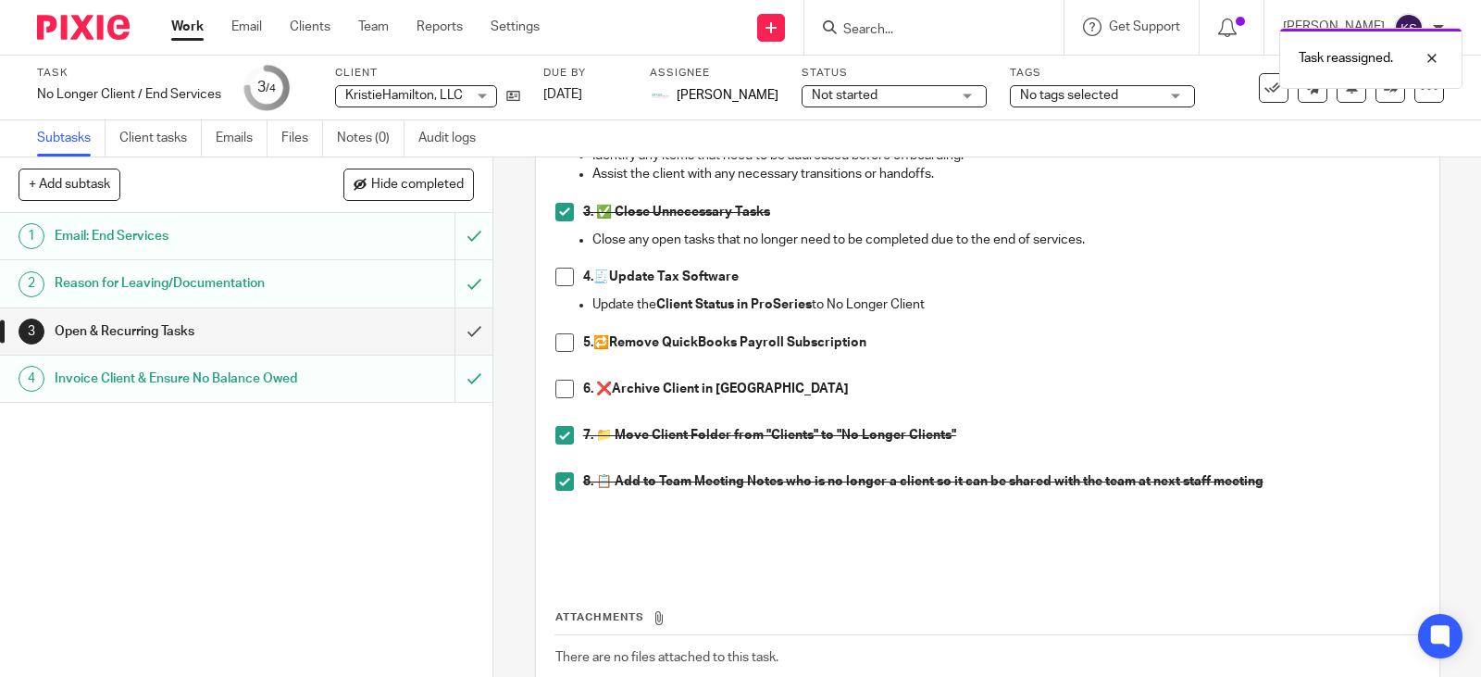
scroll to position [463, 0]
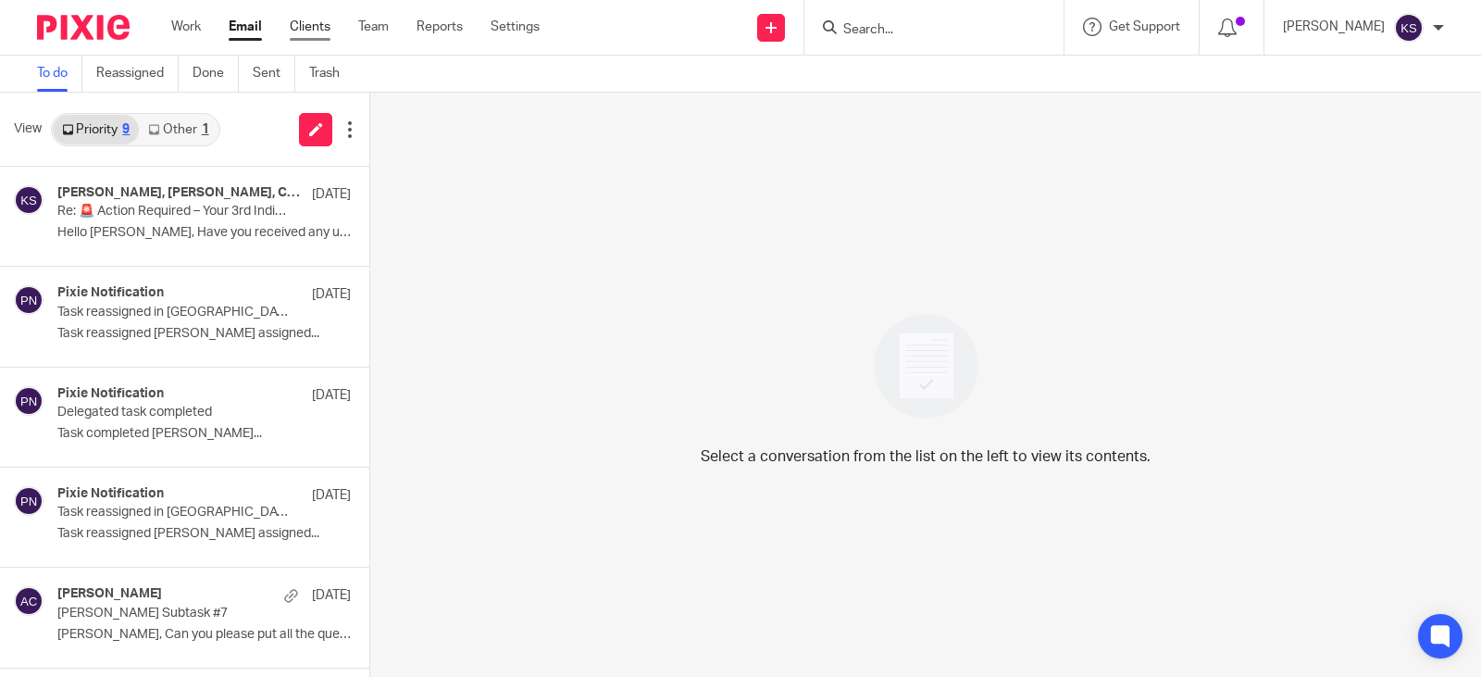
click at [311, 19] on link "Clients" at bounding box center [310, 27] width 41 height 19
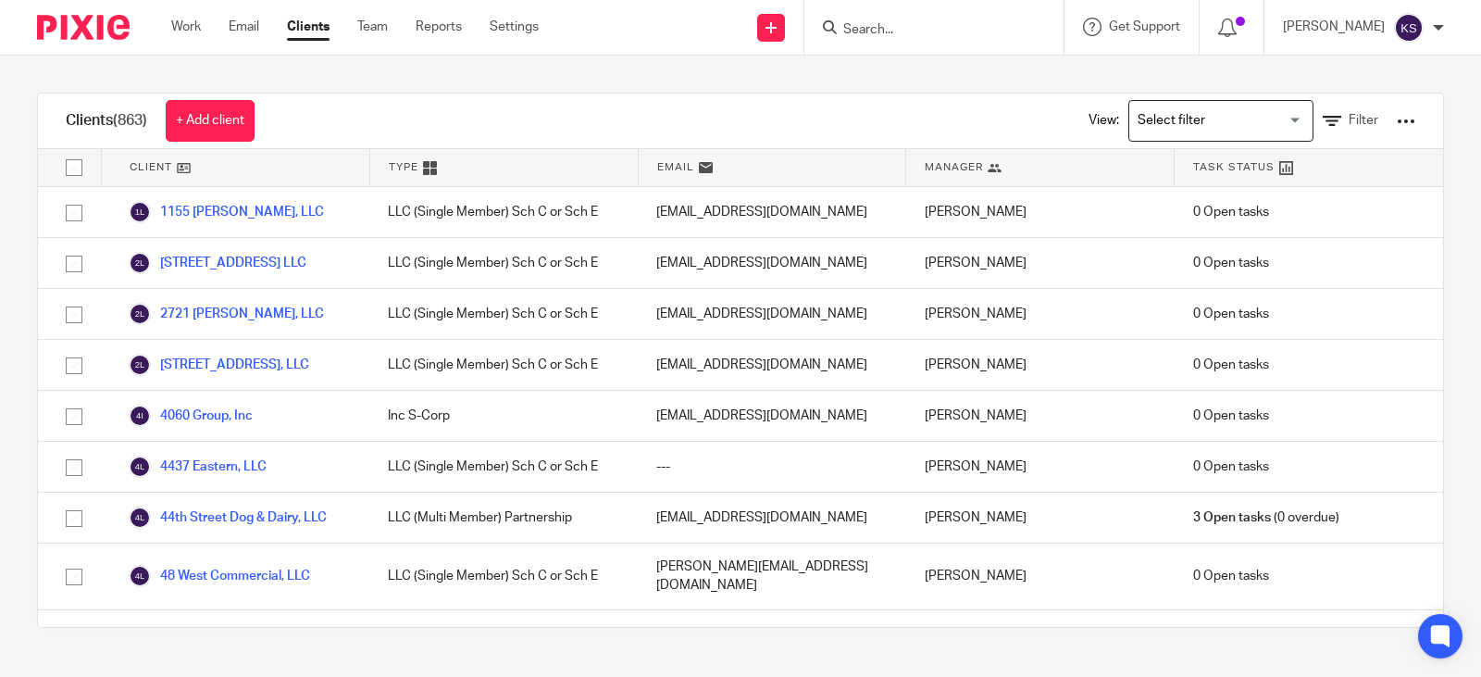
click at [885, 34] on input "Search" at bounding box center [924, 30] width 167 height 17
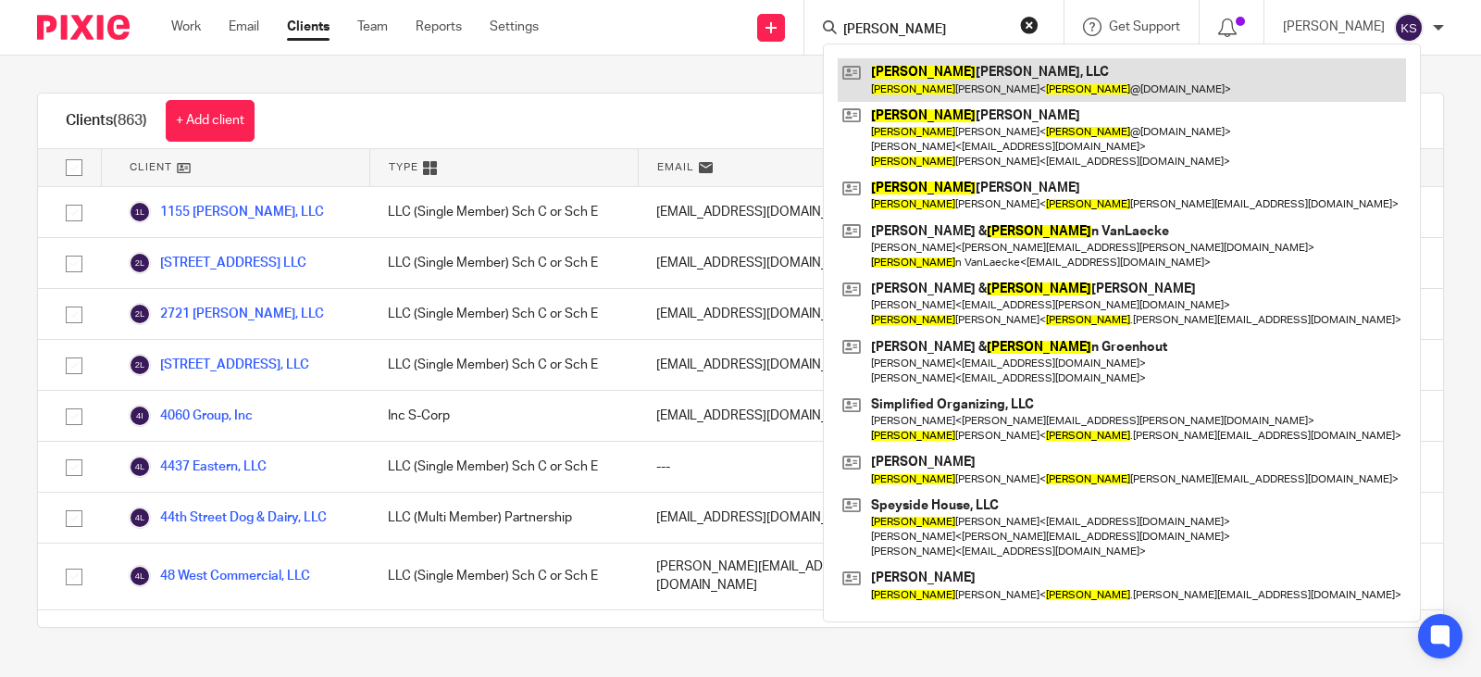
type input "kristie"
click at [1033, 75] on link at bounding box center [1122, 79] width 568 height 43
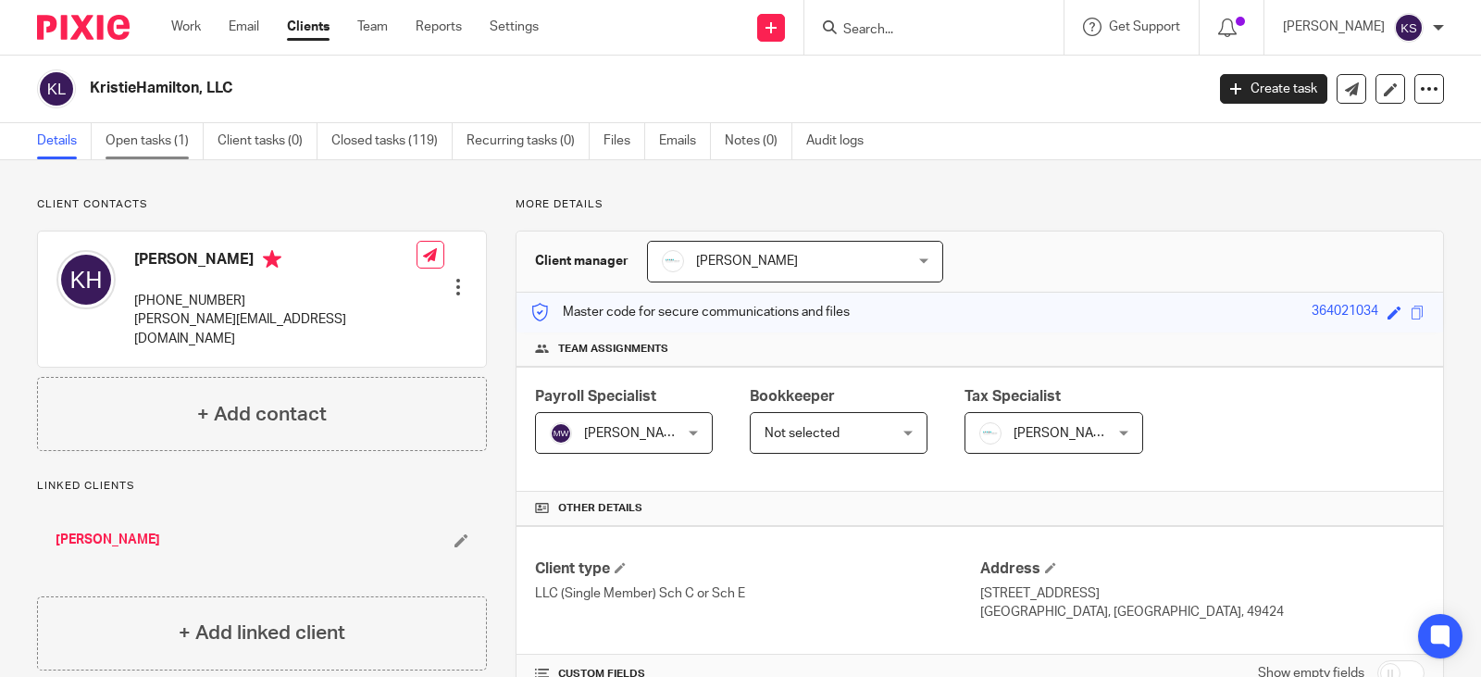
click at [152, 139] on link "Open tasks (1)" at bounding box center [155, 141] width 98 height 36
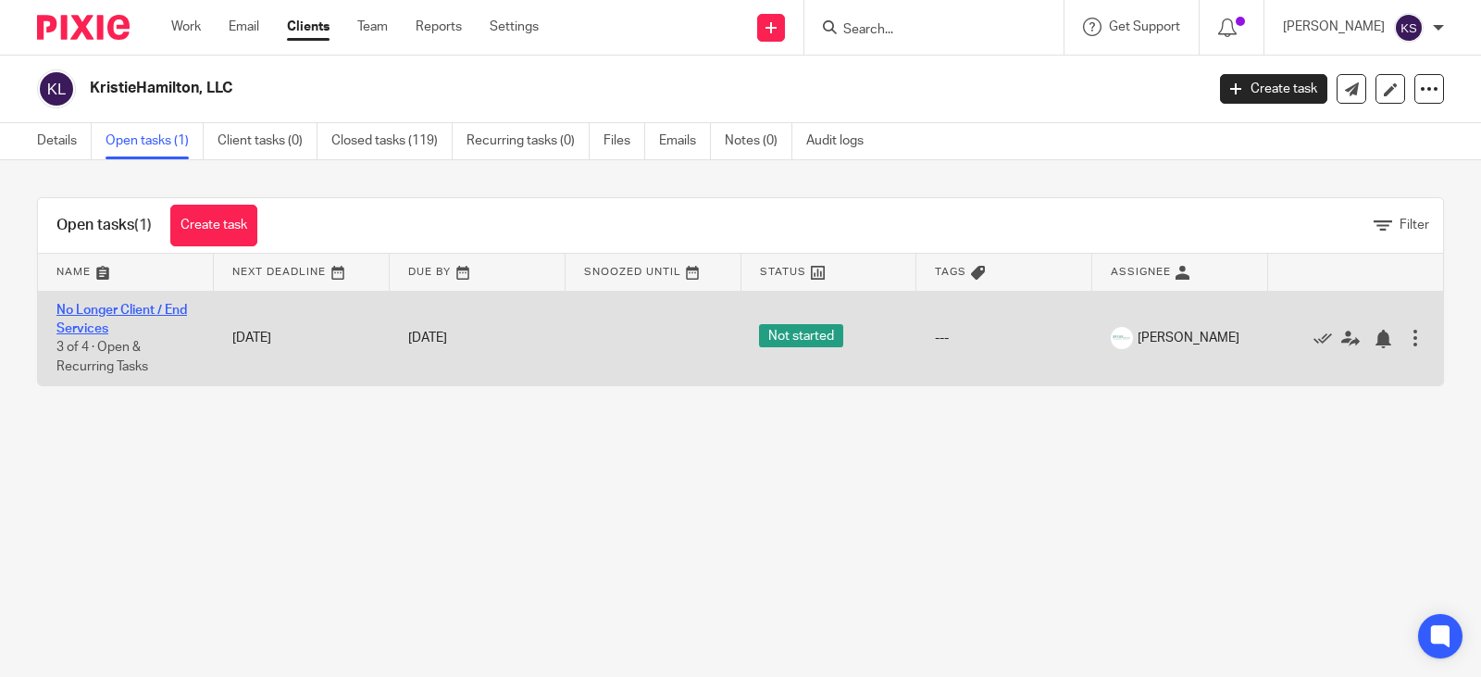
click at [144, 308] on link "No Longer Client / End Services" at bounding box center [121, 319] width 131 height 31
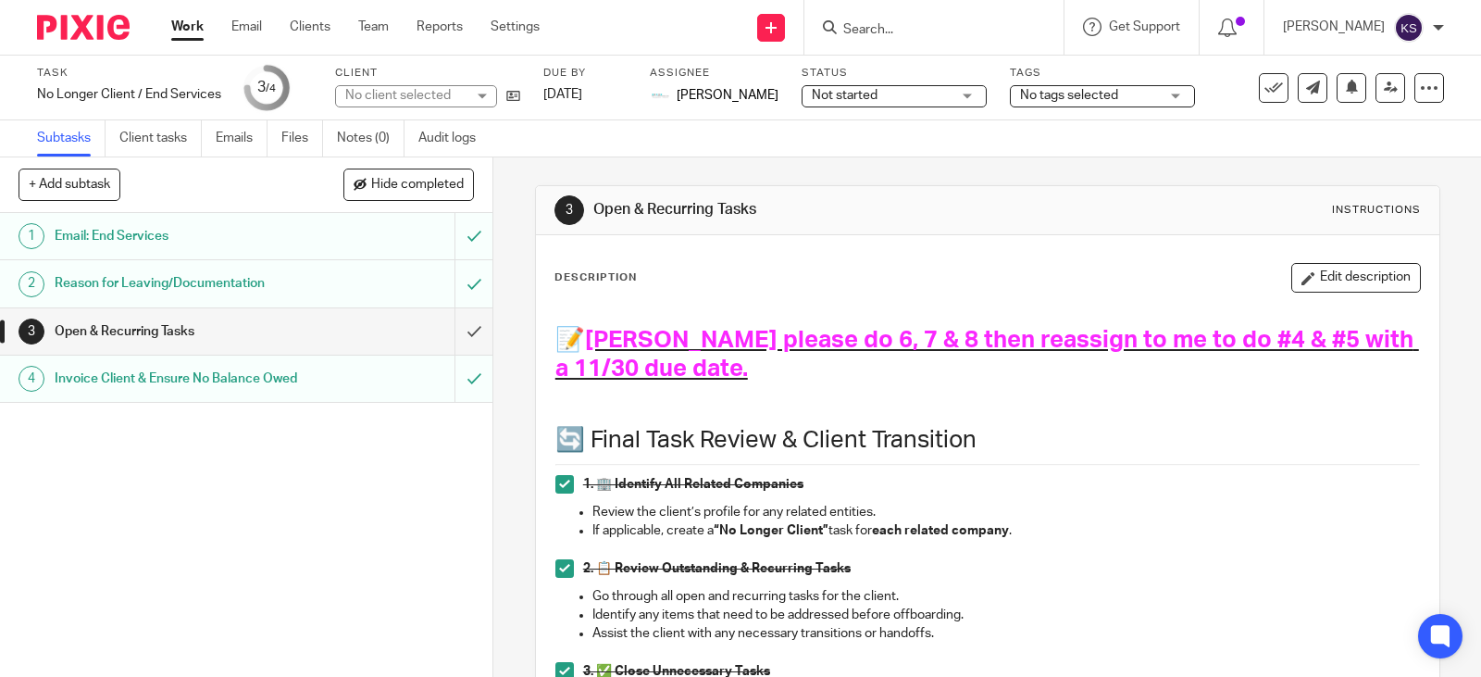
click at [957, 96] on div "Not started Not started" at bounding box center [894, 96] width 185 height 22
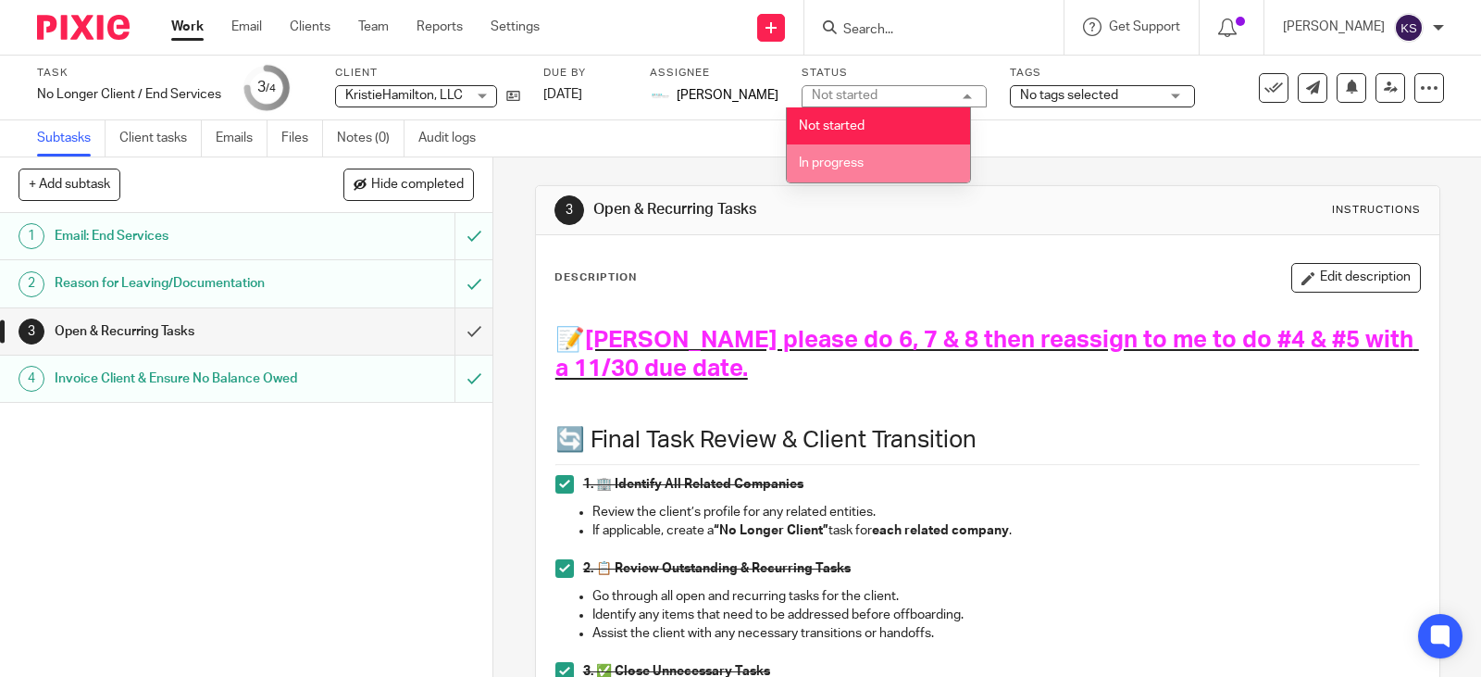
click at [836, 159] on span "In progress" at bounding box center [831, 162] width 65 height 13
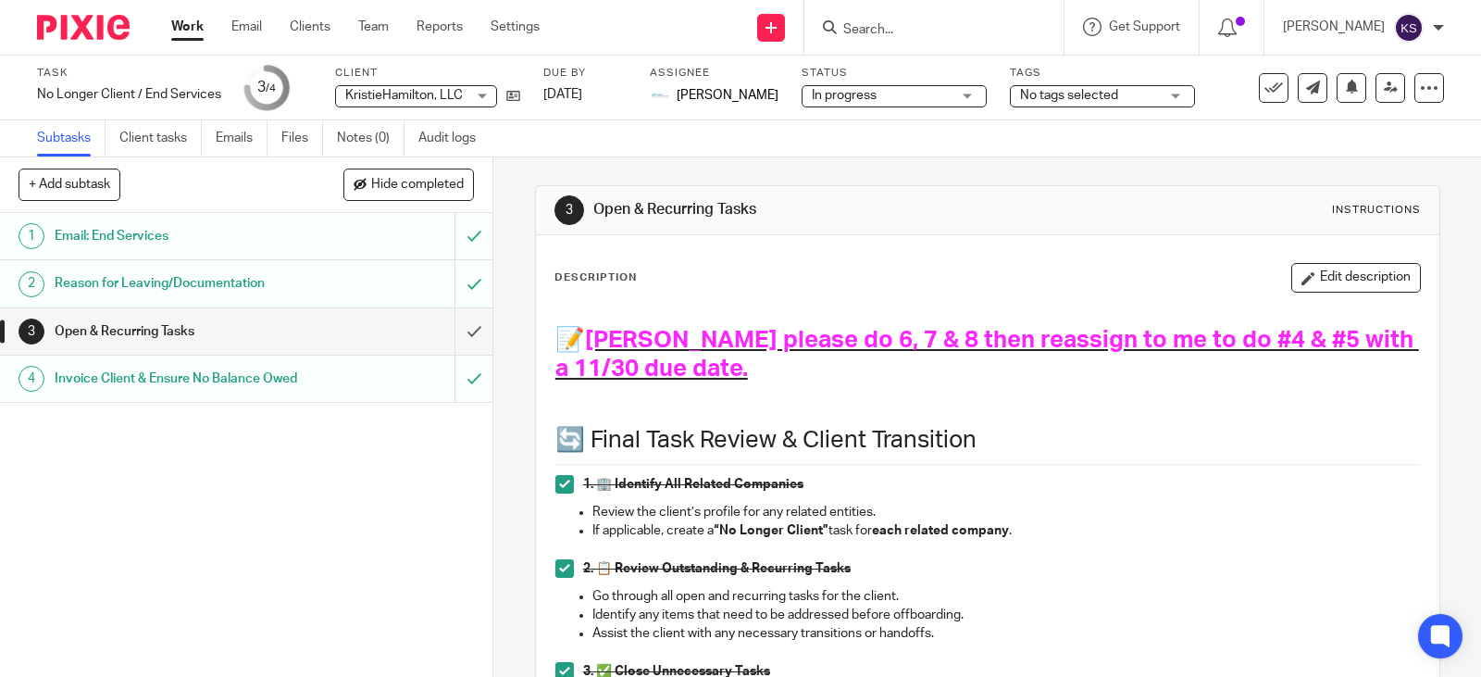
click at [516, 97] on icon at bounding box center [513, 96] width 14 height 14
click at [248, 23] on link "Email" at bounding box center [246, 27] width 31 height 19
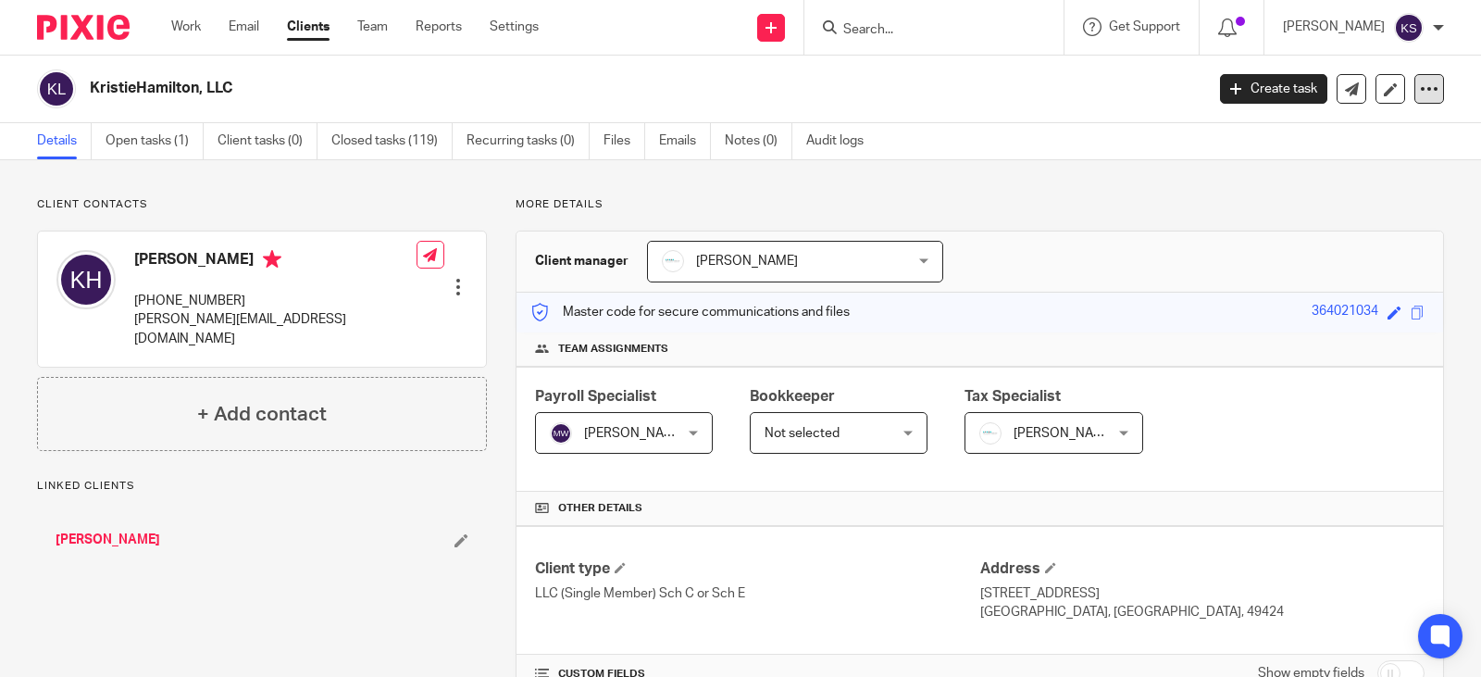
click at [1420, 86] on icon at bounding box center [1429, 89] width 19 height 19
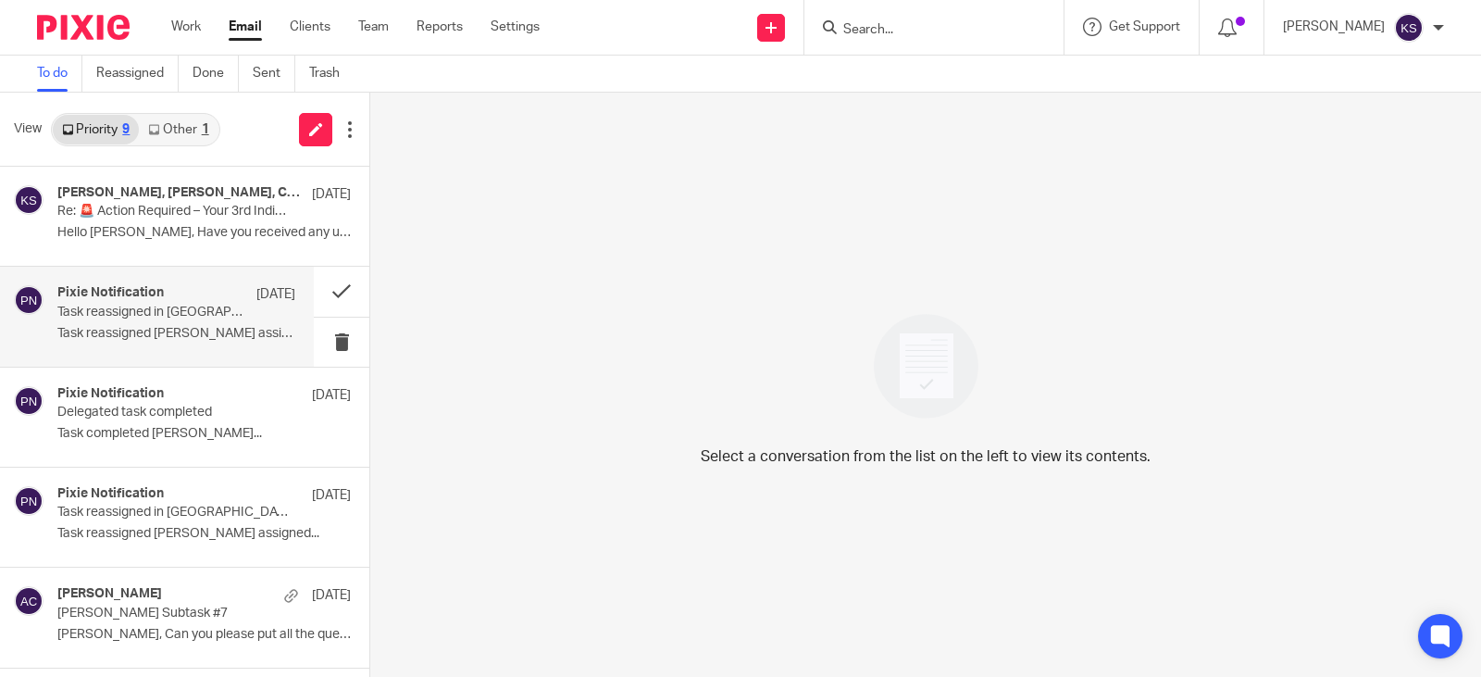
click at [137, 300] on h4 "Pixie Notification" at bounding box center [110, 293] width 106 height 16
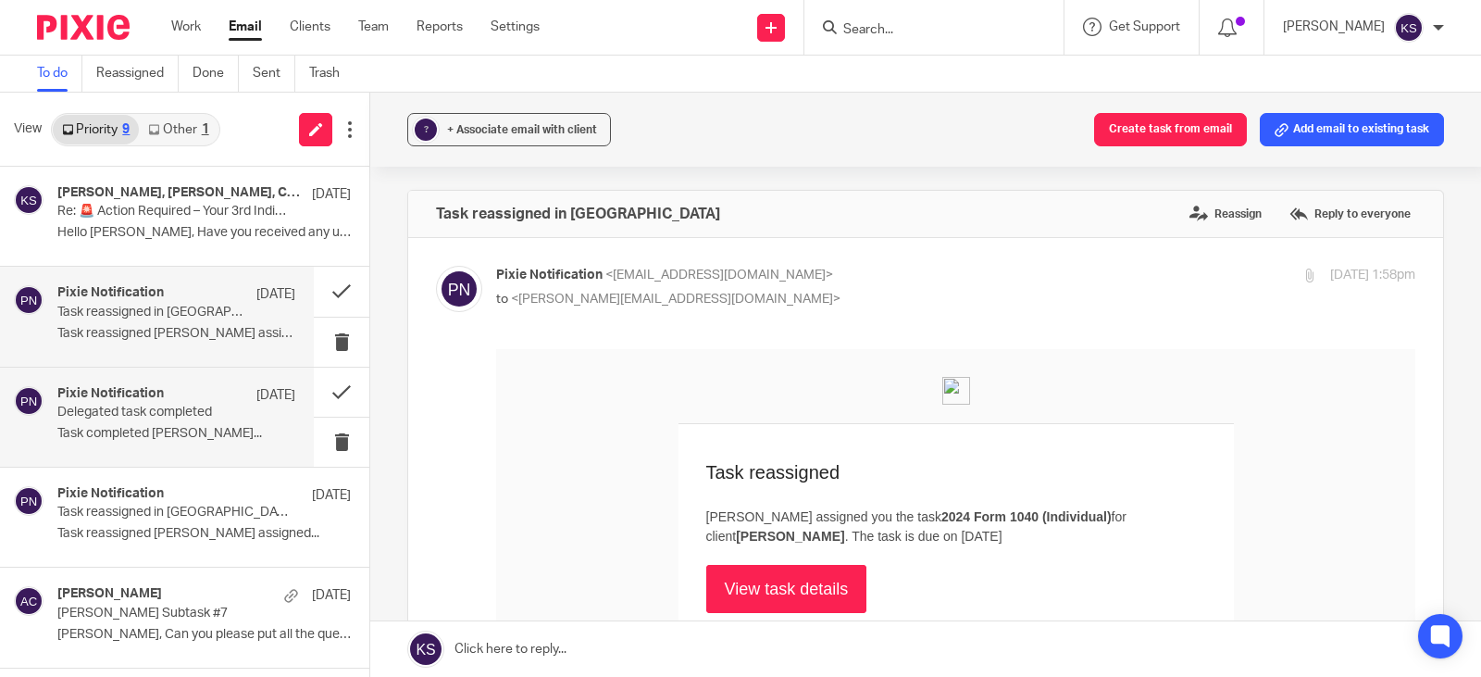
click at [110, 394] on h4 "Pixie Notification" at bounding box center [110, 394] width 106 height 16
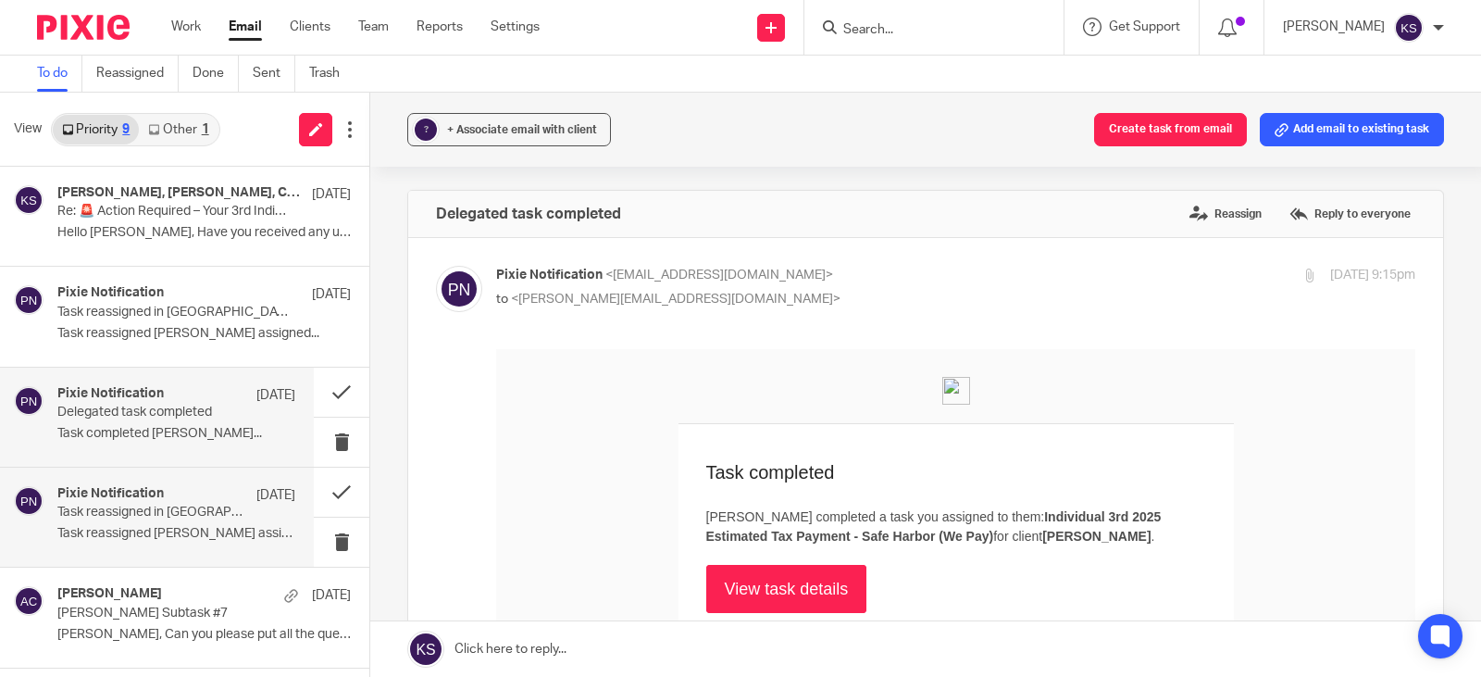
click at [118, 489] on h4 "Pixie Notification" at bounding box center [110, 494] width 106 height 16
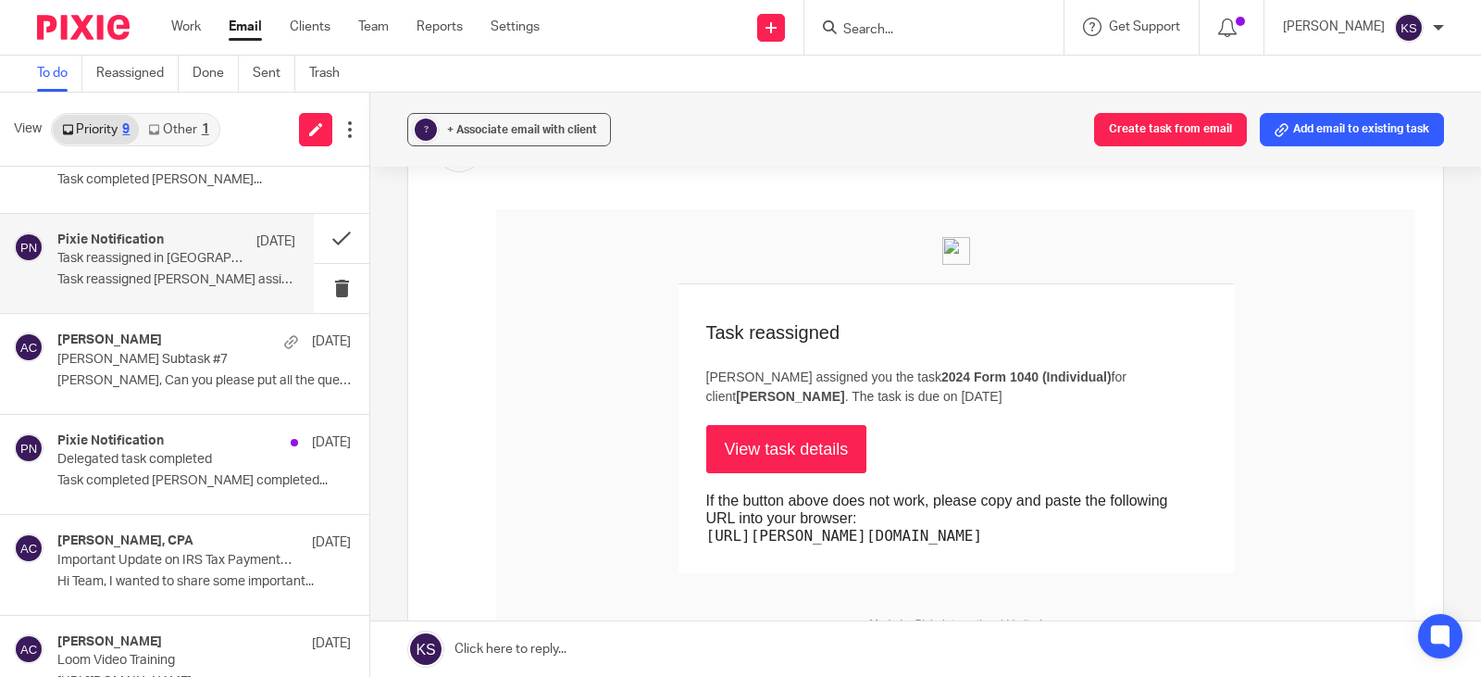
scroll to position [278, 0]
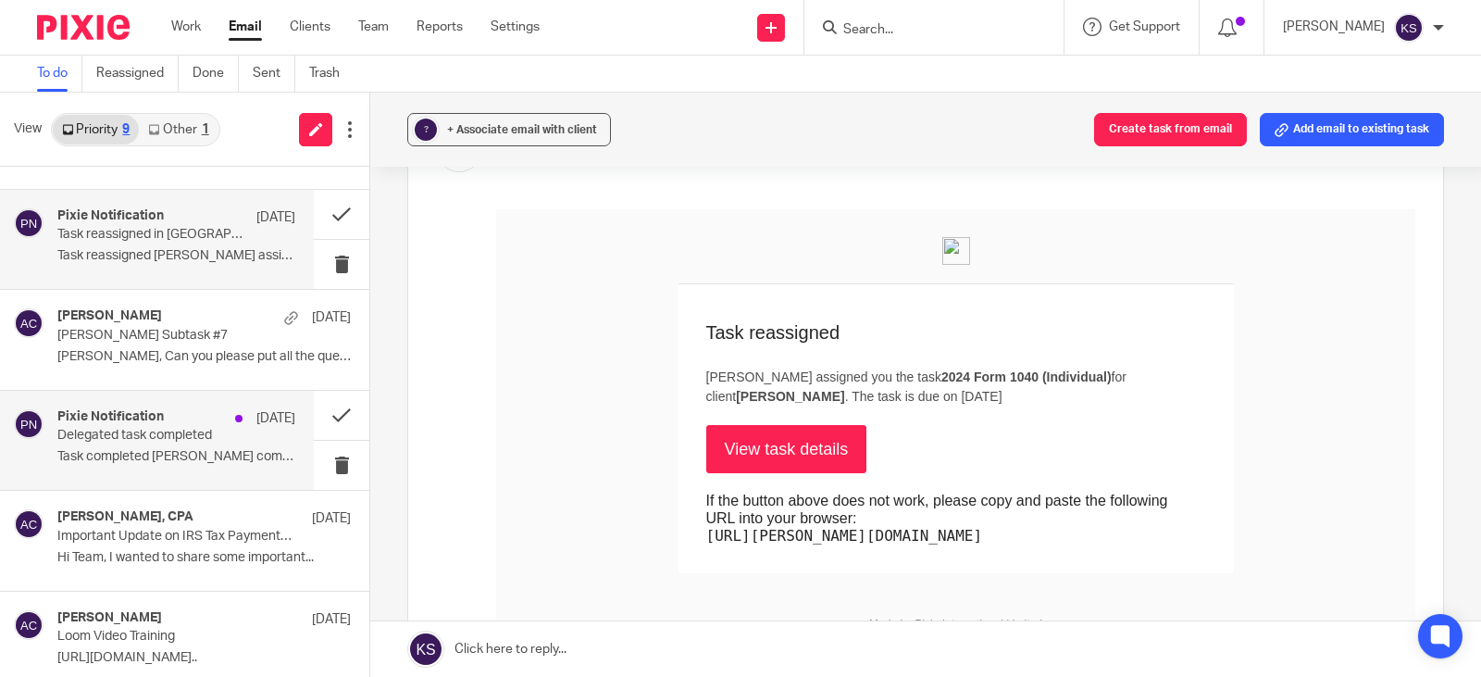
click at [115, 414] on h4 "Pixie Notification" at bounding box center [110, 417] width 106 height 16
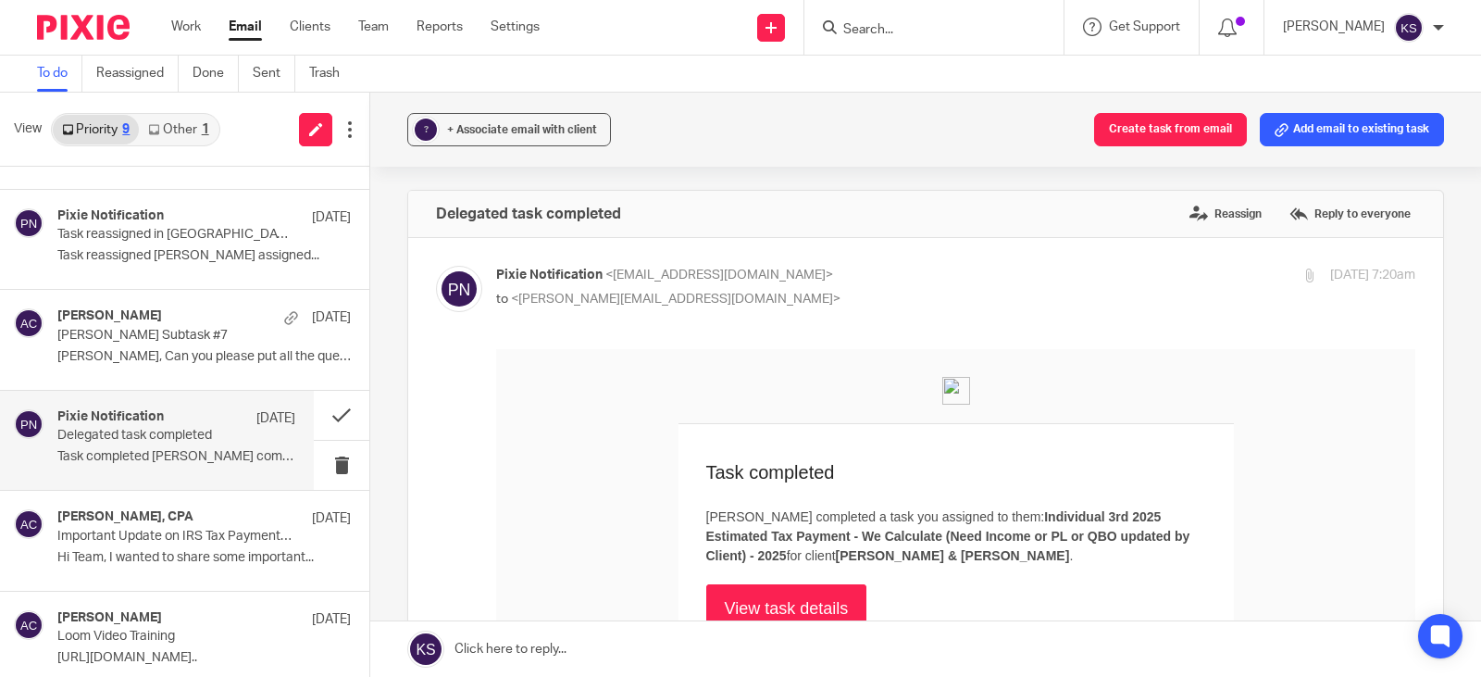
scroll to position [0, 0]
click at [146, 517] on h4 "[PERSON_NAME], CPA" at bounding box center [125, 517] width 136 height 16
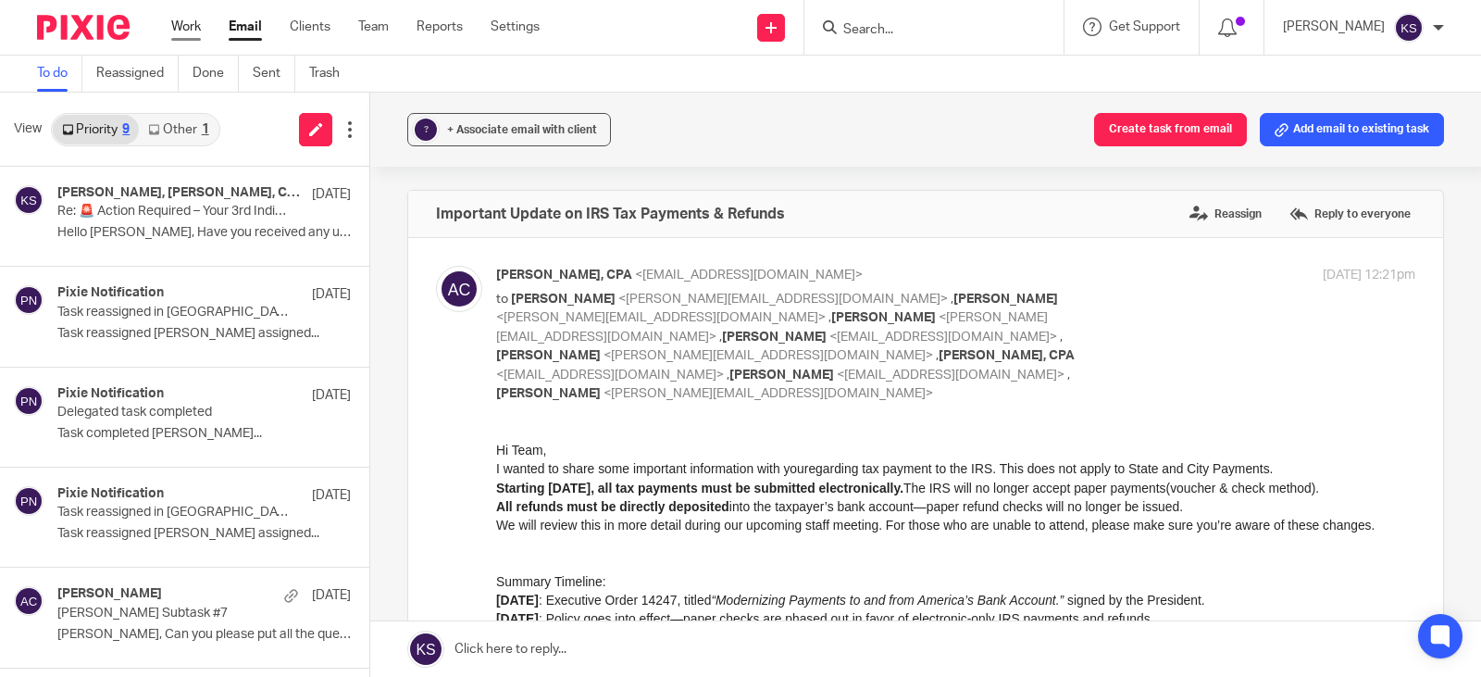
click at [193, 21] on link "Work" at bounding box center [186, 27] width 30 height 19
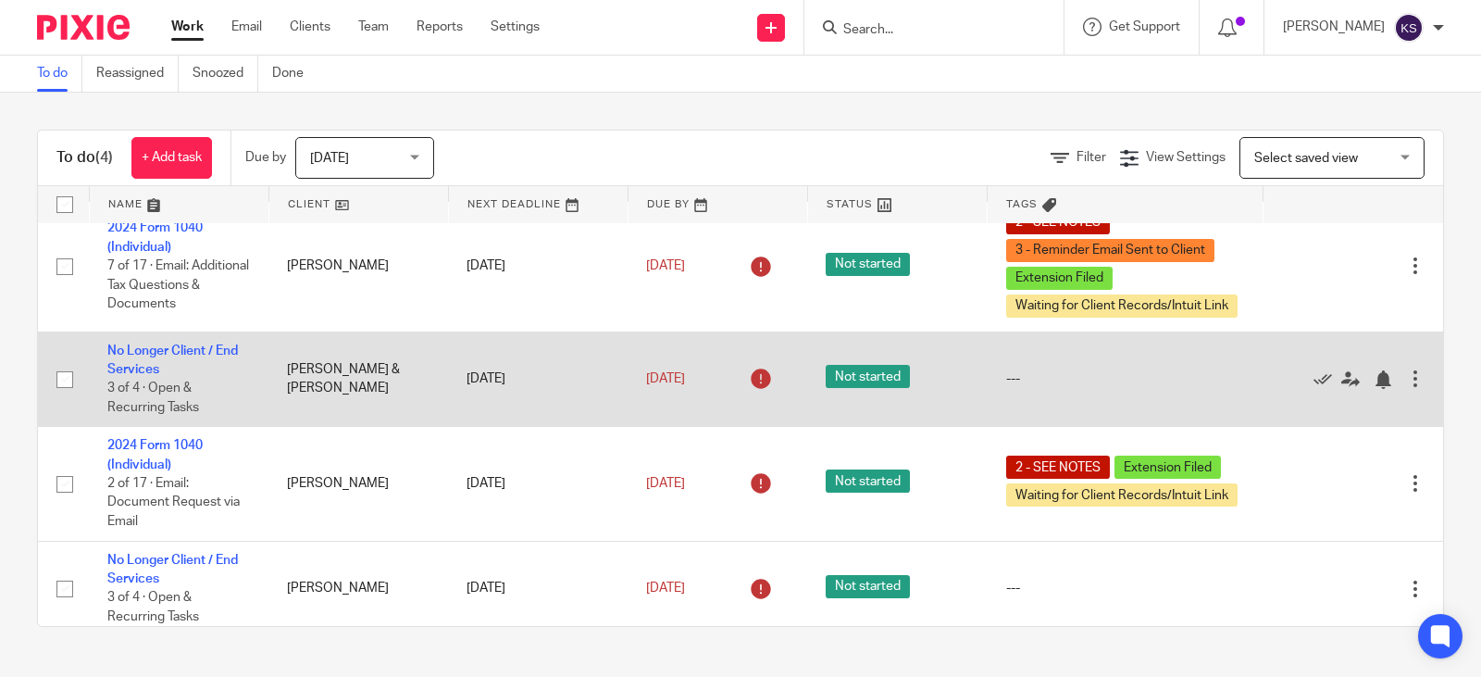
scroll to position [34, 0]
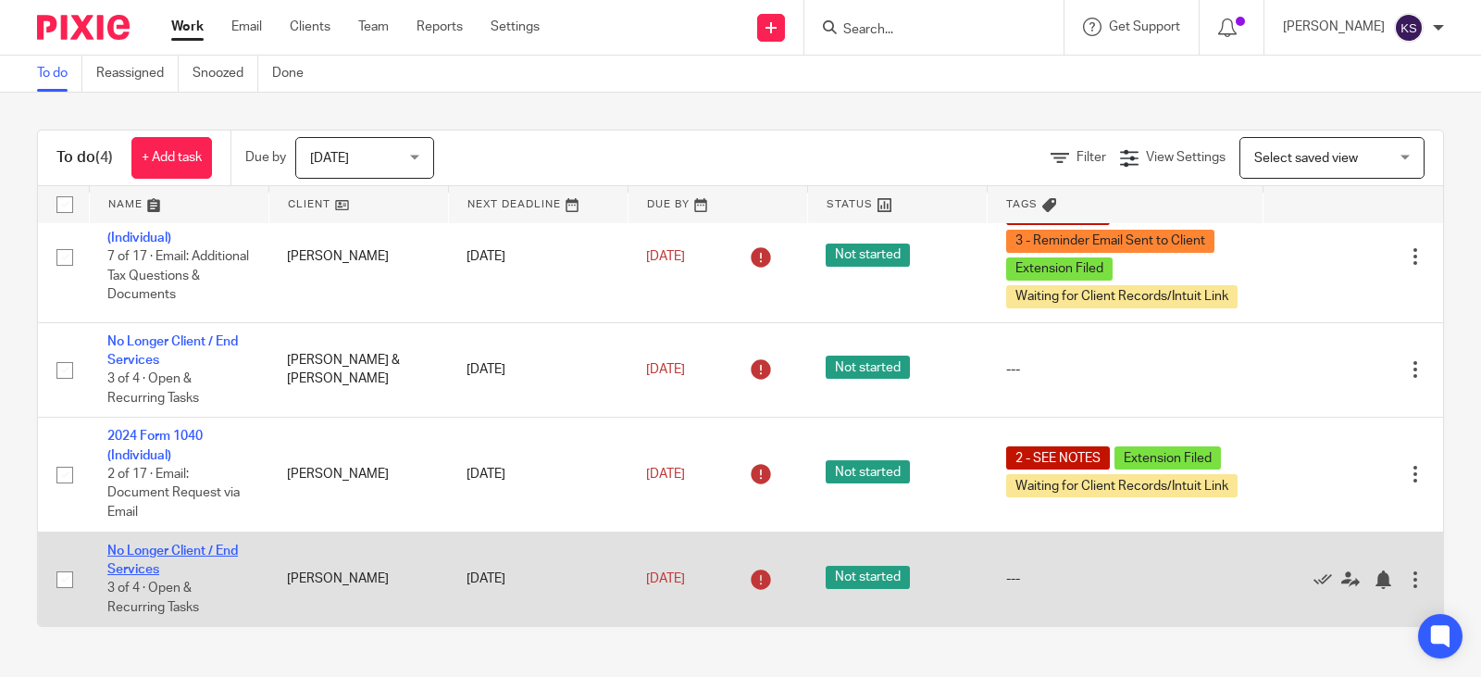
click at [205, 545] on link "No Longer Client / End Services" at bounding box center [172, 559] width 131 height 31
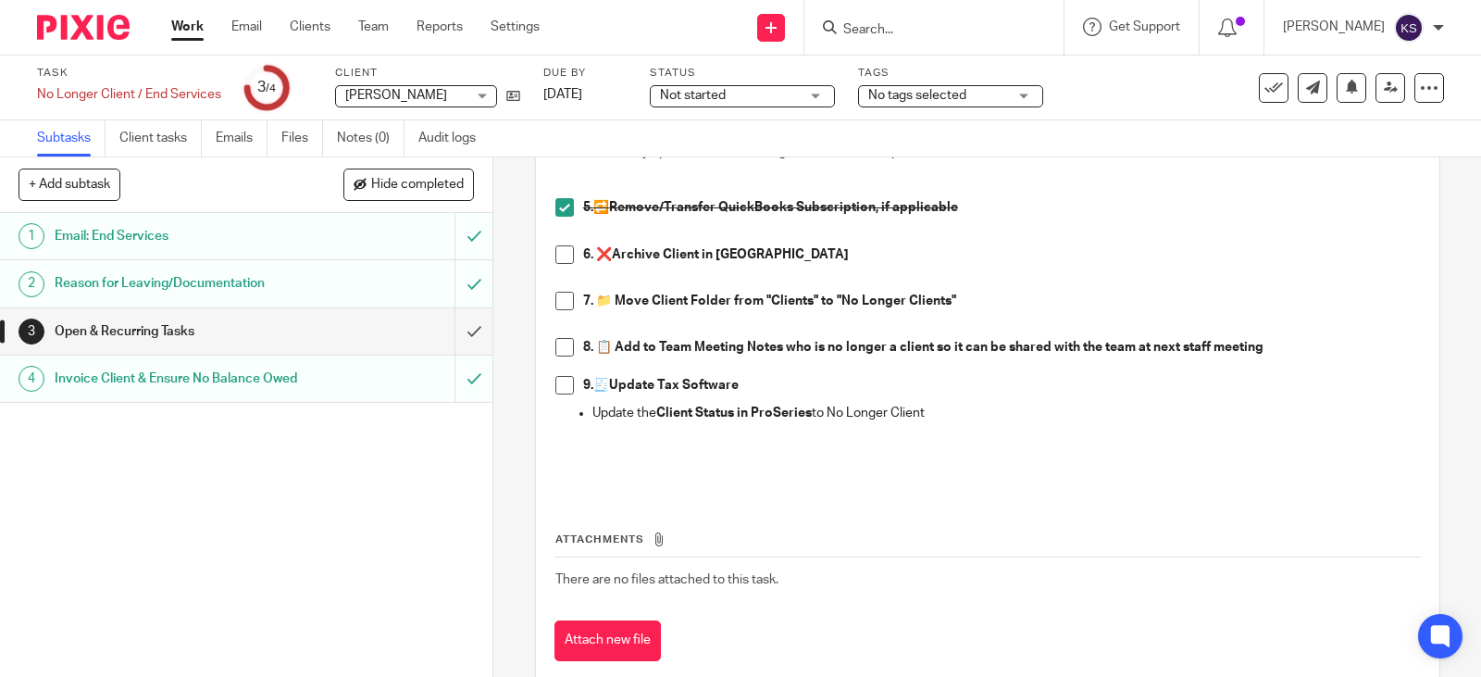
scroll to position [555, 0]
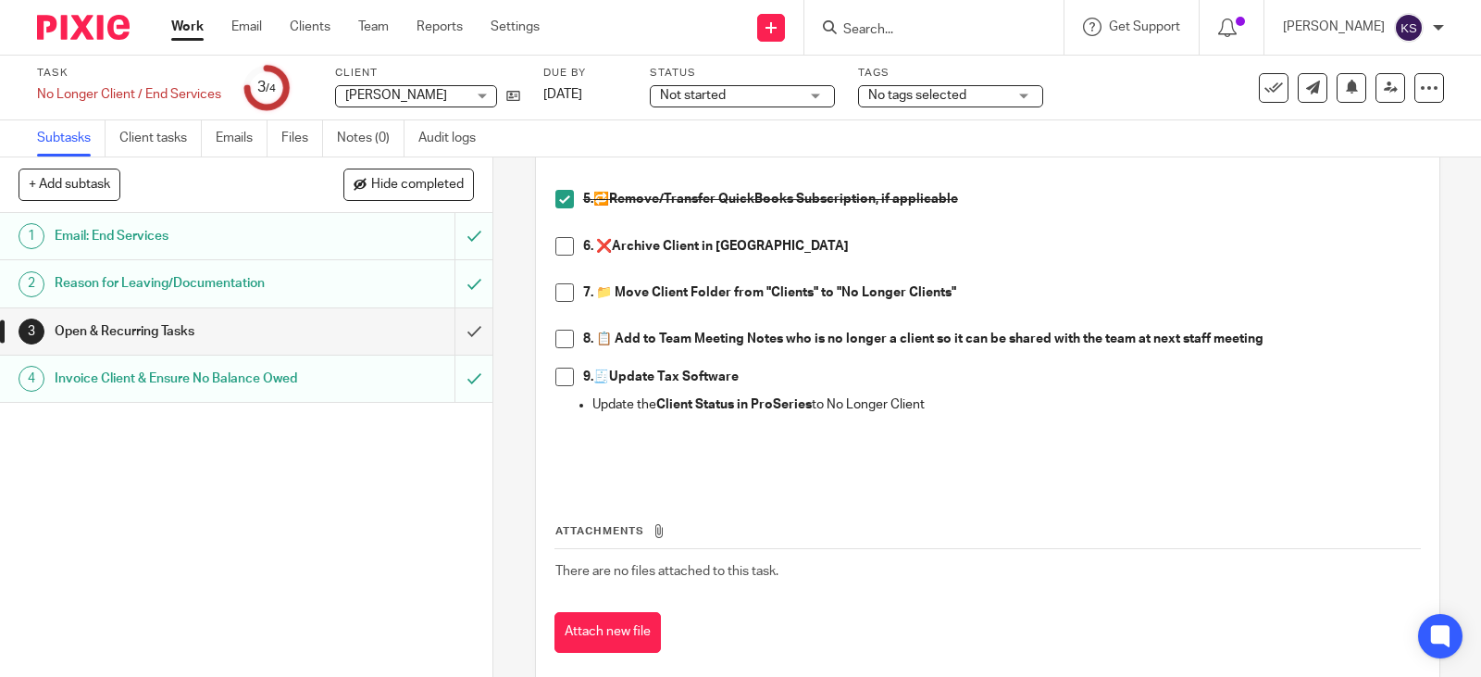
click at [559, 288] on span at bounding box center [564, 292] width 19 height 19
click at [823, 91] on div "Not started Not started" at bounding box center [742, 96] width 185 height 22
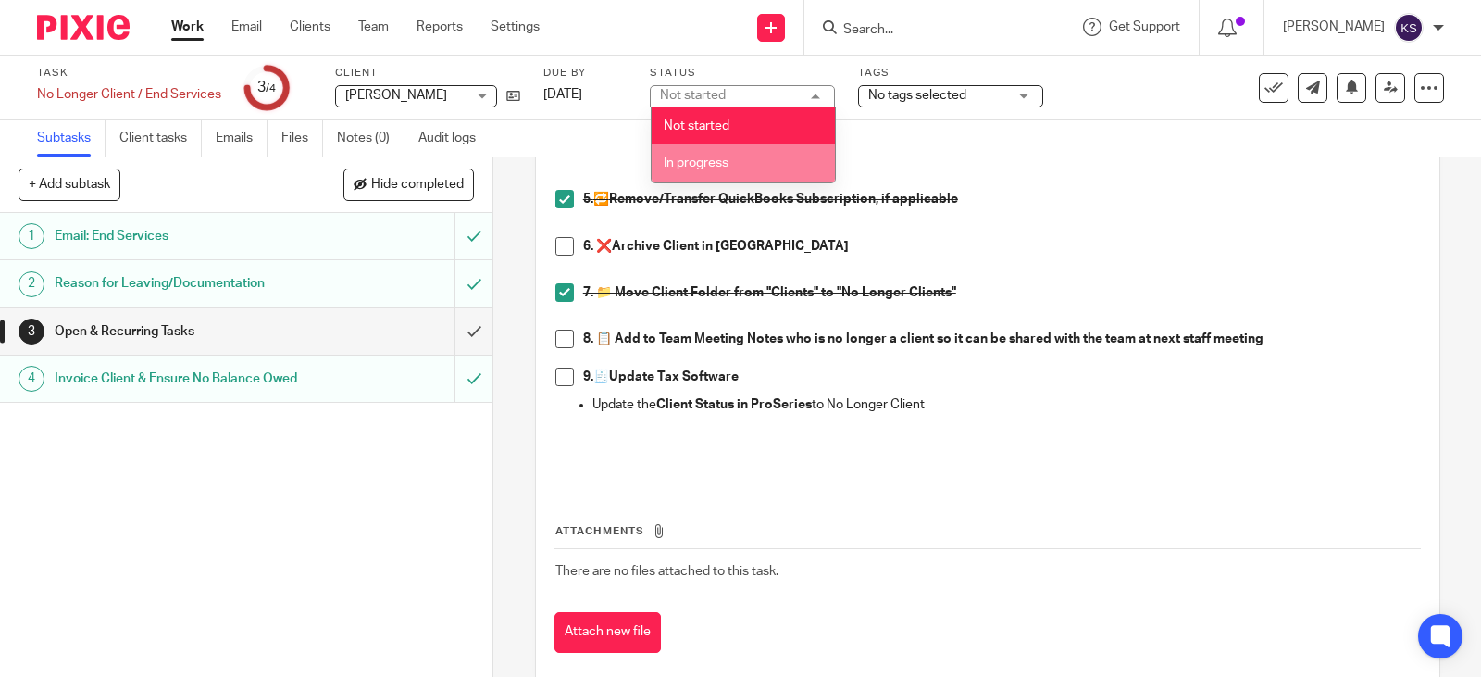
click at [702, 160] on span "In progress" at bounding box center [696, 162] width 65 height 13
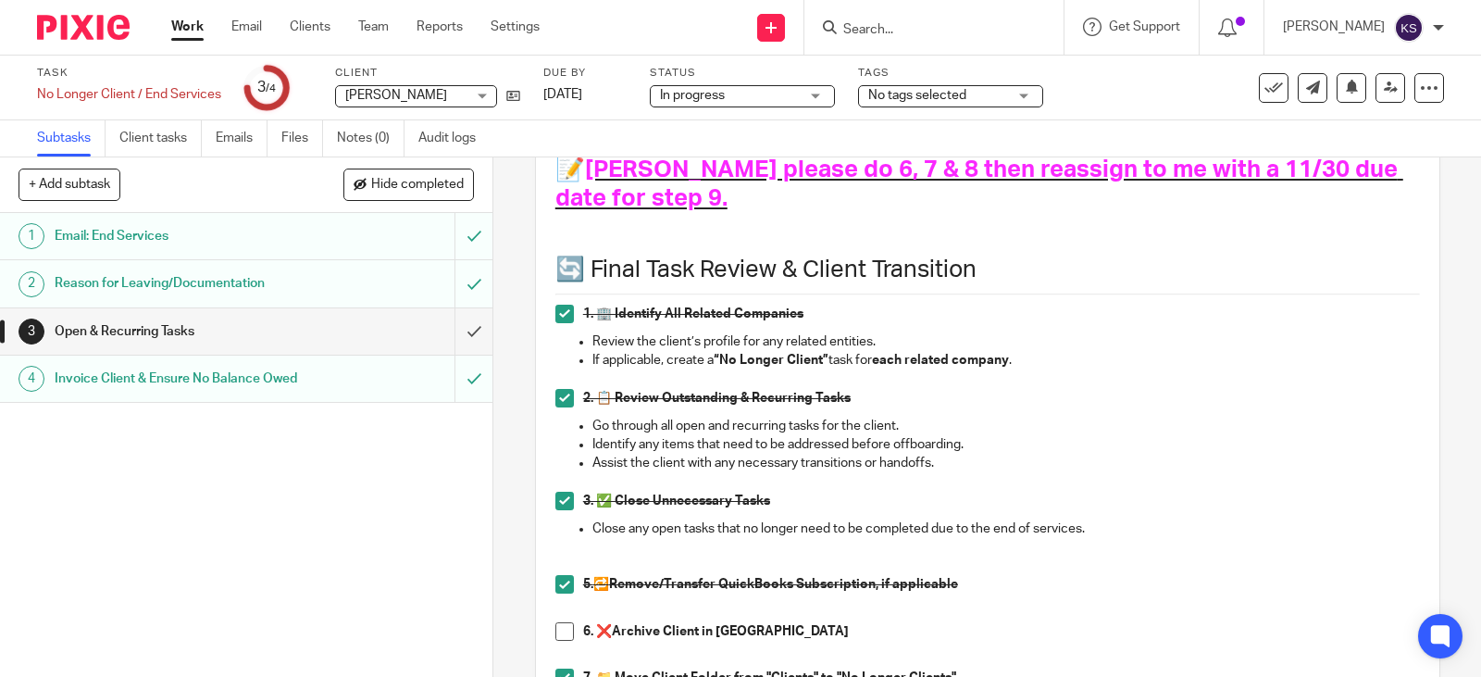
scroll to position [185, 0]
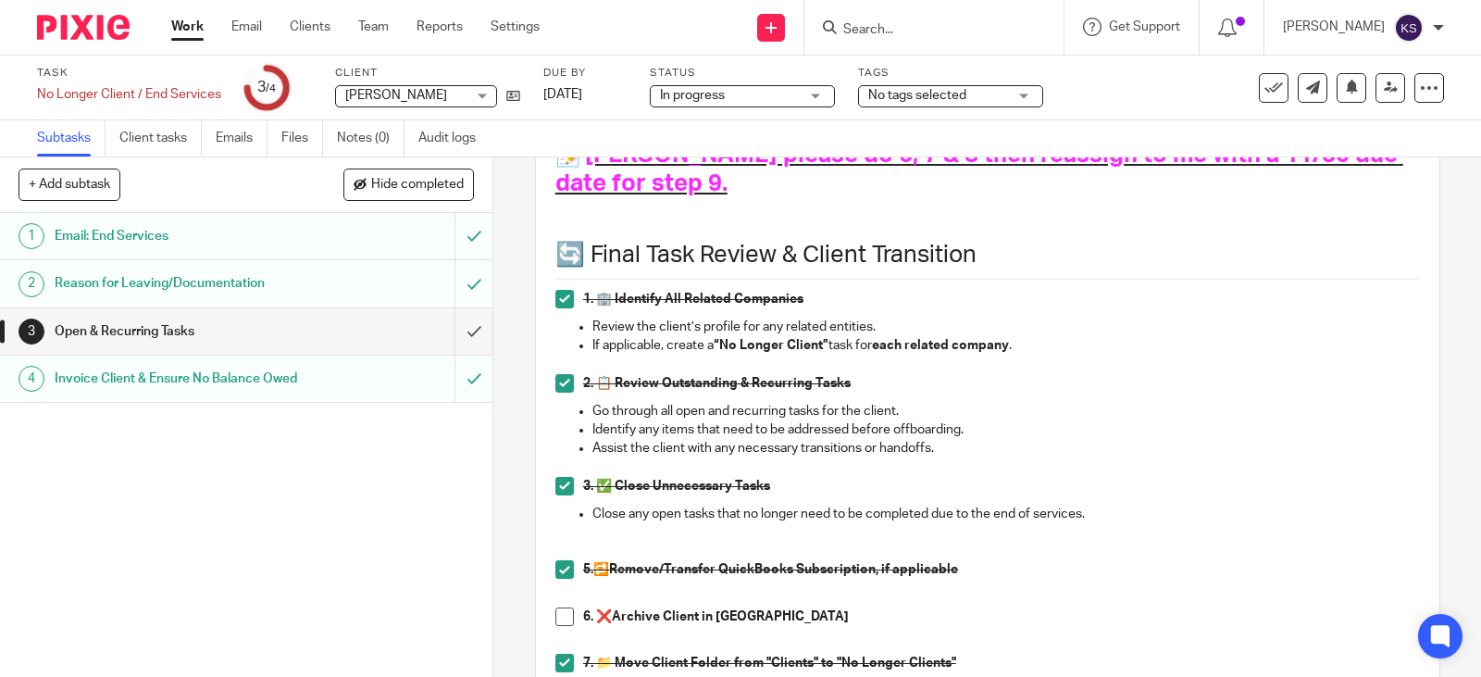
click at [628, 94] on div "Task No Longer Client / End Services Save No Longer Client / End Services 3 /4 …" at bounding box center [623, 88] width 1173 height 44
click at [627, 92] on link "Sep 21, 2025" at bounding box center [584, 94] width 83 height 19
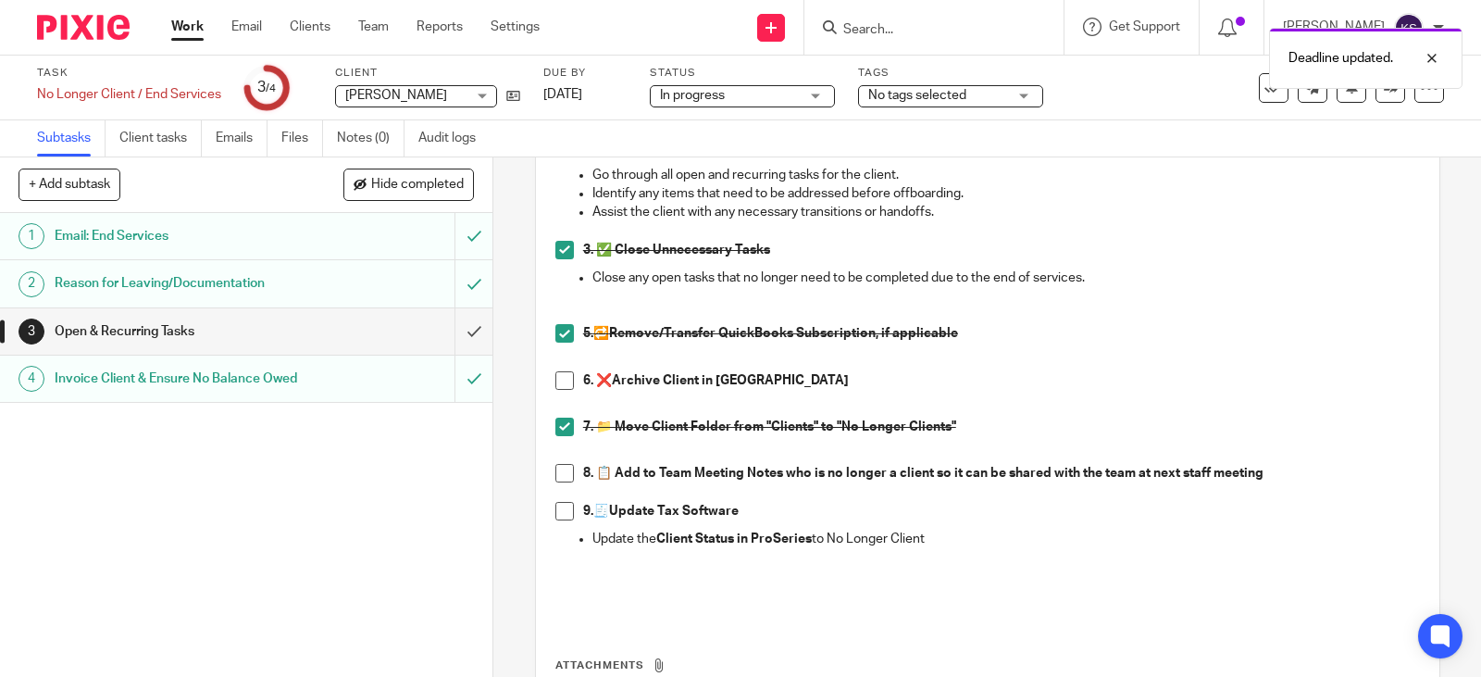
scroll to position [463, 0]
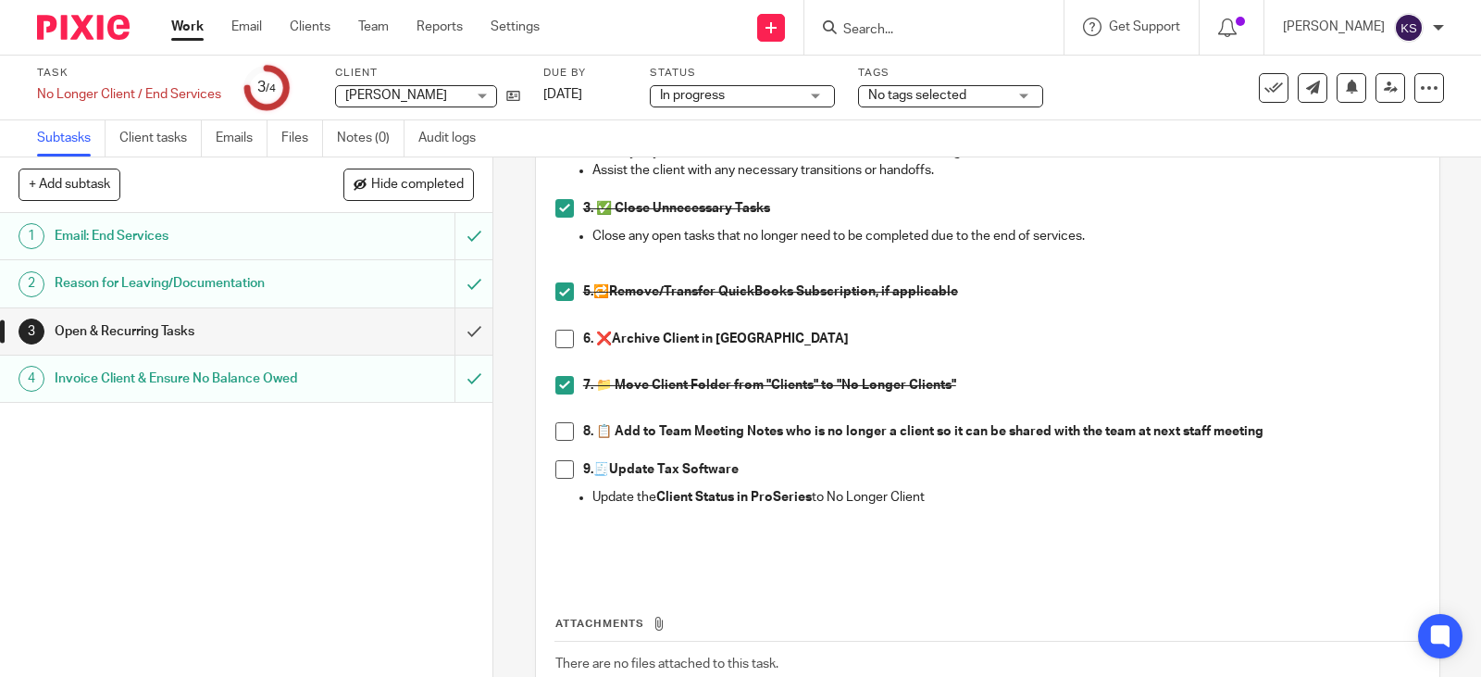
click at [559, 430] on span at bounding box center [564, 431] width 19 height 19
click at [1384, 85] on icon at bounding box center [1391, 88] width 14 height 14
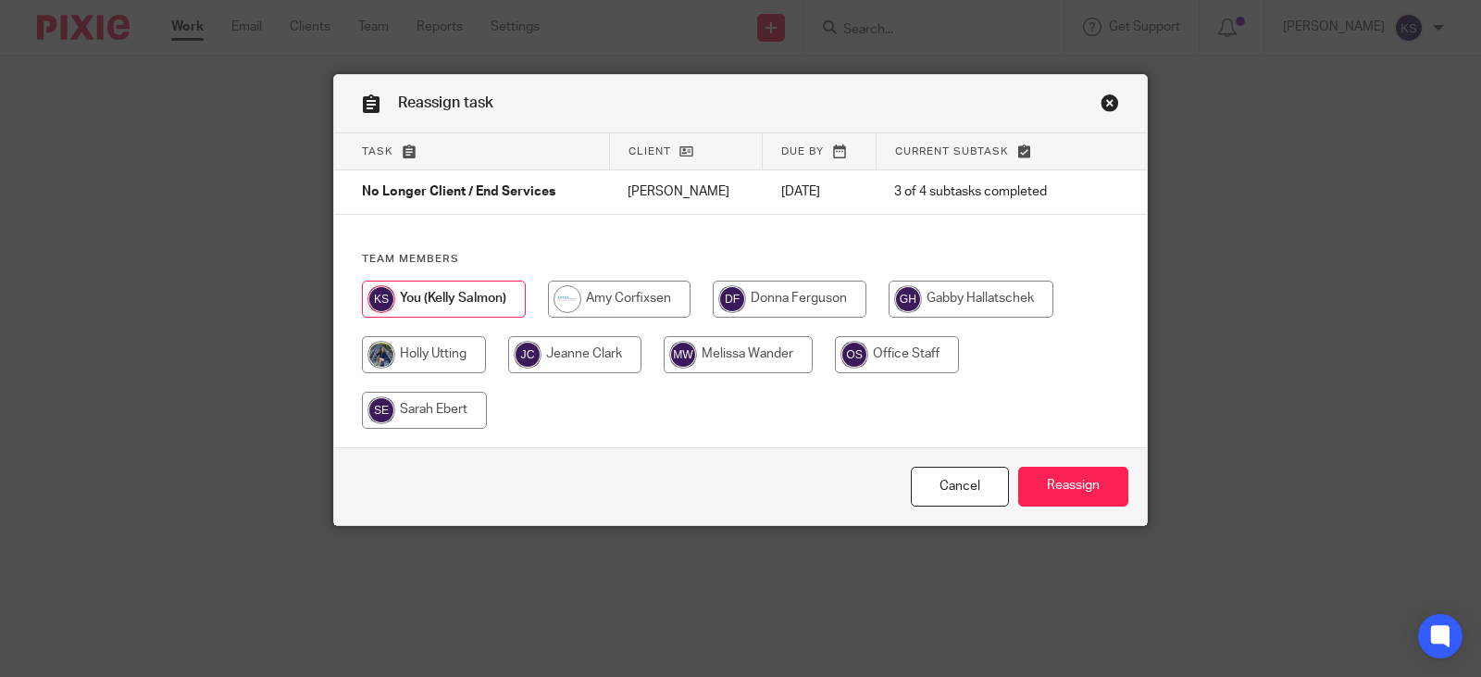
click at [566, 300] on input "radio" at bounding box center [619, 298] width 143 height 37
radio input "true"
click at [1062, 481] on input "Reassign" at bounding box center [1073, 486] width 110 height 40
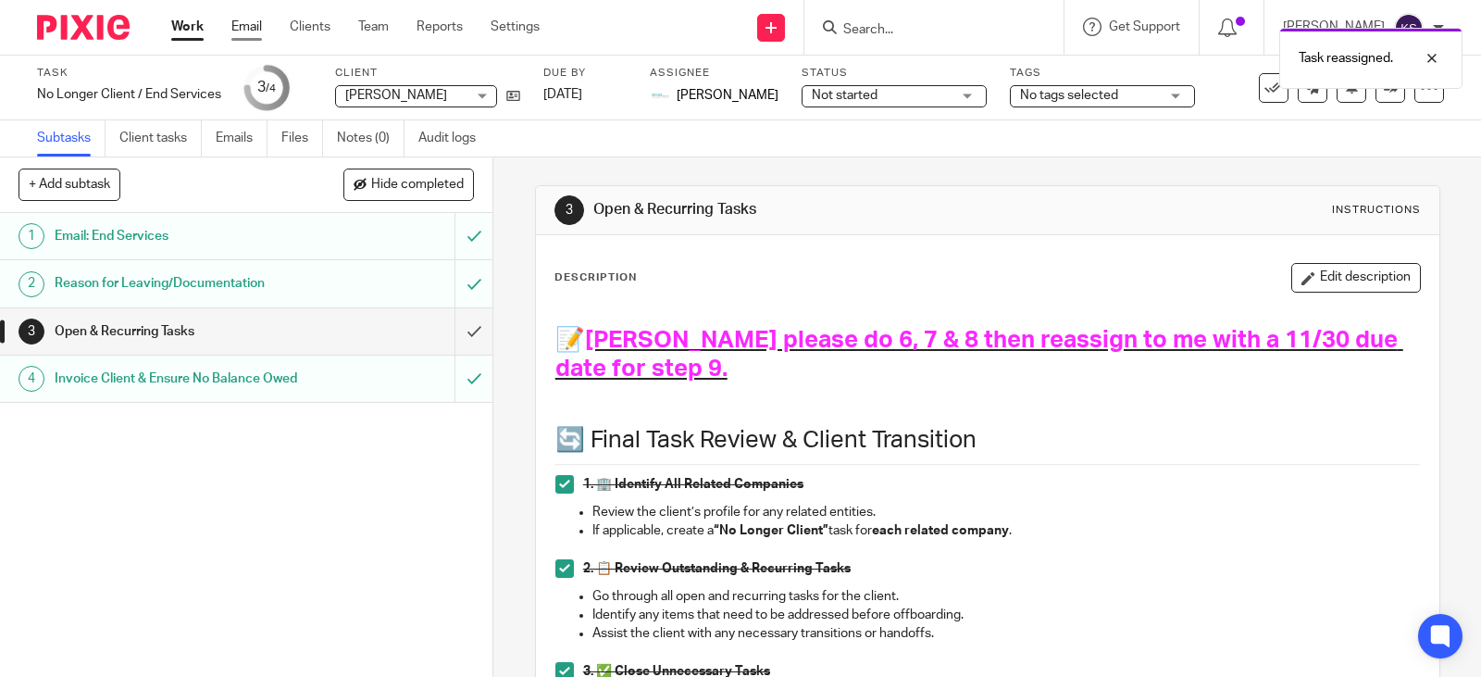
click at [253, 23] on link "Email" at bounding box center [246, 27] width 31 height 19
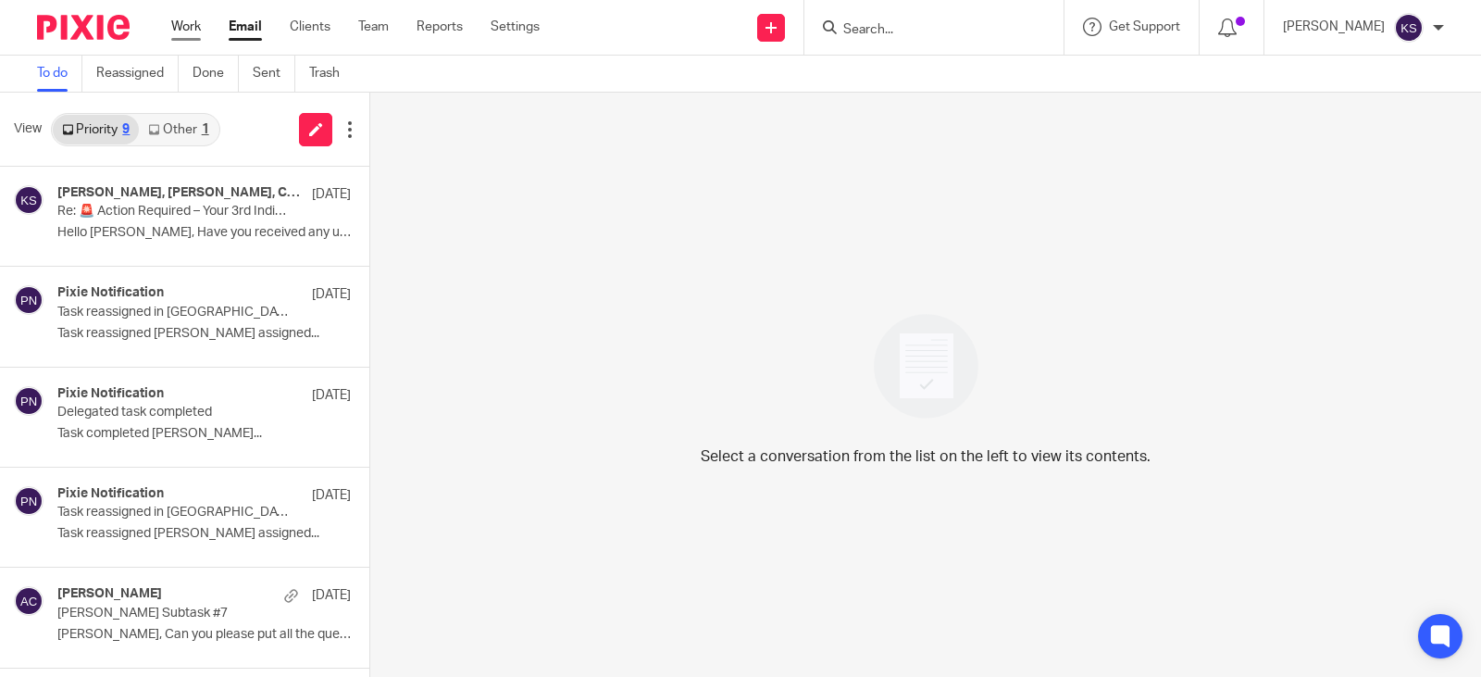
click at [185, 19] on link "Work" at bounding box center [186, 27] width 30 height 19
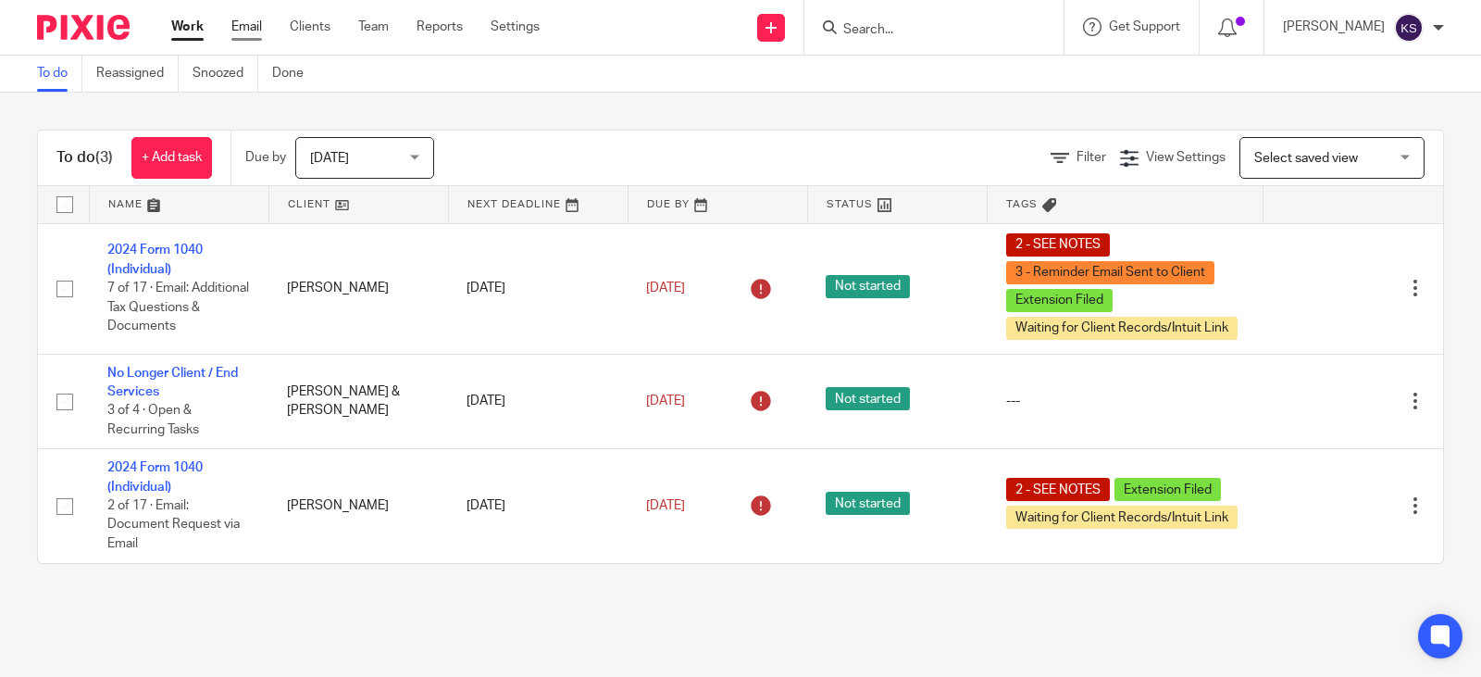
click at [248, 20] on link "Email" at bounding box center [246, 27] width 31 height 19
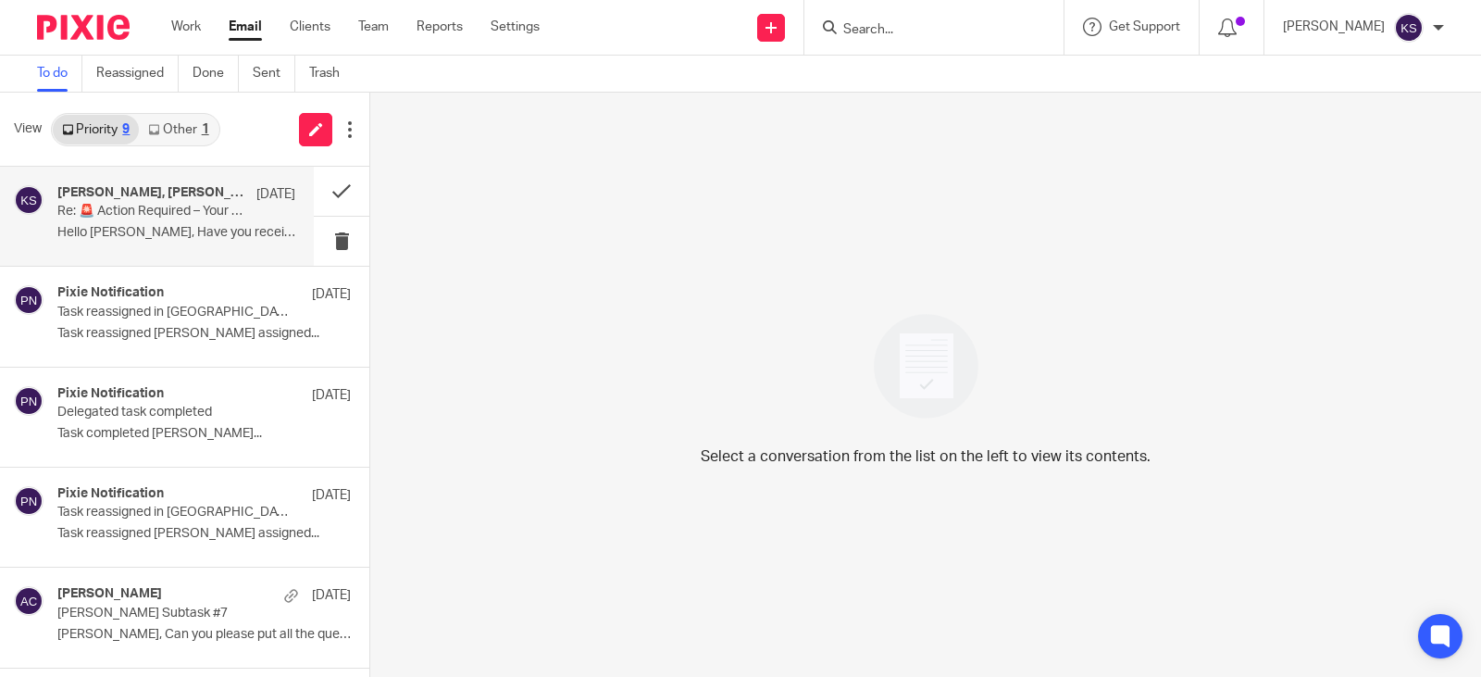
click at [152, 192] on h4 "Stirdivant,Naomi L, Amy L Corfixsen, CPA, Me" at bounding box center [152, 193] width 190 height 16
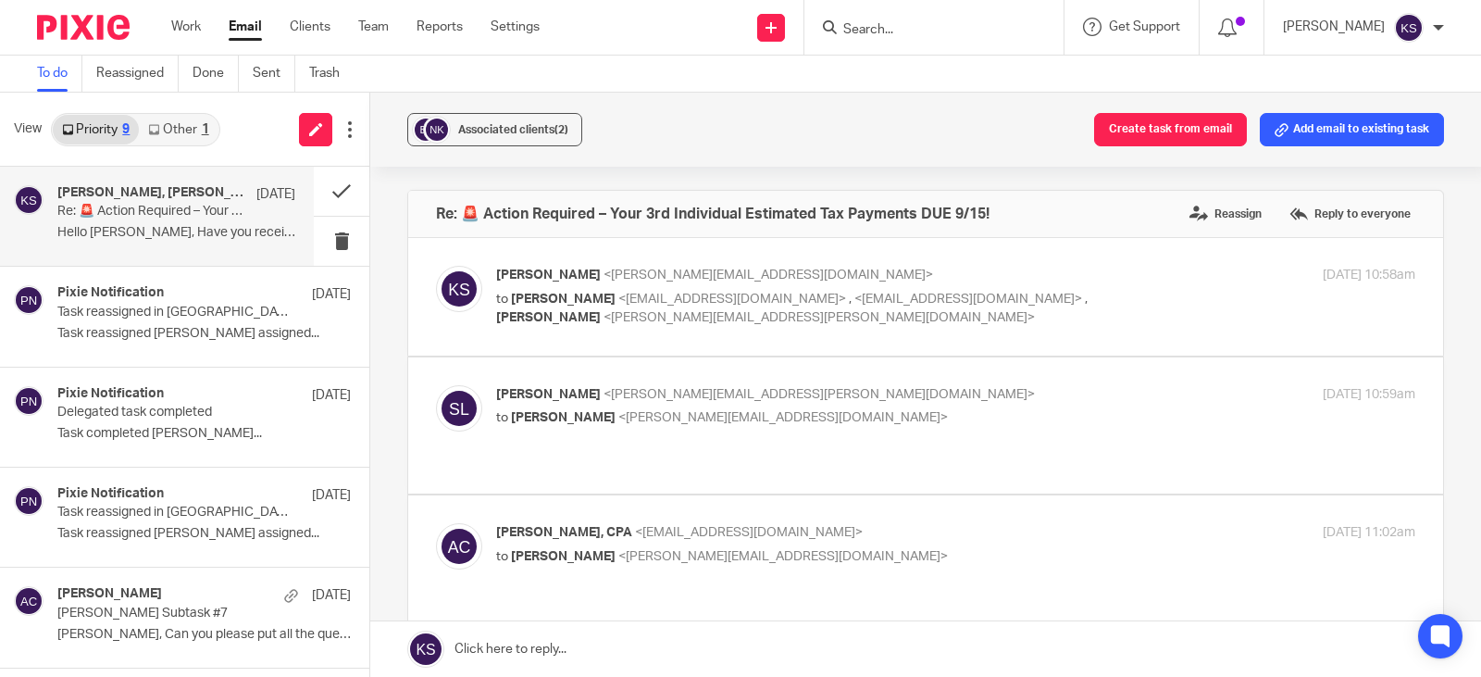
click at [652, 311] on span "<naomi.stirdivant@edwardjones.com>" at bounding box center [818, 317] width 431 height 13
checkbox input "true"
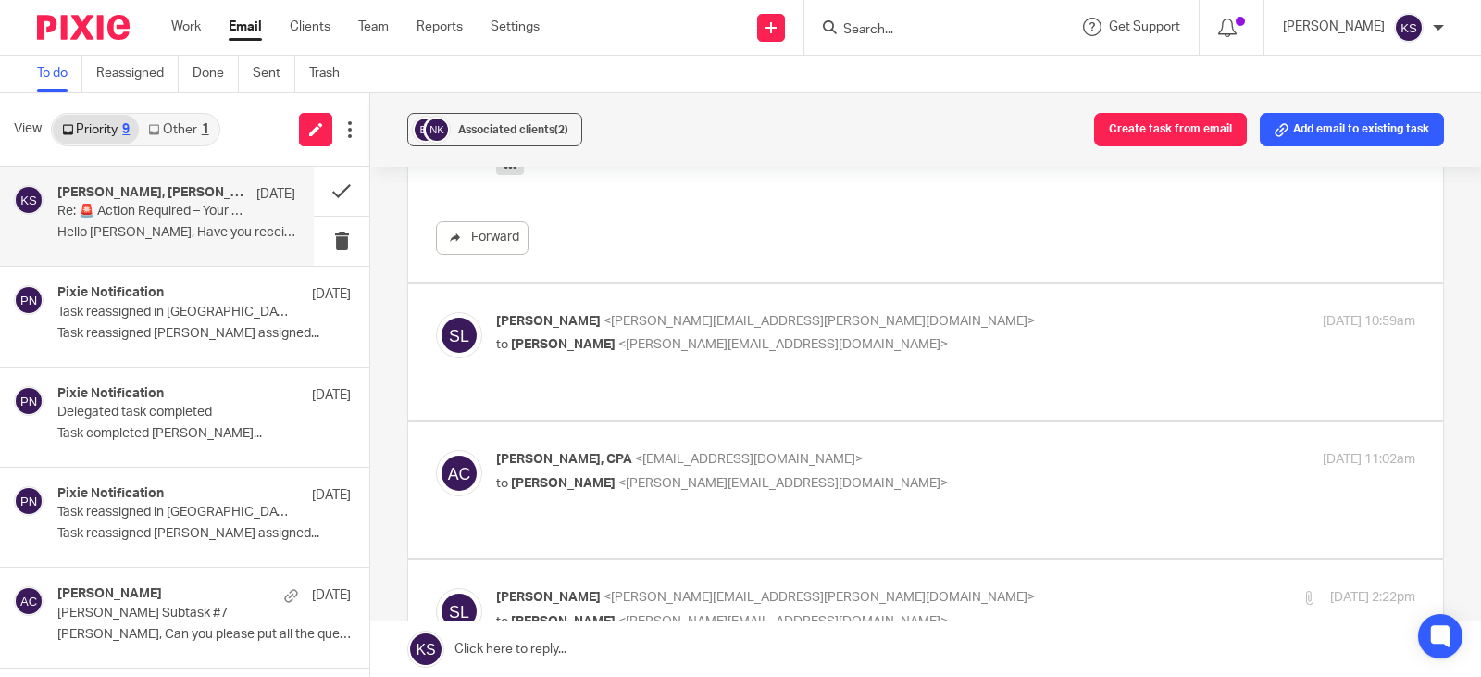
scroll to position [1018, 0]
click at [649, 345] on span "<kelly@amylcpa.com>" at bounding box center [783, 340] width 330 height 13
checkbox input "true"
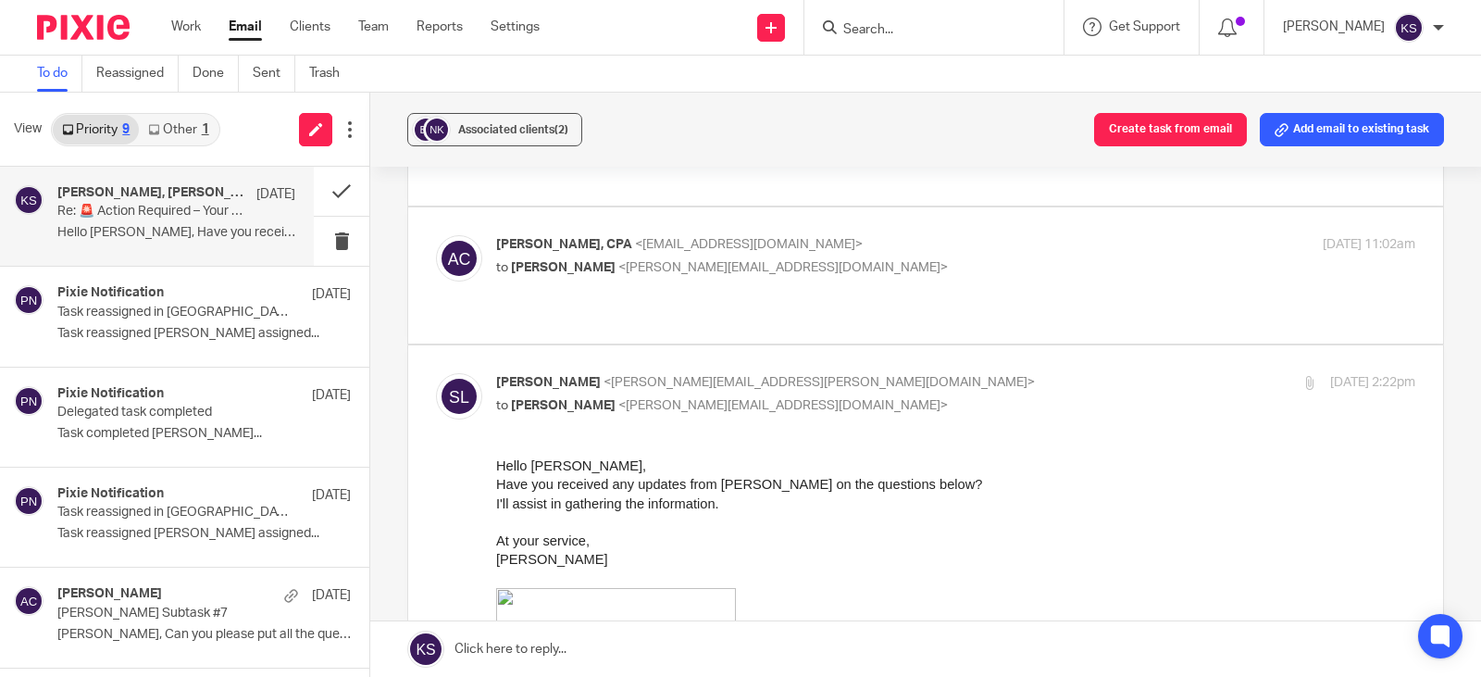
scroll to position [1851, 0]
click at [681, 260] on span "<kelly@amylcpa.com>" at bounding box center [783, 266] width 330 height 13
checkbox input "true"
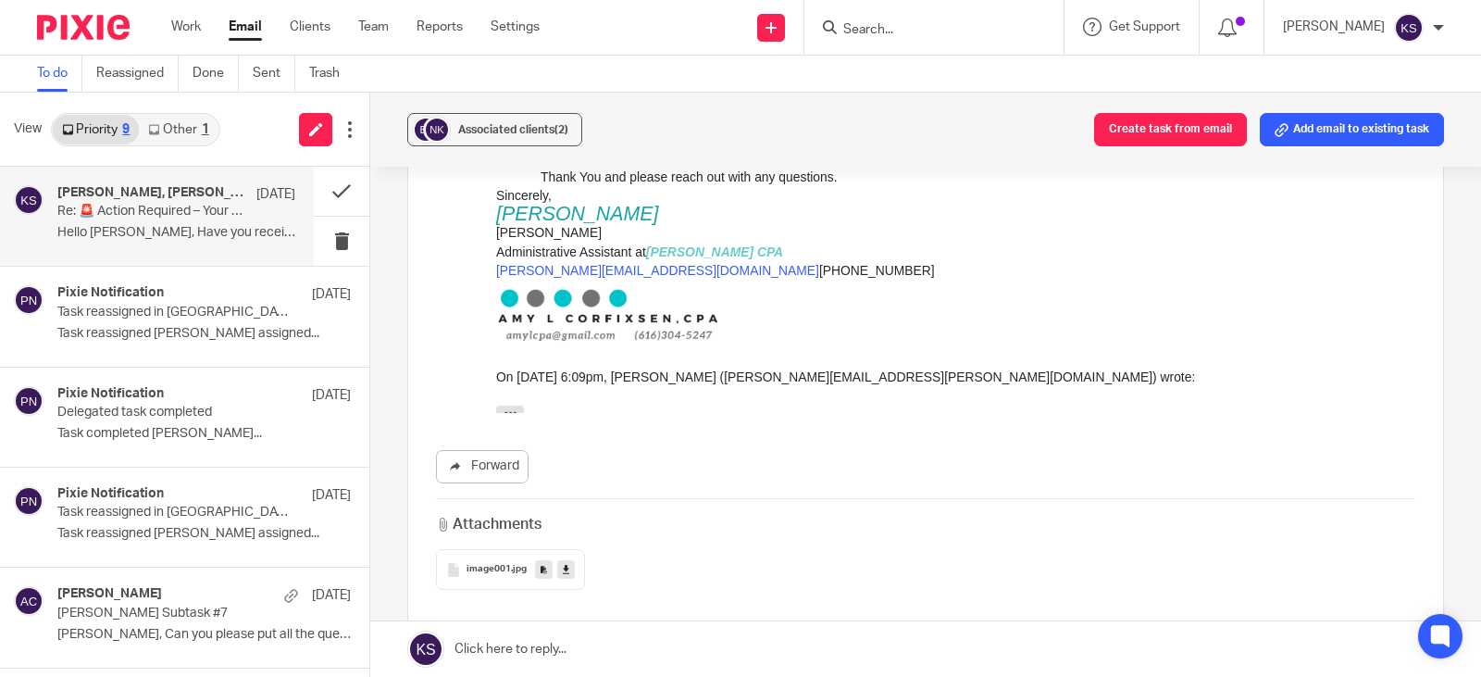
scroll to position [3610, 0]
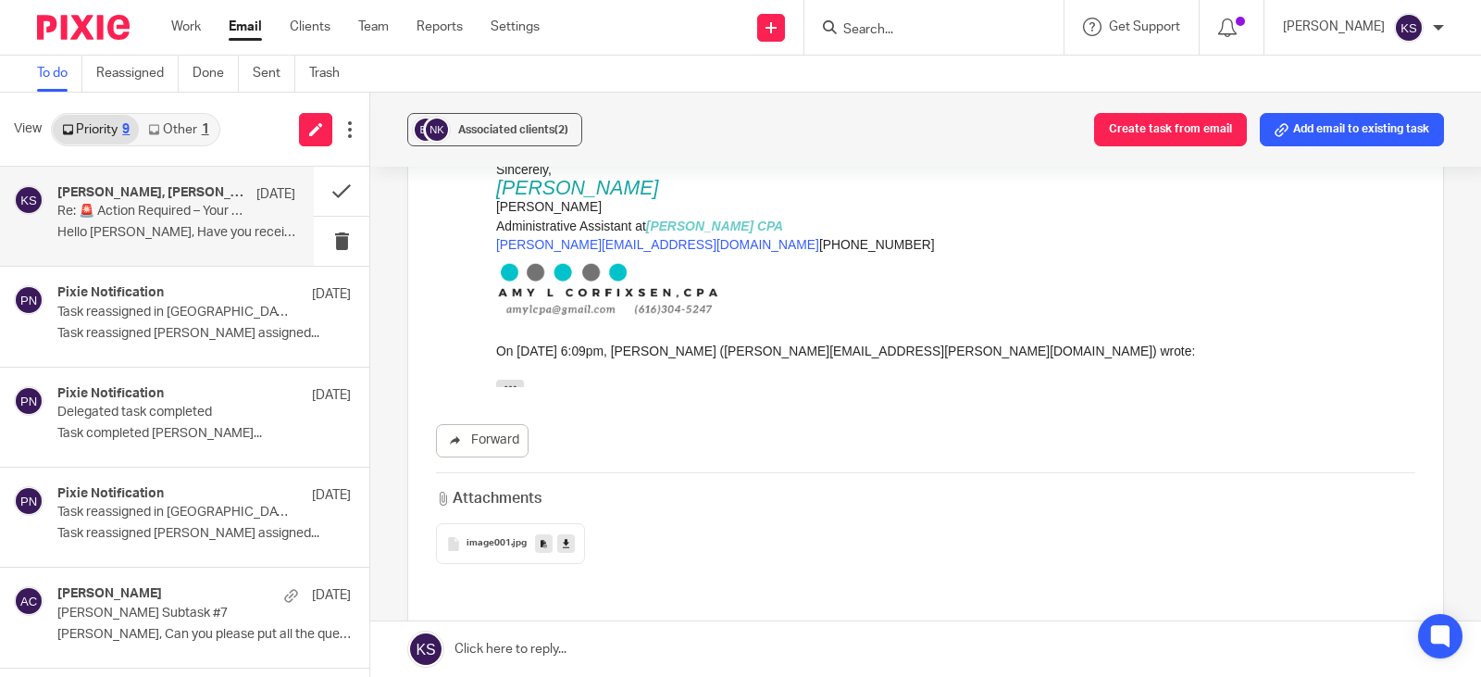
click at [496, 523] on div "image001 .jpg" at bounding box center [510, 543] width 149 height 41
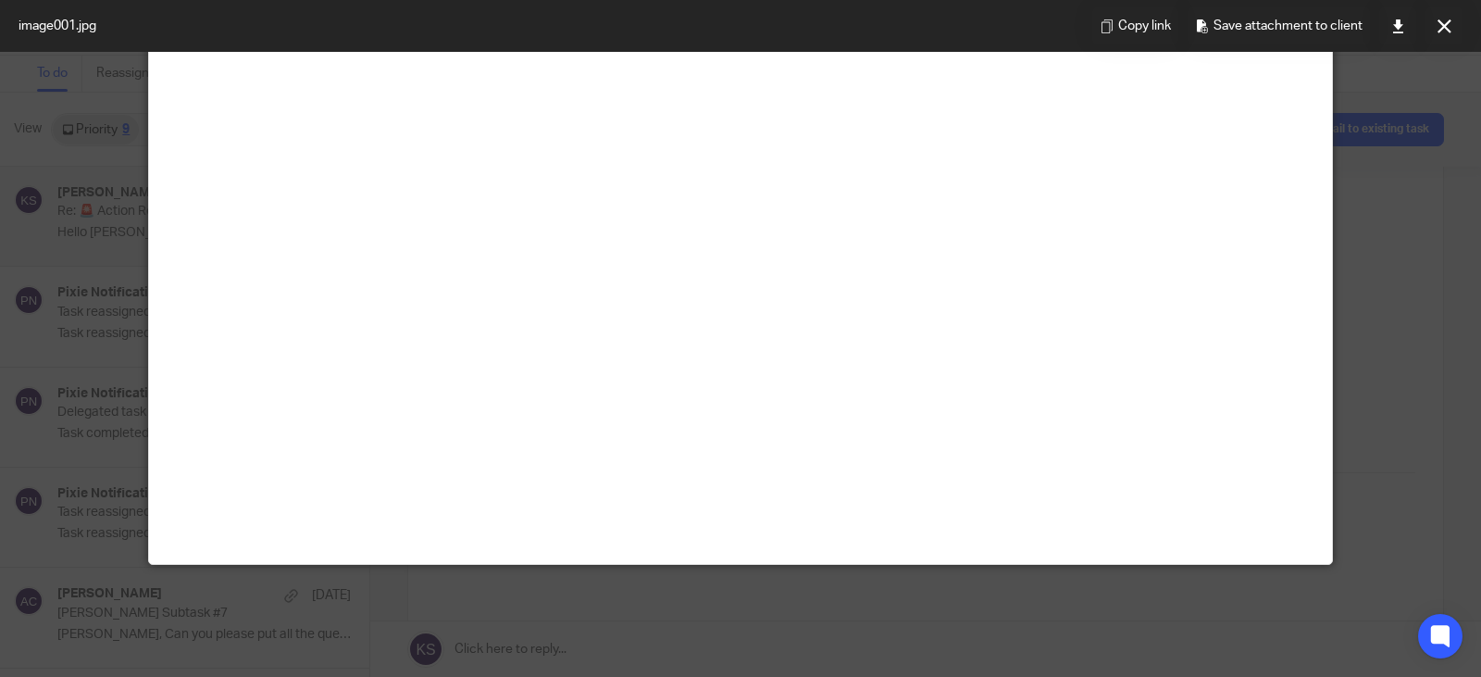
scroll to position [0, 0]
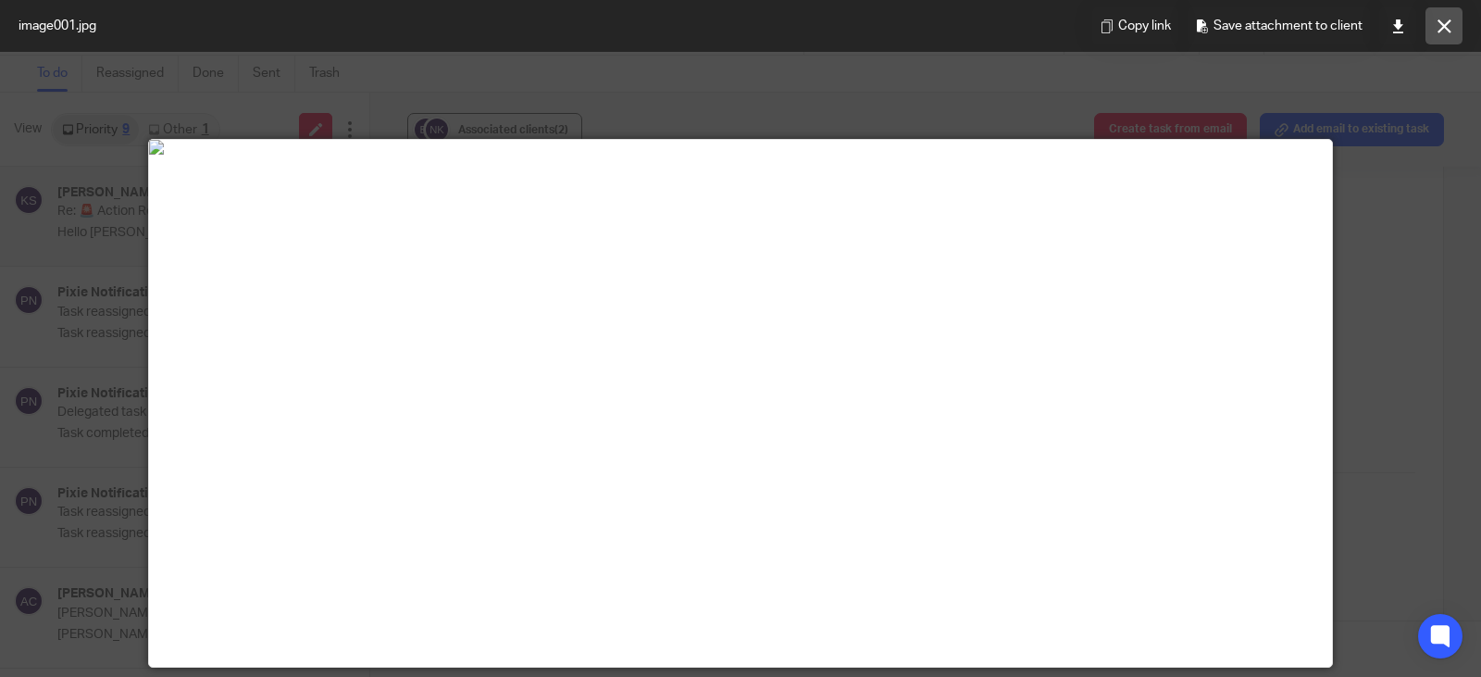
click at [1443, 20] on icon at bounding box center [1444, 26] width 14 height 14
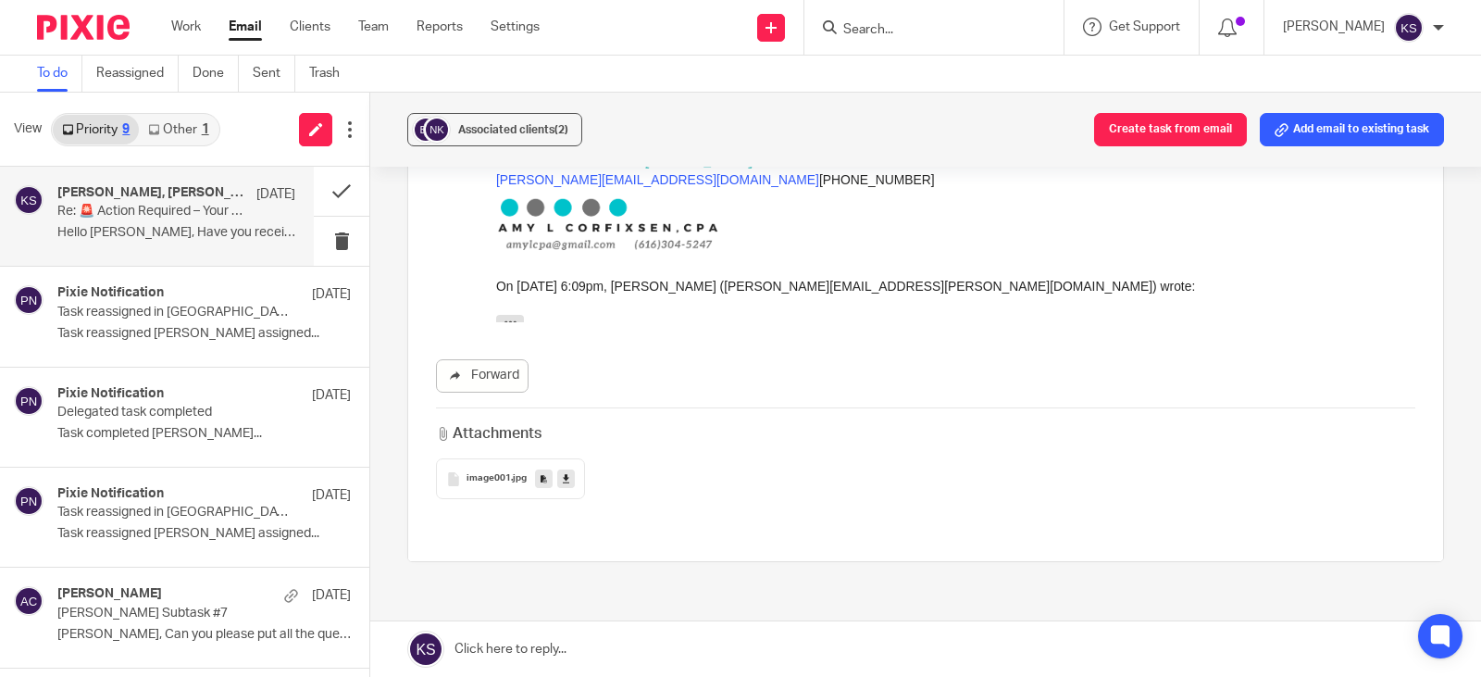
scroll to position [3744, 0]
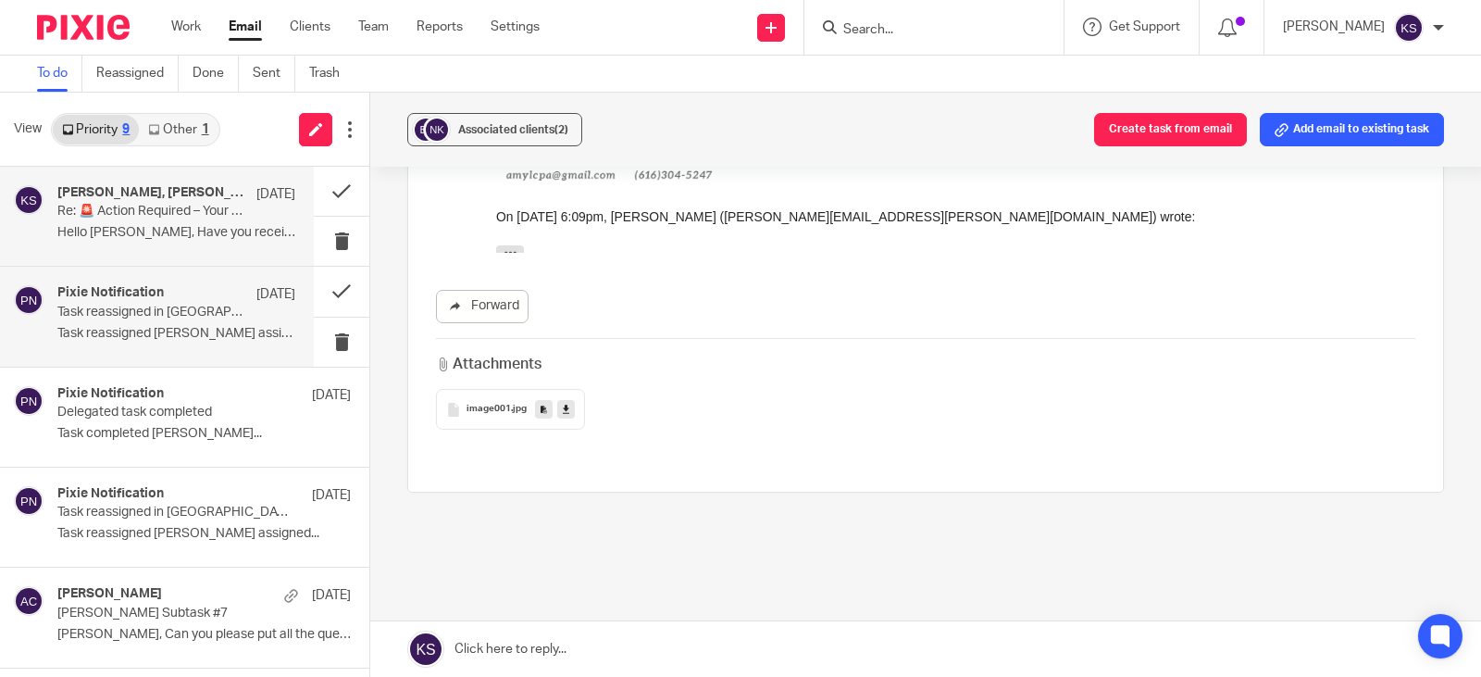
click at [135, 292] on h4 "Pixie Notification" at bounding box center [110, 293] width 106 height 16
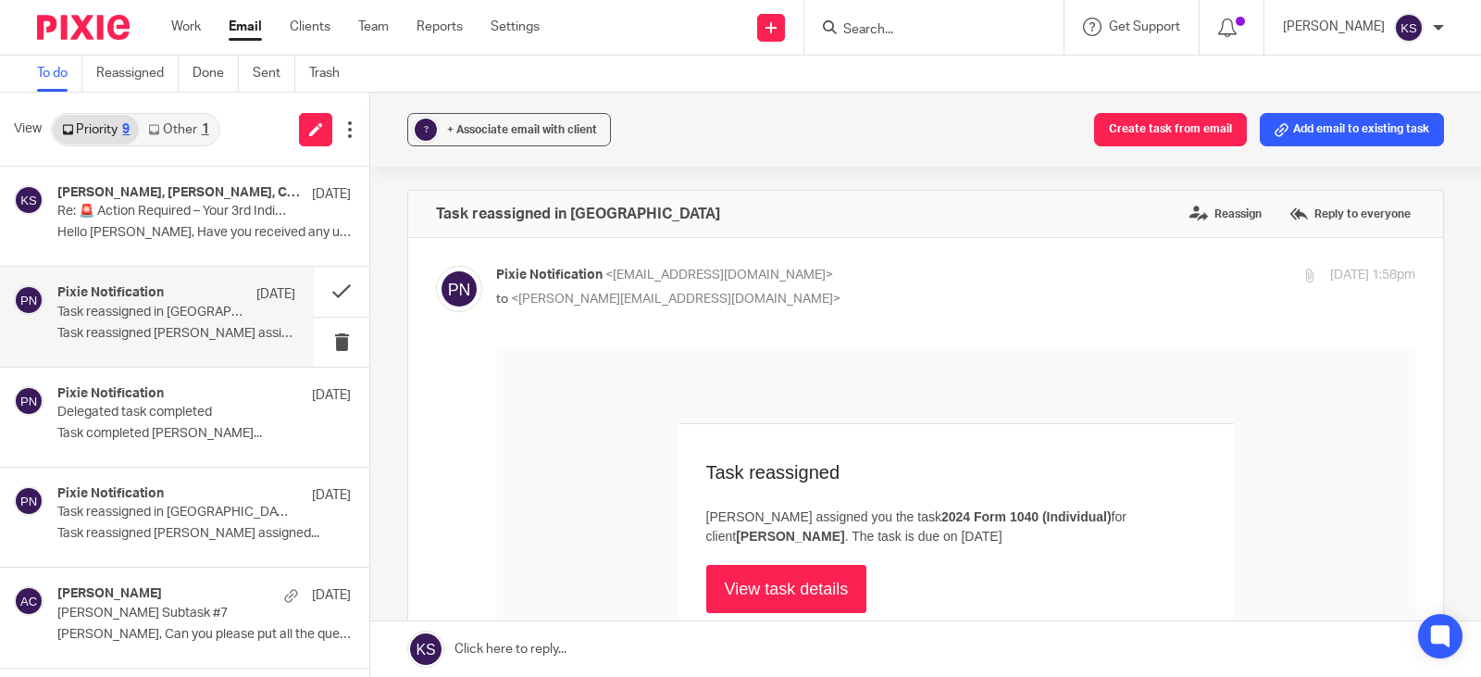
scroll to position [0, 0]
click at [773, 581] on link "View task details" at bounding box center [786, 589] width 161 height 48
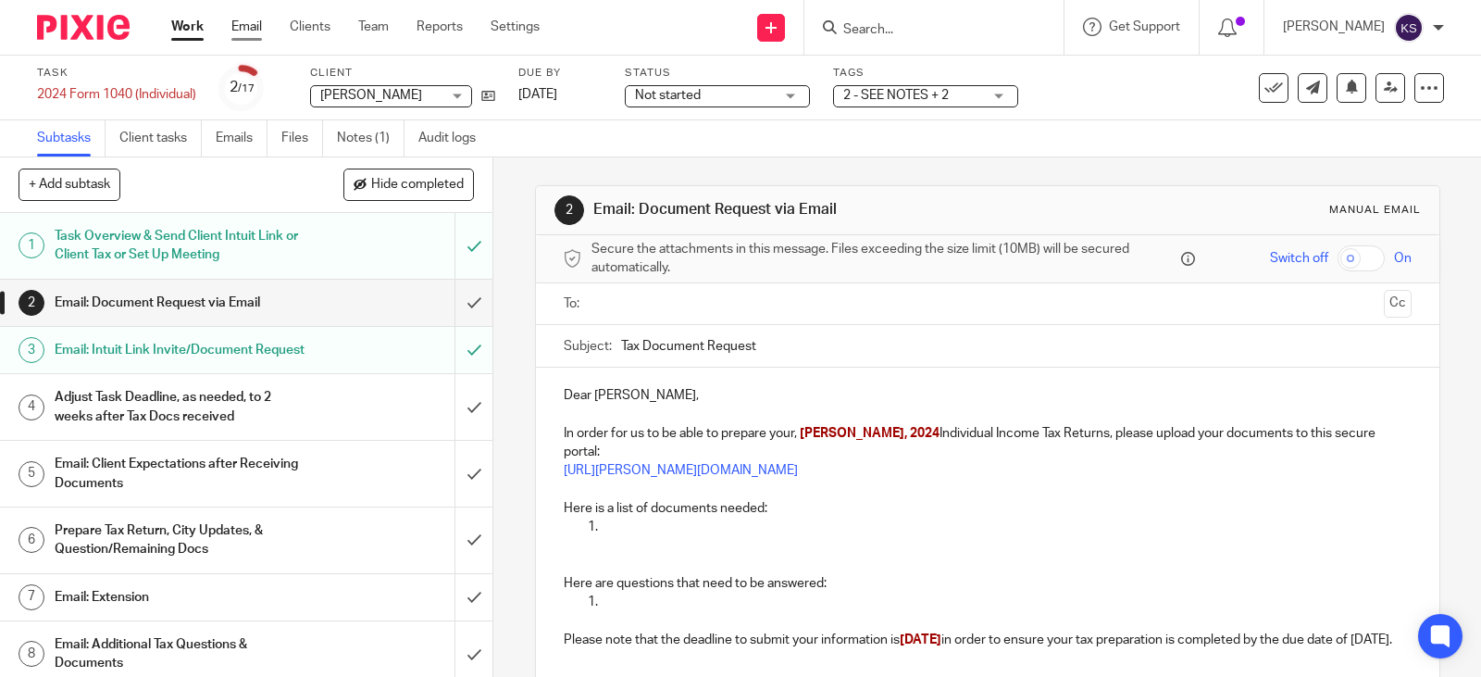
click at [241, 22] on link "Email" at bounding box center [246, 27] width 31 height 19
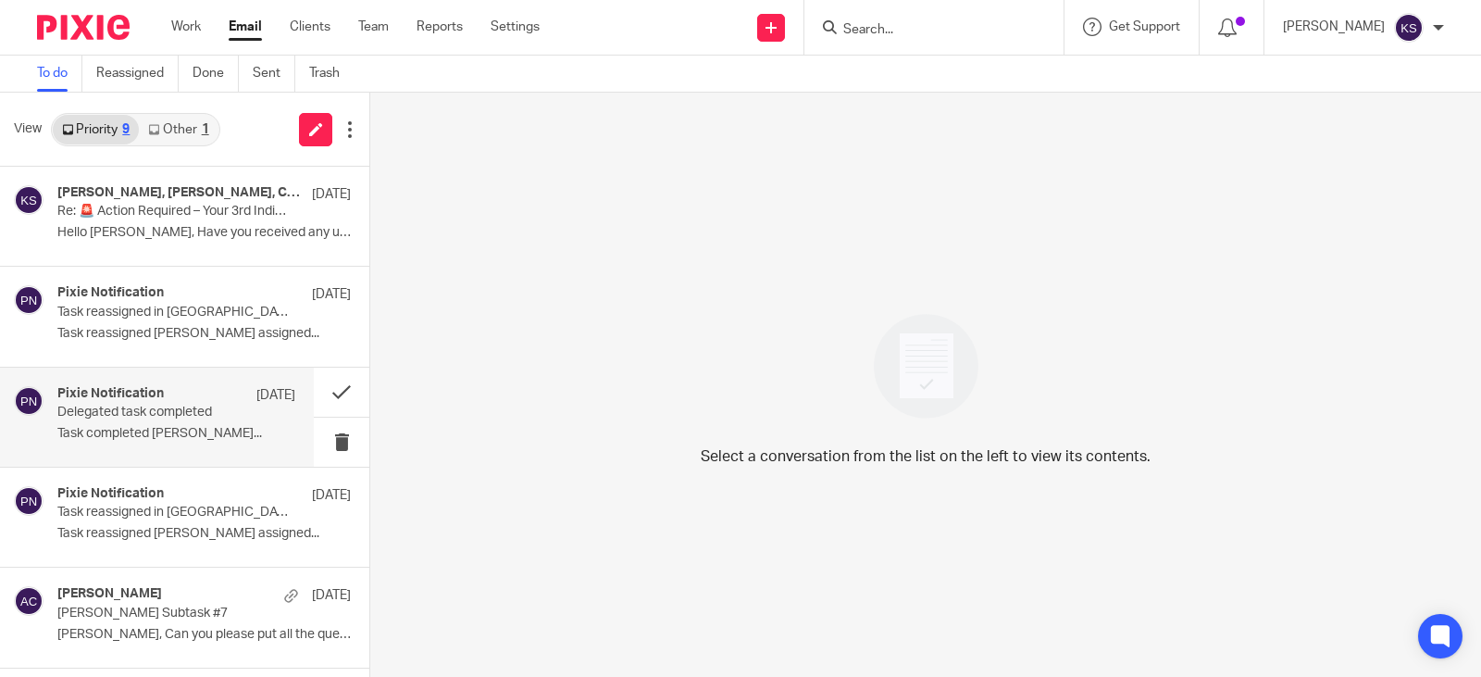
click at [123, 407] on p "Delegated task completed" at bounding box center [152, 412] width 191 height 16
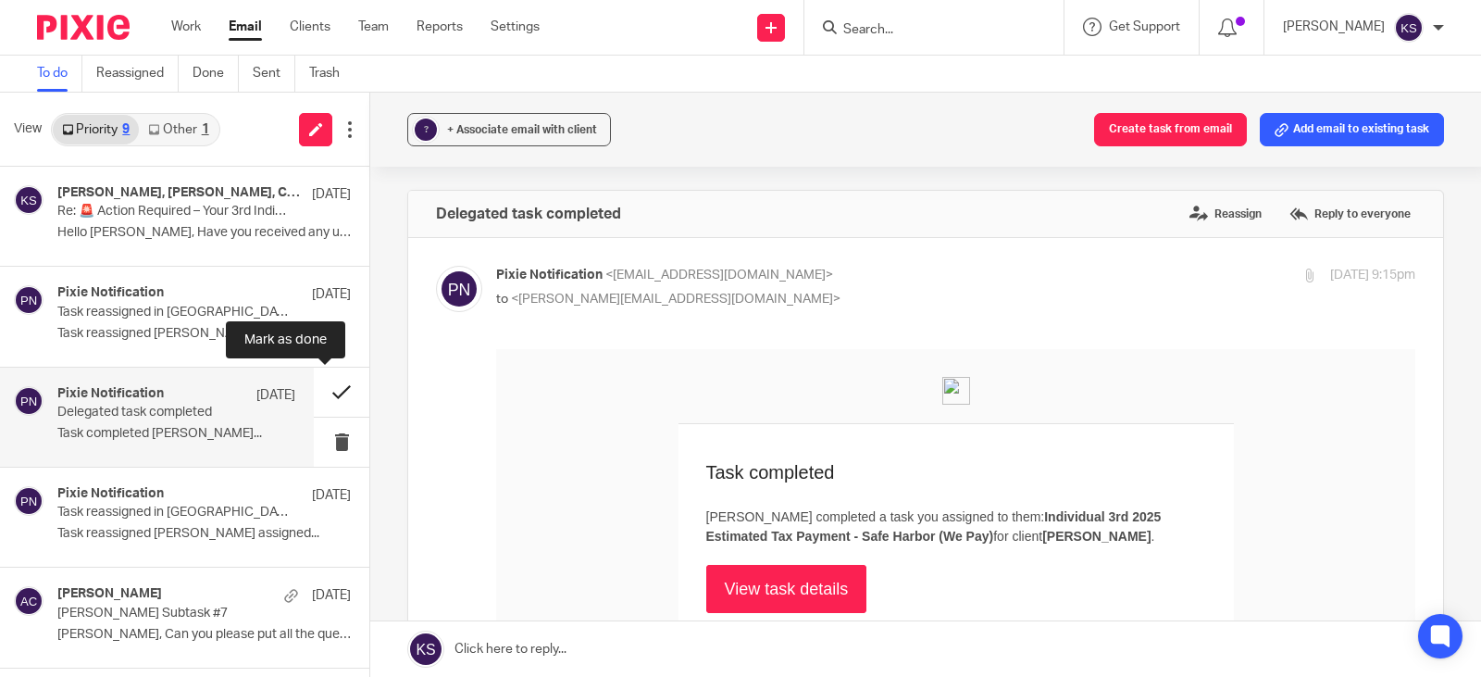
click at [322, 388] on button at bounding box center [342, 391] width 56 height 49
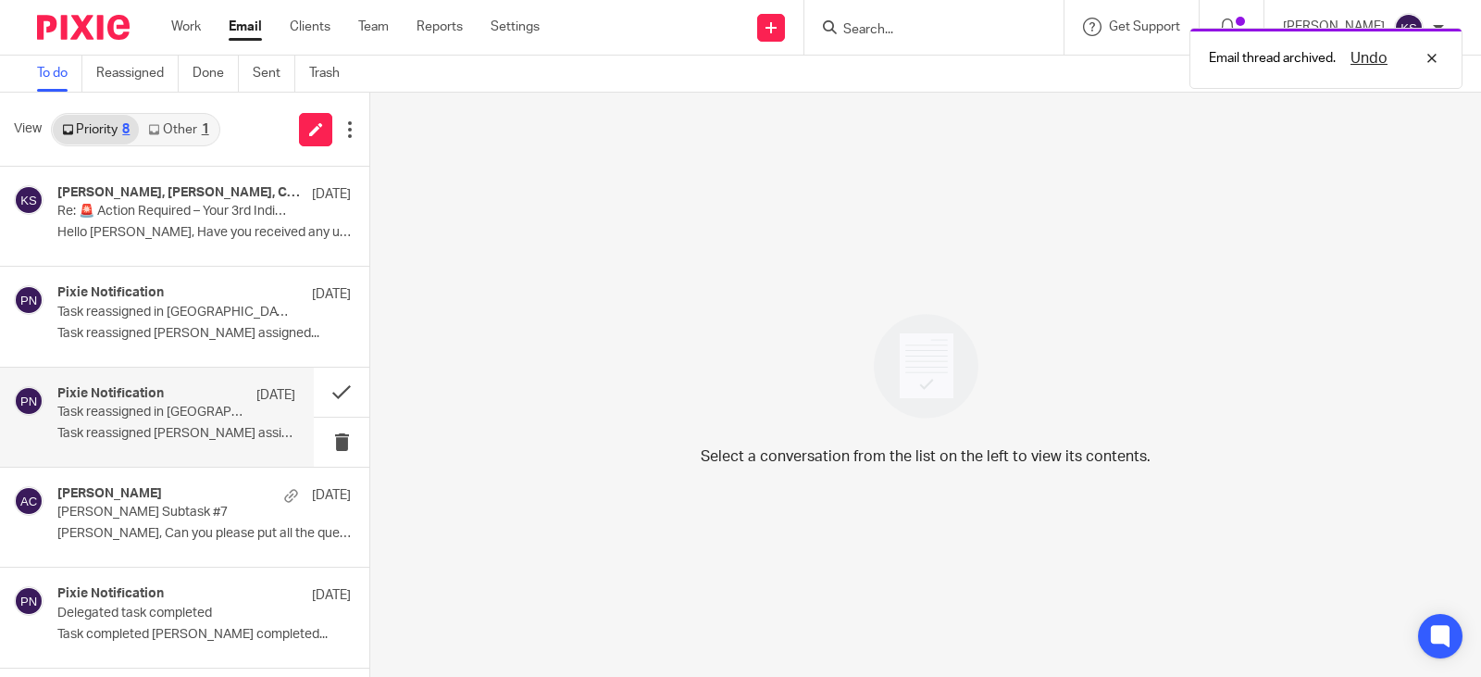
click at [124, 390] on h4 "Pixie Notification" at bounding box center [110, 394] width 106 height 16
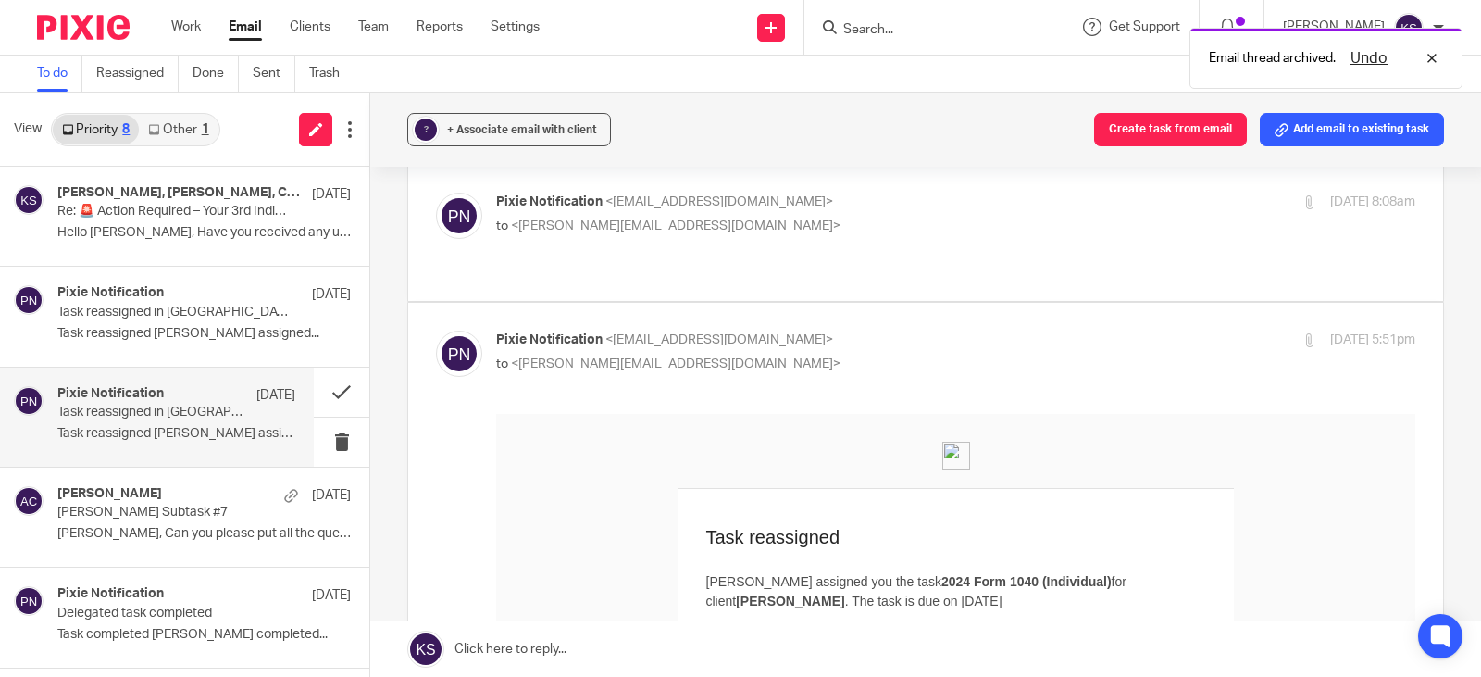
scroll to position [185, 0]
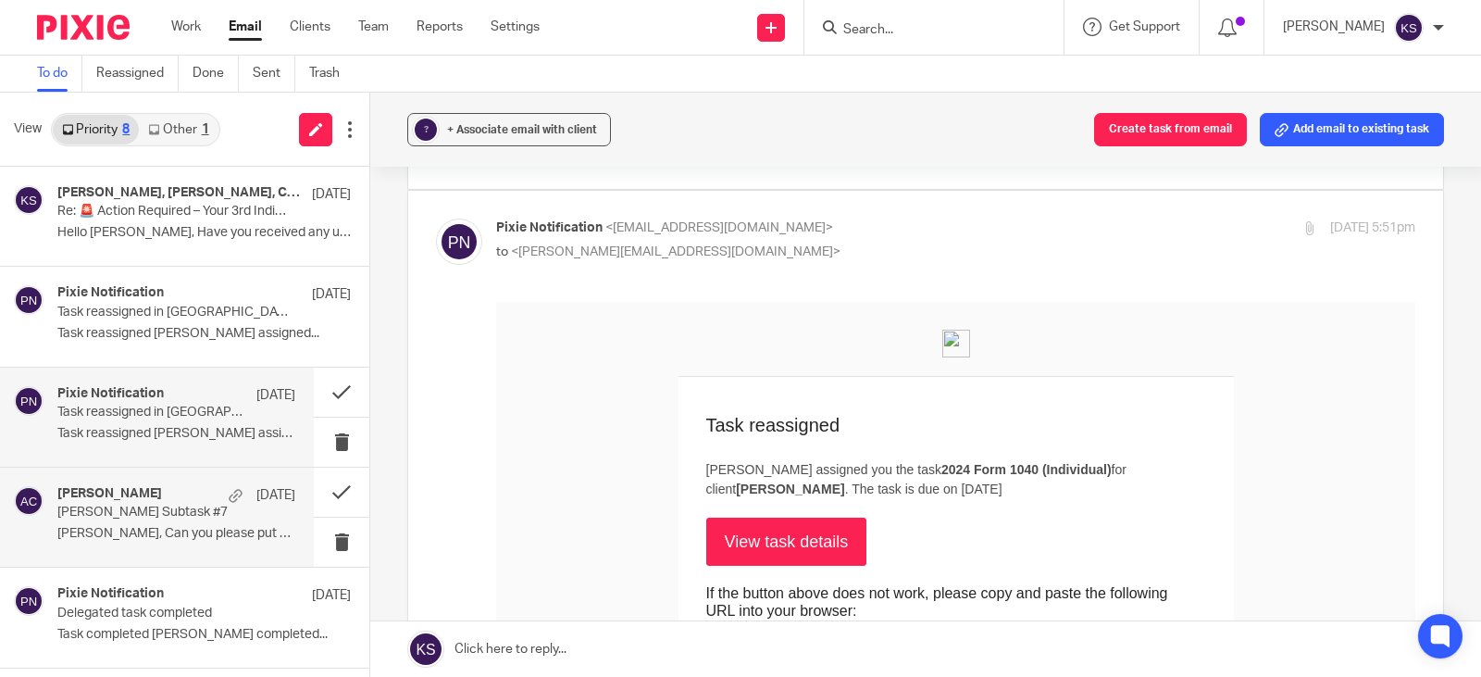
click at [142, 494] on h4 "[PERSON_NAME]" at bounding box center [109, 494] width 105 height 16
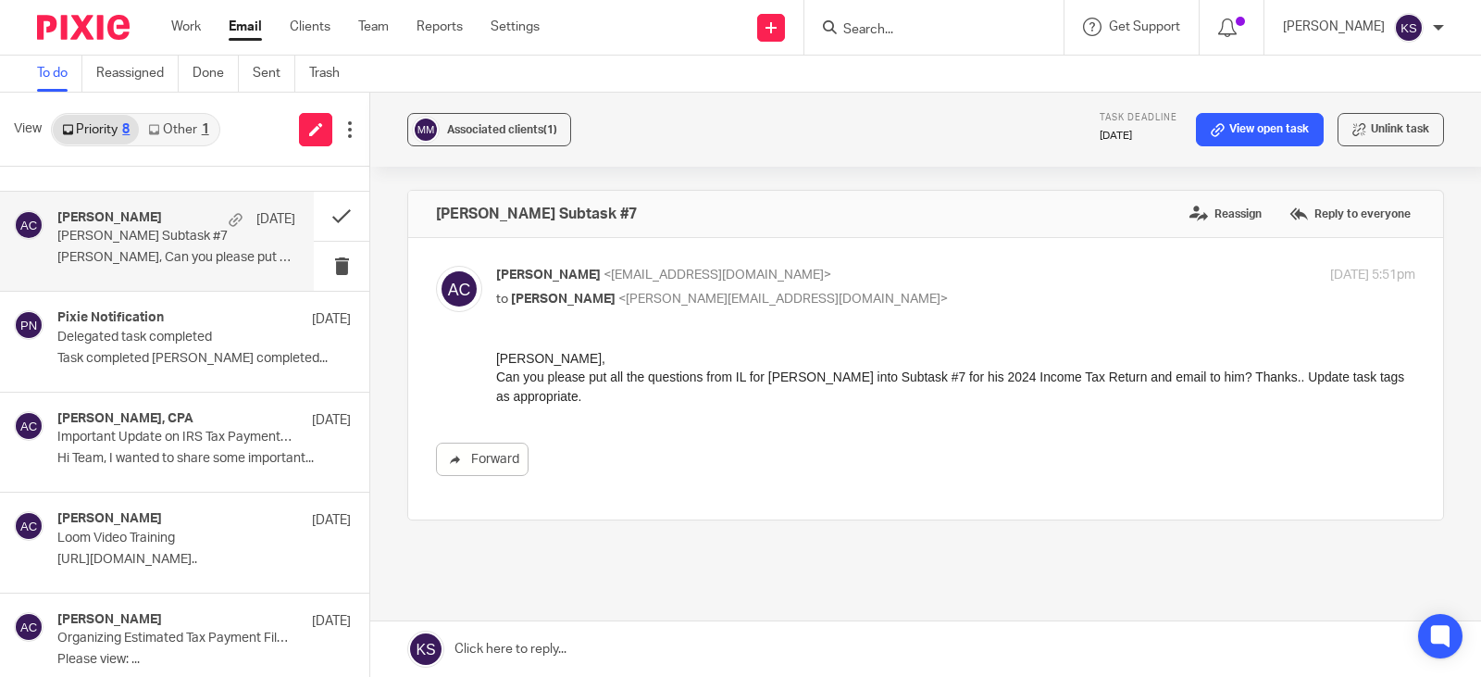
scroll to position [278, 0]
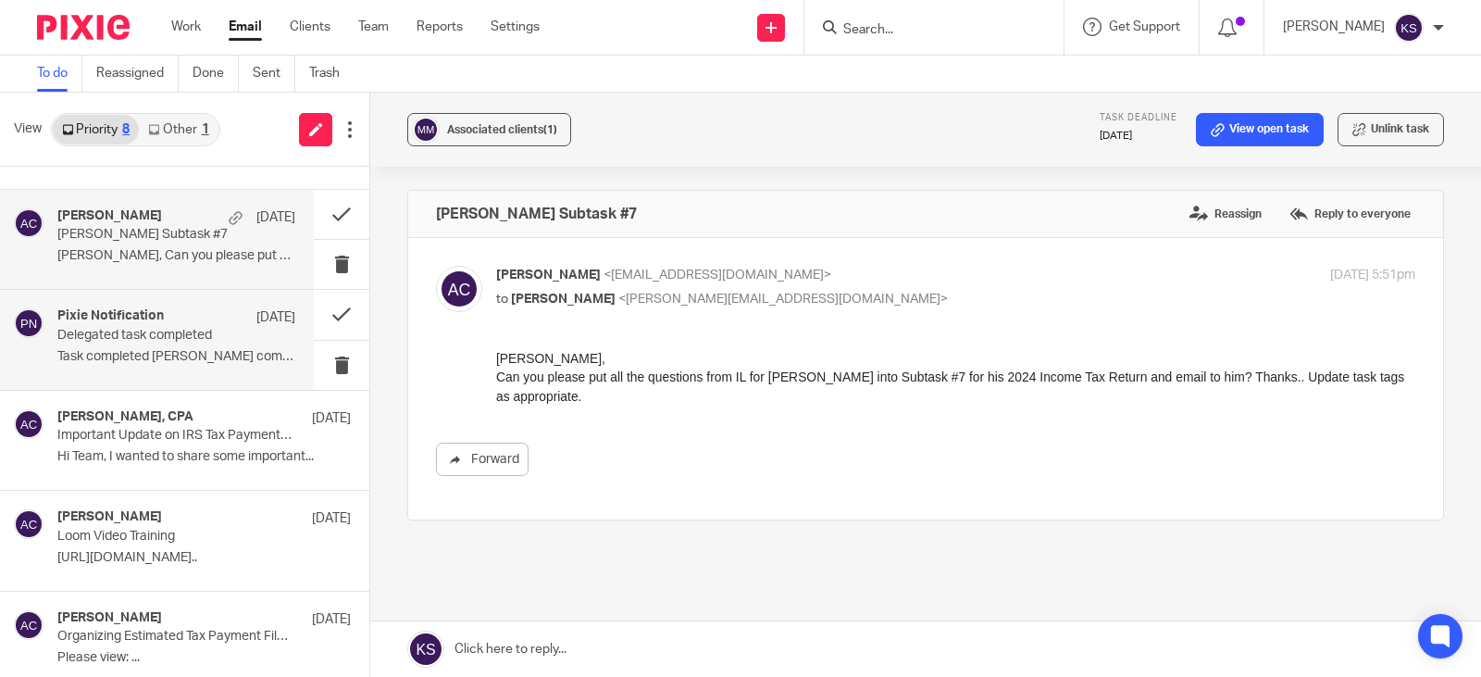
click at [155, 317] on h4 "Pixie Notification" at bounding box center [110, 316] width 106 height 16
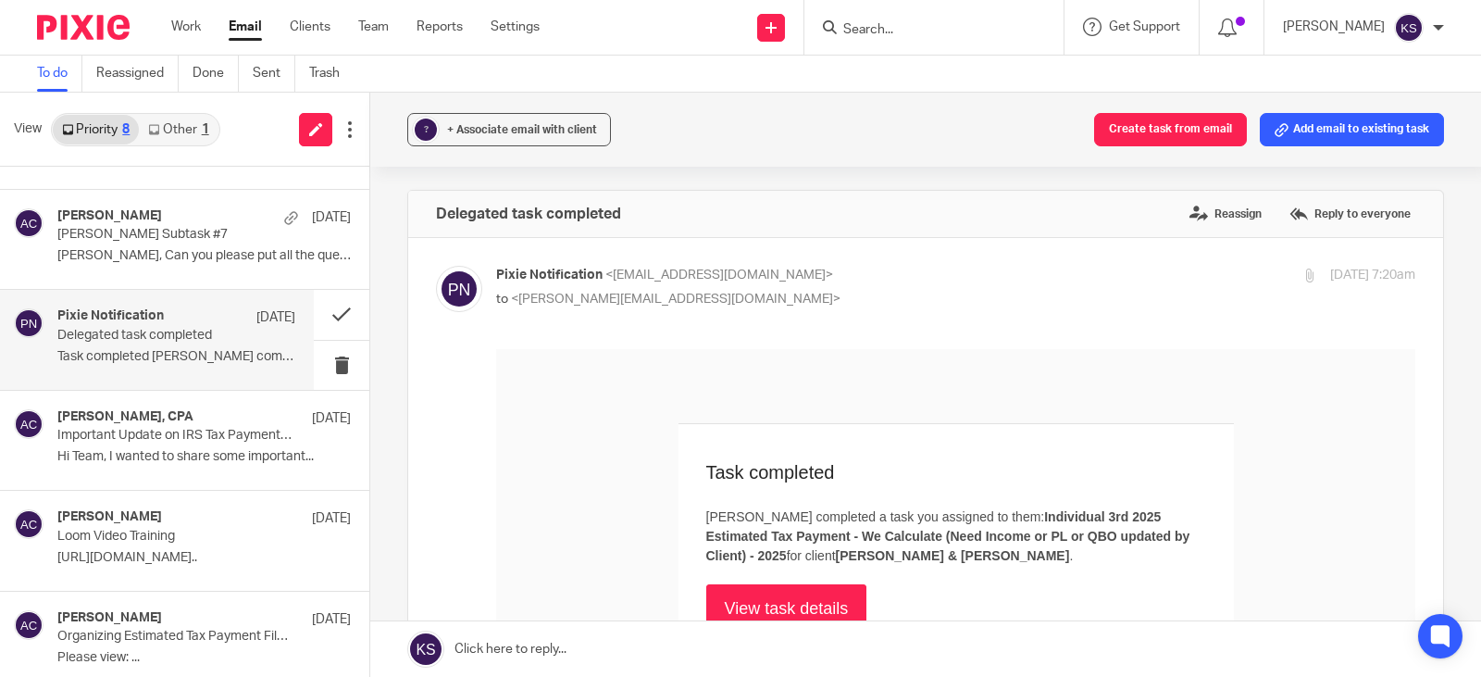
scroll to position [0, 0]
click at [186, 25] on link "Work" at bounding box center [186, 27] width 30 height 19
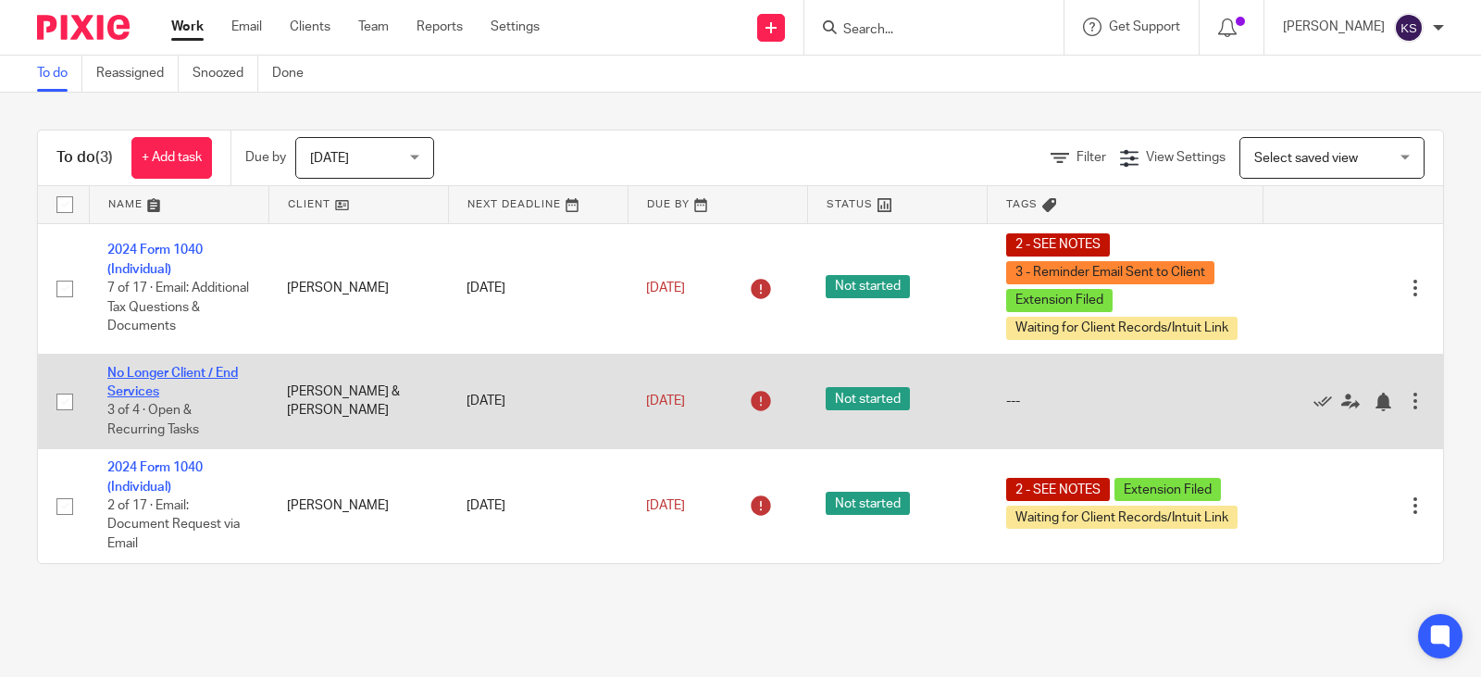
click at [193, 371] on link "No Longer Client / End Services" at bounding box center [172, 382] width 131 height 31
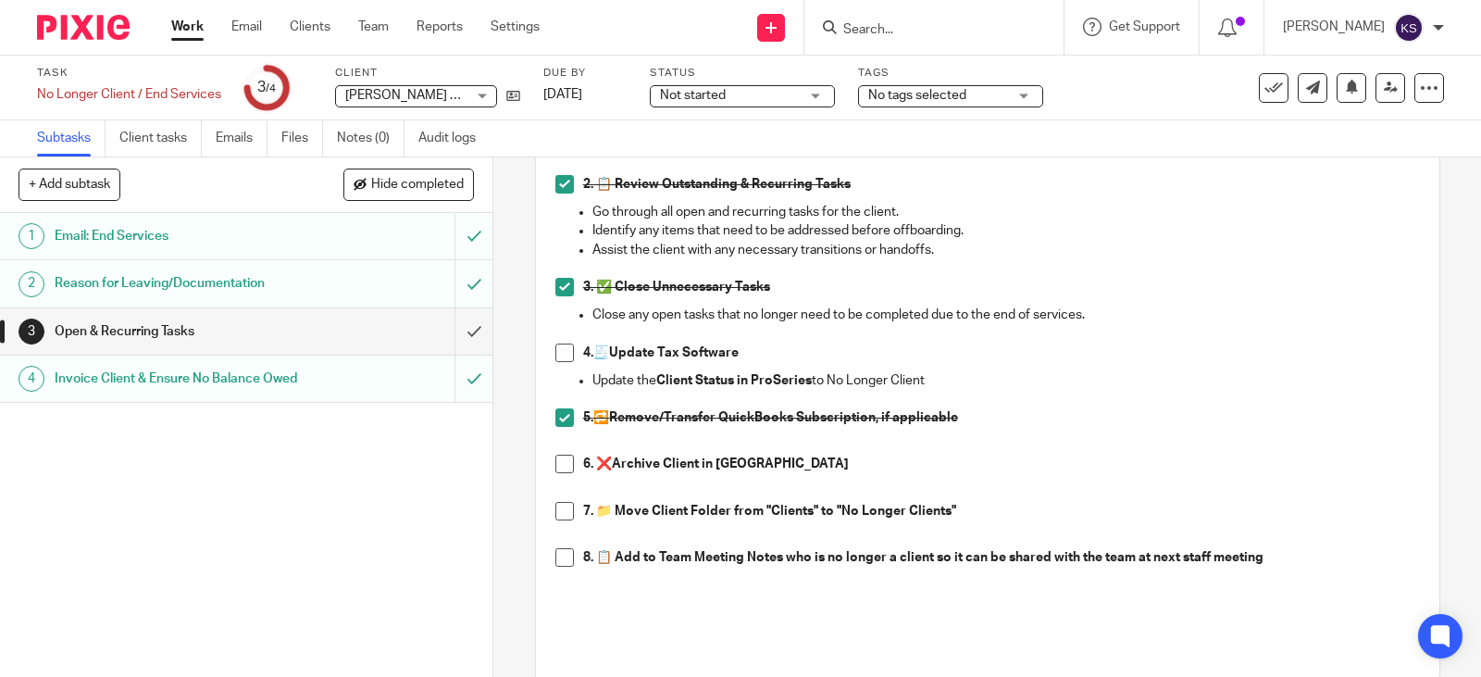
scroll to position [463, 0]
